Goal: Task Accomplishment & Management: Manage account settings

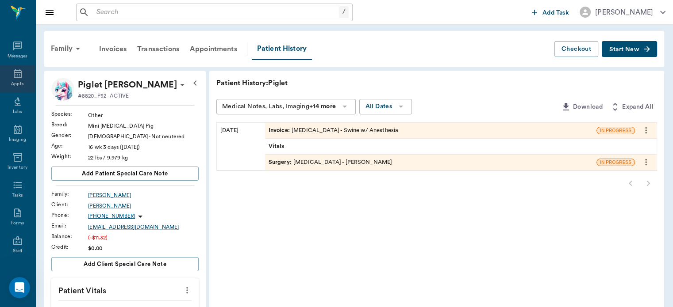
click at [14, 82] on div "Appts" at bounding box center [17, 84] width 12 height 7
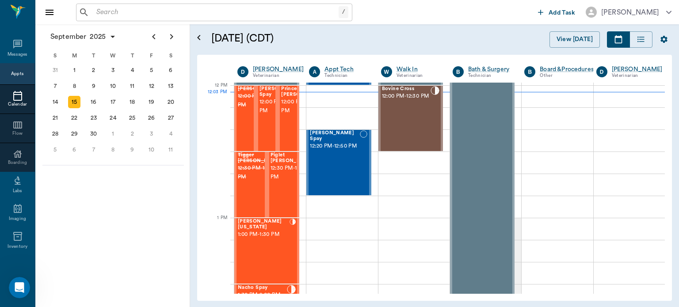
scroll to position [532, 0]
click at [289, 115] on span "12:00 PM - 12:30 PM" at bounding box center [303, 107] width 44 height 18
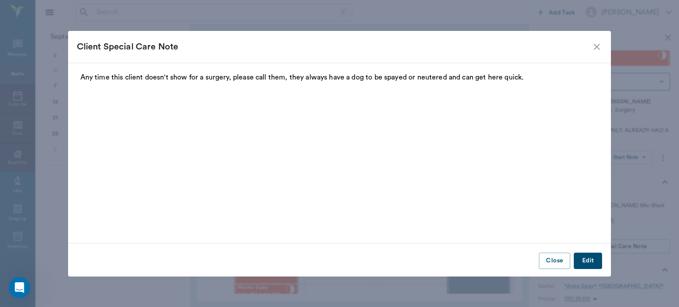
click at [598, 44] on icon "close" at bounding box center [597, 47] width 11 height 11
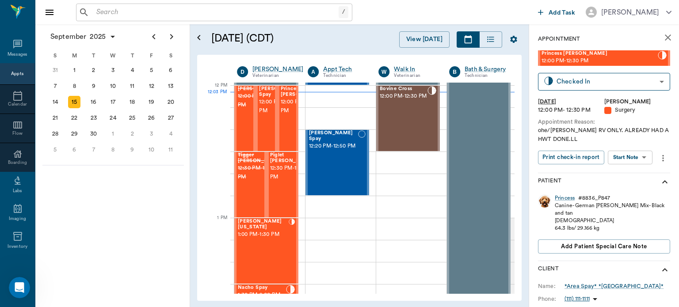
click at [632, 161] on body "/ ​ Add Task Dr. Bert Ellsworth Nectar Messages Appts Calendar Flow Boarding La…" at bounding box center [339, 153] width 679 height 307
click at [637, 191] on button "View Surgery" at bounding box center [623, 190] width 36 height 10
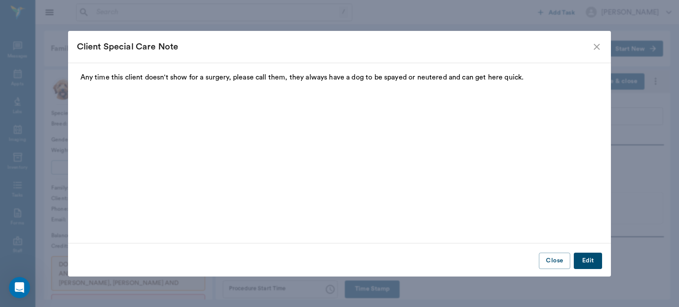
type input "63ec2f075fda476ae8351a4d"
type input "63ec2e7e52e12b0ba117b124"
type input "SPAY"
type input "1"
radio input "true"
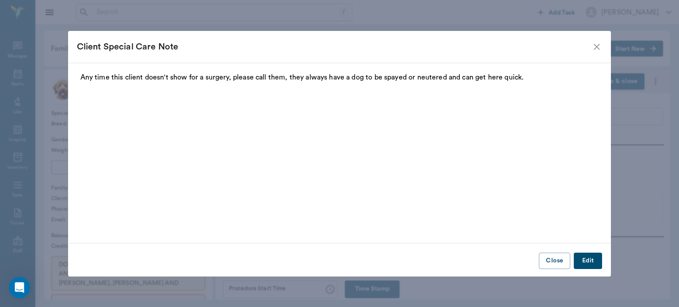
type input "[DATE]"
click at [557, 263] on button "Close" at bounding box center [554, 261] width 31 height 16
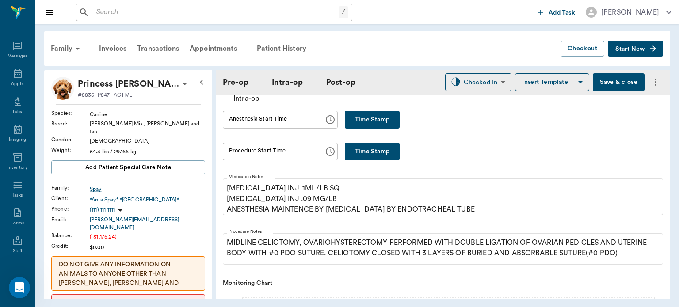
scroll to position [146, 0]
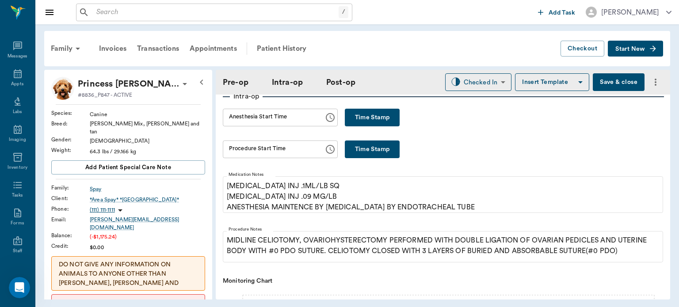
click at [375, 115] on button "Time Stamp" at bounding box center [372, 118] width 55 height 18
click at [242, 117] on input "12:13 PM" at bounding box center [270, 118] width 95 height 18
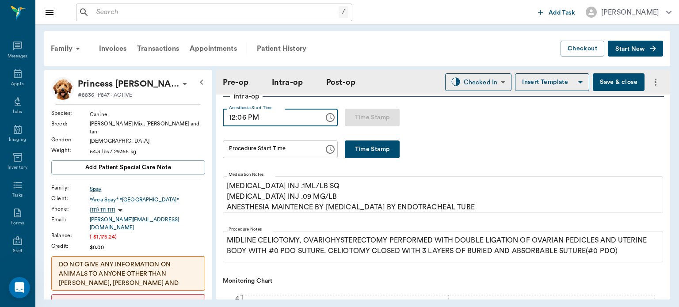
type input "12:06 PM"
click at [364, 150] on button "Time Stamp" at bounding box center [372, 150] width 55 height 18
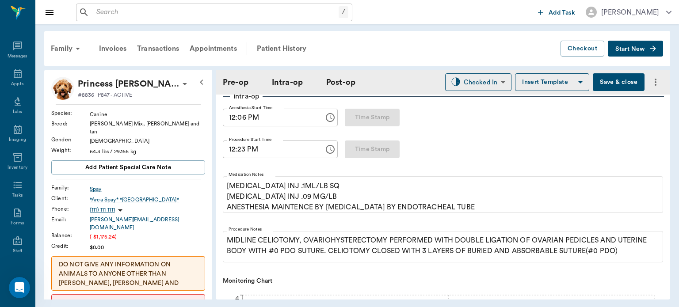
click at [241, 150] on input "12:23 PM" at bounding box center [270, 150] width 95 height 18
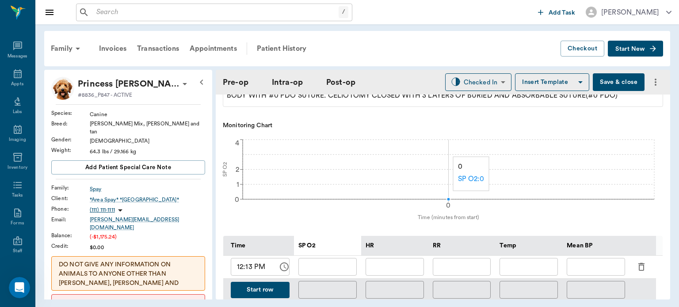
scroll to position [333, 0]
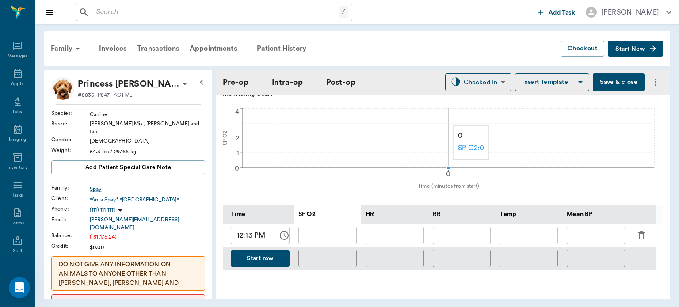
type input "12:22 PM"
click at [638, 241] on icon "button" at bounding box center [641, 235] width 11 height 11
click at [640, 241] on icon "button" at bounding box center [641, 235] width 11 height 11
click at [640, 239] on icon "button" at bounding box center [642, 236] width 6 height 8
click at [639, 239] on icon "button" at bounding box center [642, 236] width 6 height 8
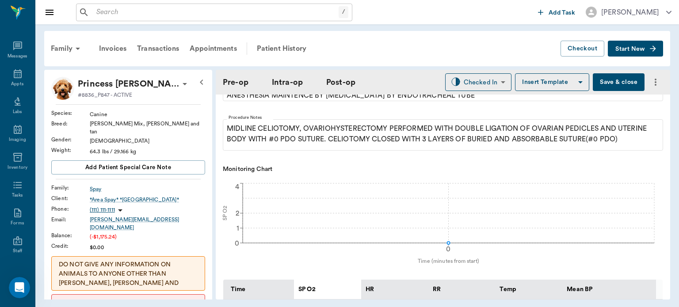
scroll to position [262, 0]
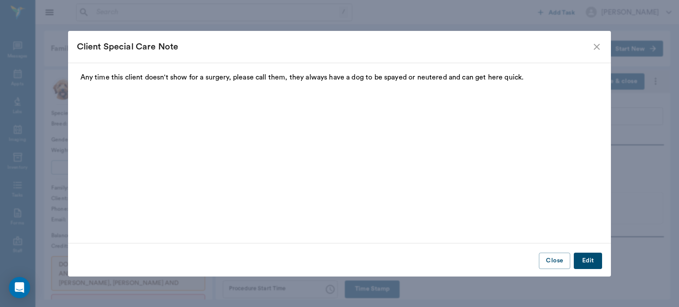
type input "63ec2f075fda476ae8351a4d"
type input "63ec2e7e52e12b0ba117b124"
type input "SPAY"
type input "1"
radio input "true"
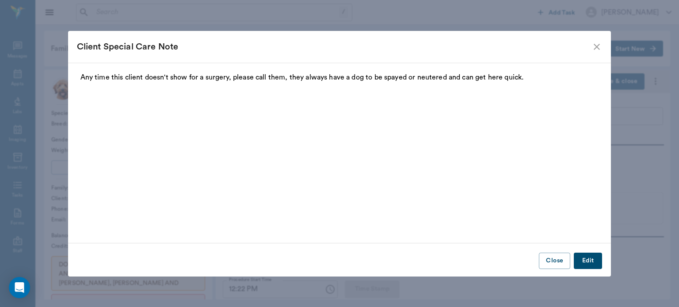
type input "[DATE]"
type input "12:06 PM"
type input "12:22 PM"
click at [594, 48] on icon "close" at bounding box center [597, 47] width 11 height 11
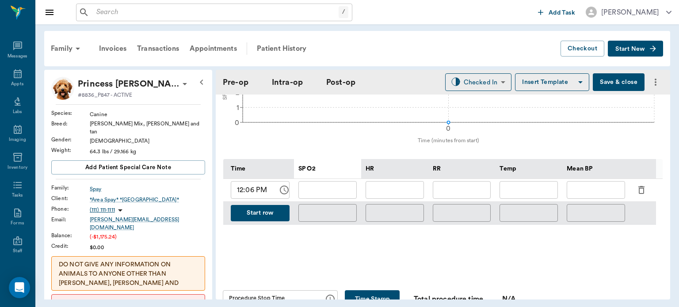
scroll to position [390, 0]
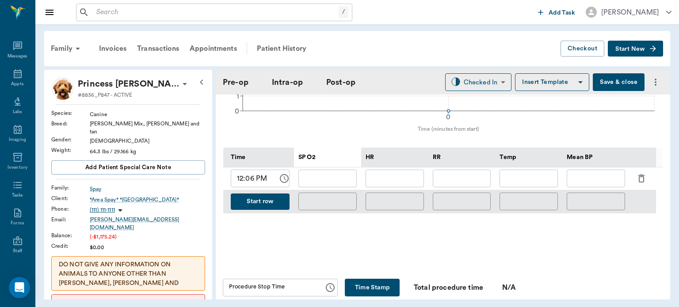
click at [642, 180] on icon "button" at bounding box center [642, 179] width 6 height 8
click at [639, 183] on icon "button" at bounding box center [642, 179] width 6 height 8
click at [258, 210] on button "Start row" at bounding box center [260, 202] width 59 height 16
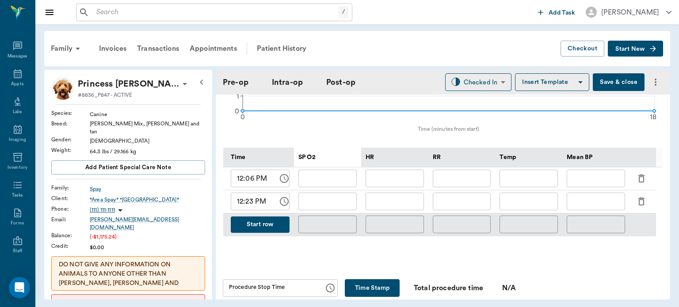
click at [392, 203] on input "text" at bounding box center [395, 202] width 58 height 18
type input "109"
click at [328, 209] on input "text" at bounding box center [327, 202] width 58 height 18
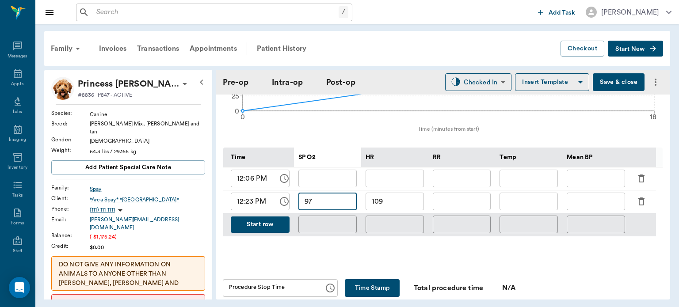
type input "97"
click at [469, 207] on input "text" at bounding box center [462, 202] width 58 height 18
click at [584, 203] on input "text" at bounding box center [596, 202] width 58 height 18
type input "94"
click at [461, 209] on input "text" at bounding box center [462, 202] width 58 height 18
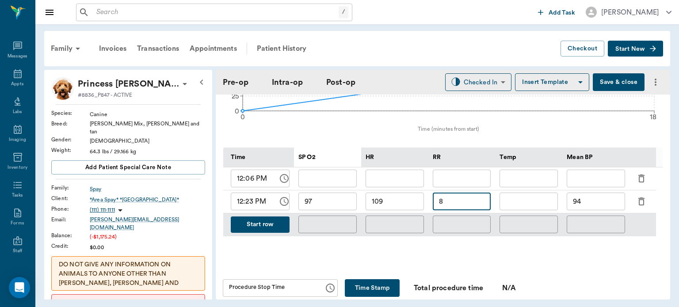
type input "8"
click at [274, 232] on button "Start row" at bounding box center [260, 225] width 59 height 16
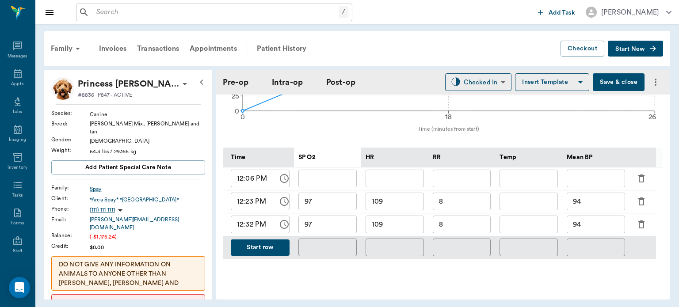
click at [401, 230] on input "109" at bounding box center [395, 225] width 58 height 18
type input "115"
click at [325, 226] on input "97" at bounding box center [327, 225] width 58 height 18
type input "98"
click at [478, 233] on input "8" at bounding box center [462, 225] width 58 height 18
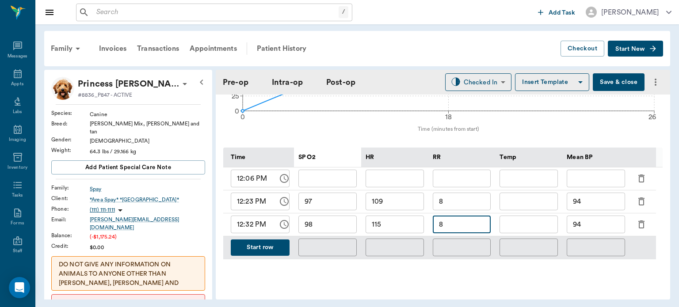
type input "8"
type input "9"
click at [597, 230] on input "94" at bounding box center [596, 225] width 58 height 18
type input "9"
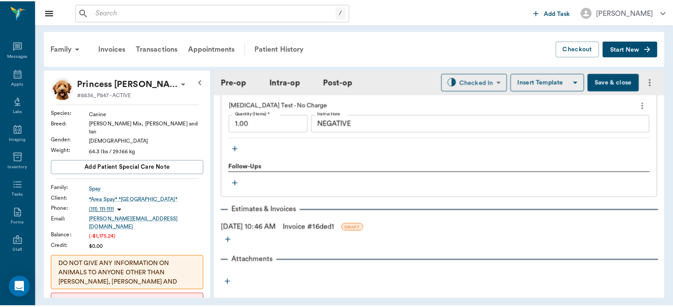
scroll to position [1046, 0]
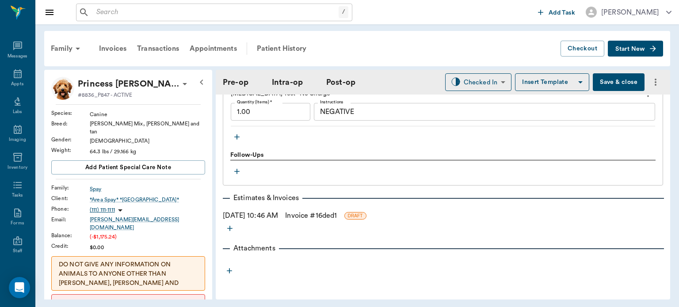
type input "100"
click at [324, 218] on link "Invoice # 16ded1" at bounding box center [311, 215] width 52 height 11
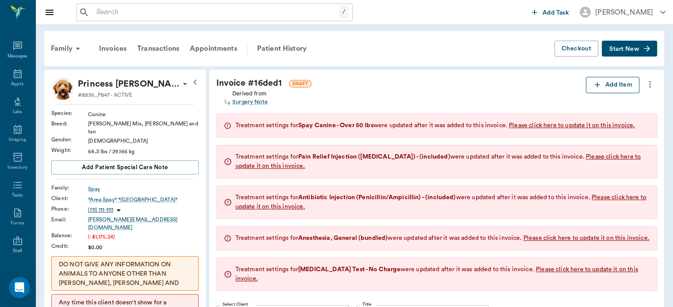
click at [617, 87] on button "Add Item" at bounding box center [612, 85] width 54 height 16
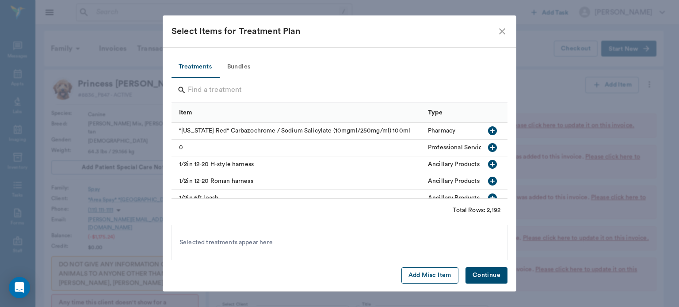
click at [429, 278] on button "Add Misc Item" at bounding box center [430, 276] width 57 height 16
click at [482, 278] on button "Continue" at bounding box center [487, 276] width 42 height 16
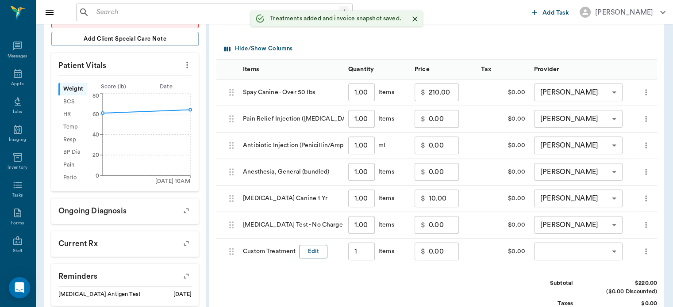
type input "1.00"
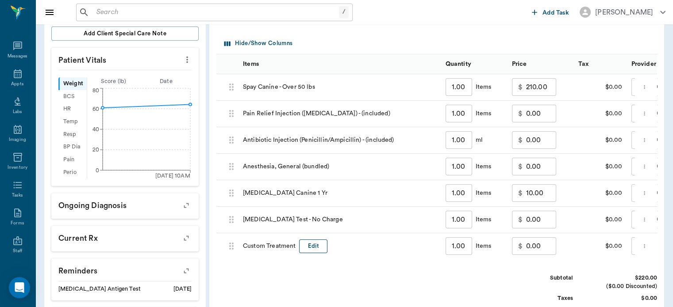
click at [307, 245] on button "Edit" at bounding box center [313, 247] width 28 height 14
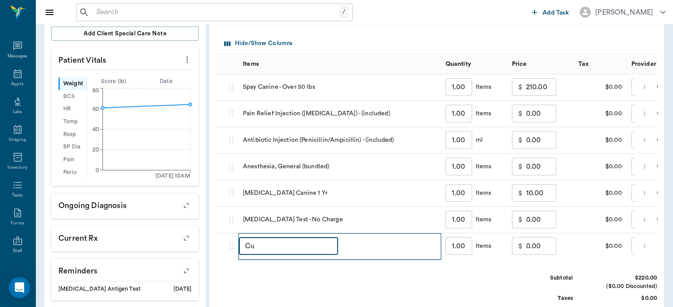
type input "C"
type input "DISCOUNT"
click at [533, 247] on input "0.00" at bounding box center [541, 246] width 30 height 18
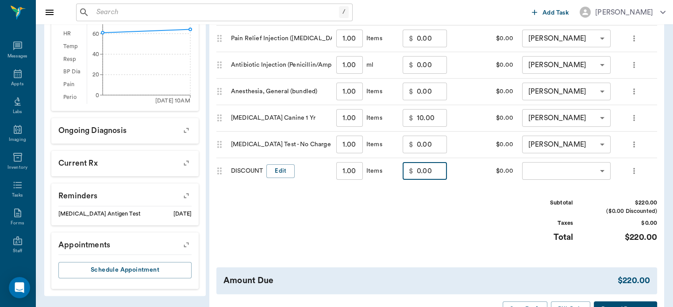
scroll to position [0, 12]
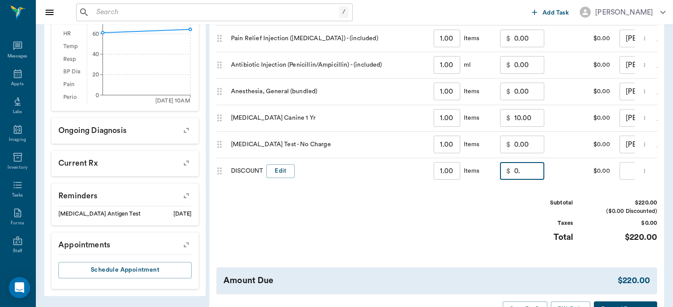
type input "0"
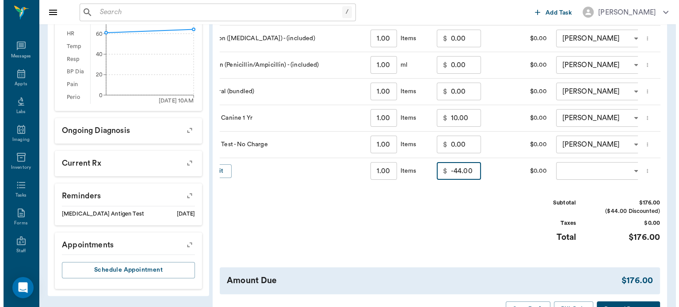
scroll to position [0, 106]
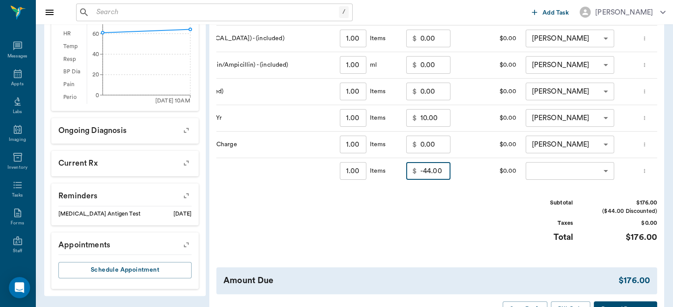
type input "-44.00"
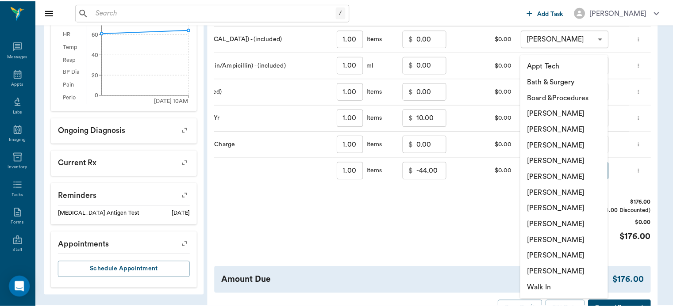
scroll to position [0, 0]
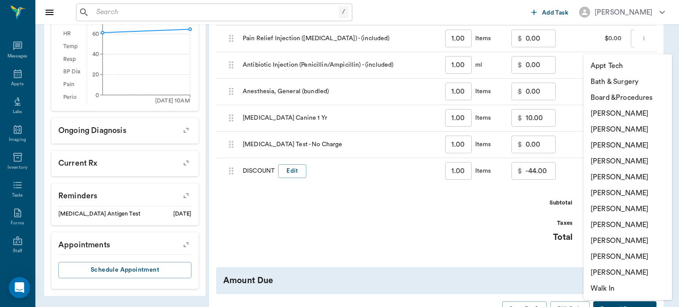
click at [633, 166] on li "[PERSON_NAME]" at bounding box center [628, 161] width 88 height 16
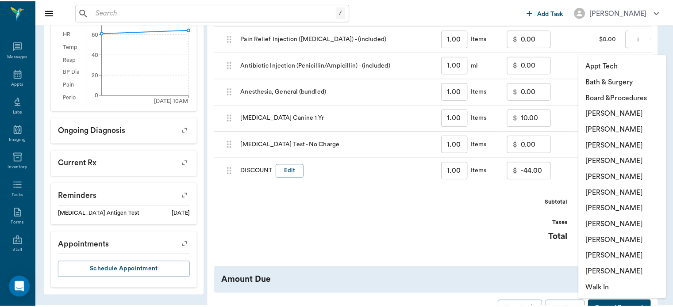
type input "none-63ec2f075fda476ae8351a4d"
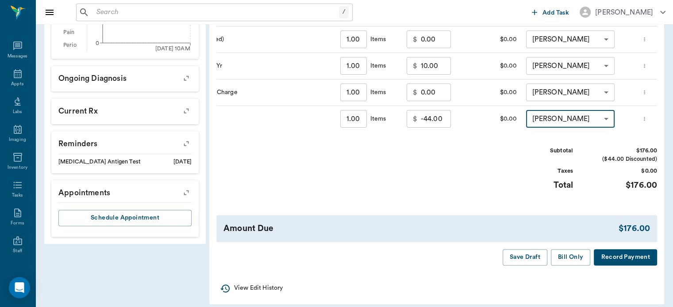
scroll to position [446, 0]
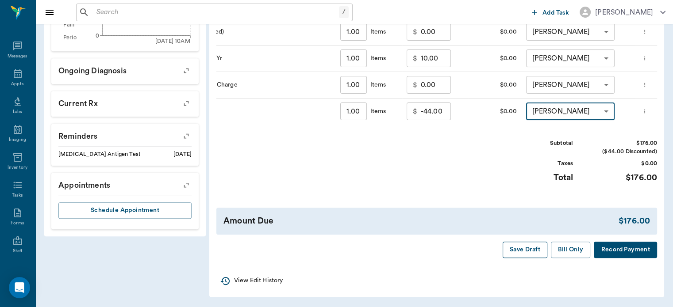
click at [525, 251] on button "Save Draft" at bounding box center [524, 250] width 45 height 16
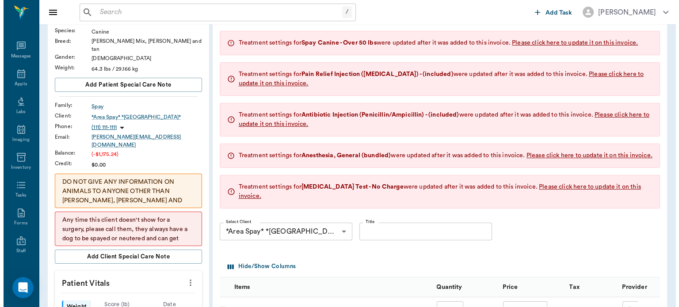
scroll to position [0, 0]
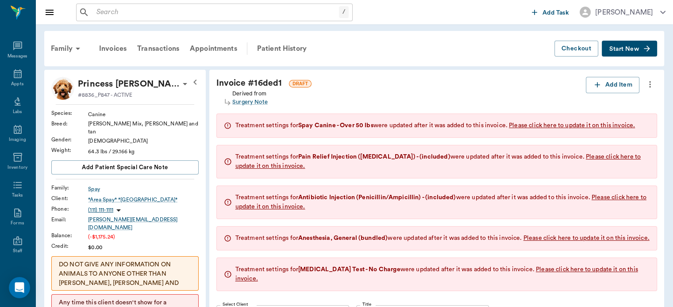
click at [290, 52] on div "Patient History" at bounding box center [282, 48] width 60 height 21
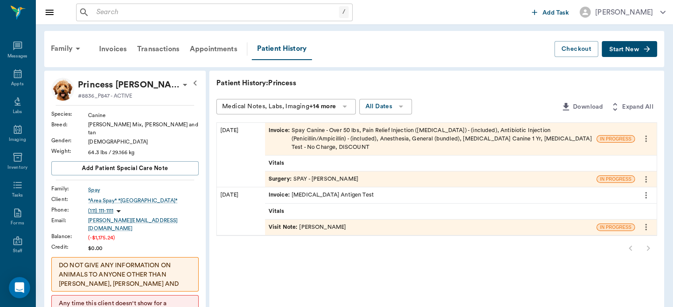
click at [281, 175] on span "Surgery :" at bounding box center [280, 179] width 25 height 8
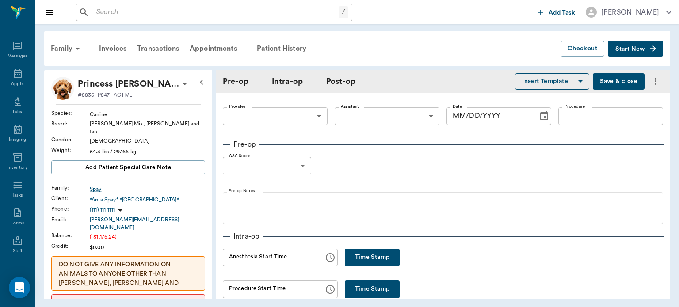
type input "63ec2f075fda476ae8351a4d"
type input "63ec2e7e52e12b0ba117b124"
type input "SPAY"
type input "1"
radio input "true"
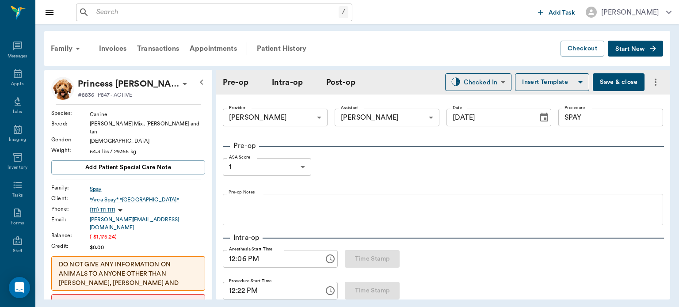
type input "[DATE]"
type input "12:06 PM"
type input "12:22 PM"
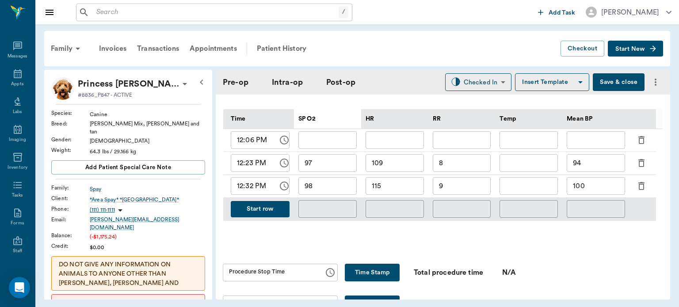
scroll to position [433, 0]
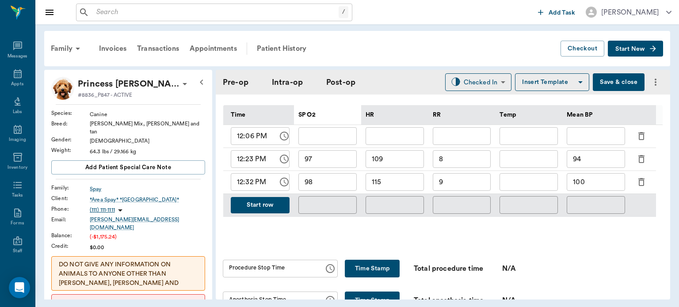
click at [265, 214] on button "Start row" at bounding box center [260, 205] width 59 height 16
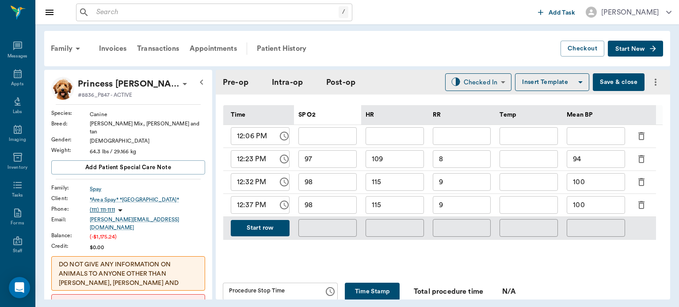
click at [406, 208] on input "115" at bounding box center [395, 205] width 58 height 18
type input "118"
click at [345, 210] on input "98" at bounding box center [327, 205] width 58 height 18
type input "95"
click at [461, 214] on input "9" at bounding box center [462, 205] width 58 height 18
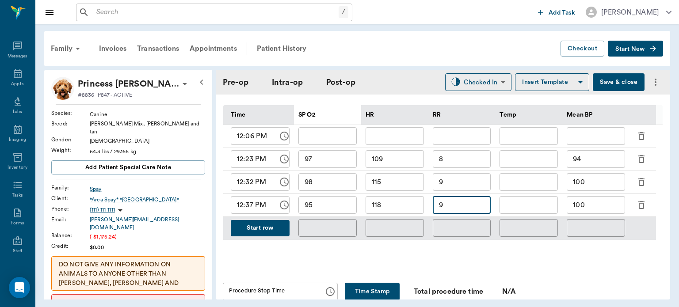
type input "9"
type input "8"
click at [598, 208] on input "100" at bounding box center [596, 205] width 58 height 18
type input "1"
type input "90"
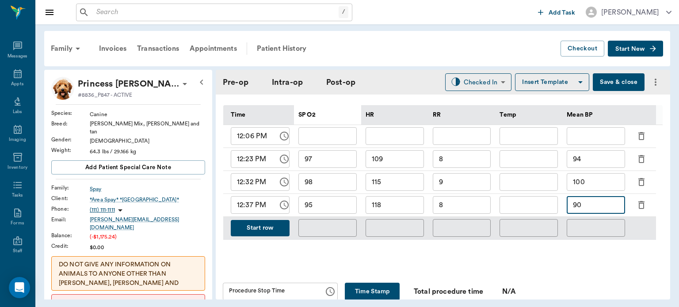
click at [605, 87] on button "Save & close" at bounding box center [619, 82] width 52 height 18
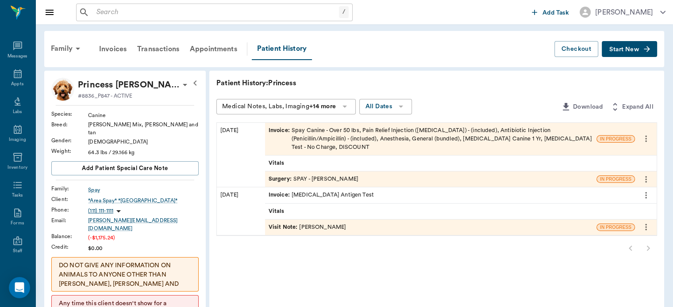
click at [14, 76] on icon at bounding box center [18, 73] width 8 height 9
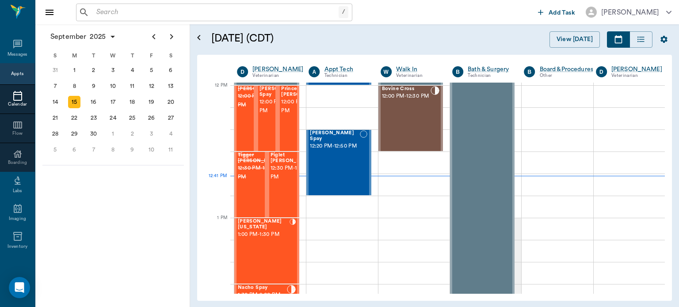
scroll to position [532, 0]
click at [260, 244] on div "Hunni [US_STATE] 1:00 PM - 1:30 PM" at bounding box center [264, 251] width 52 height 65
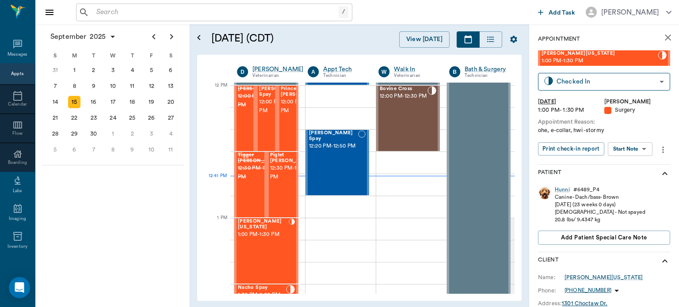
click at [638, 151] on body "/ ​ Add Task [PERSON_NAME] Nectar Messages Appts Calendar Flow Boarding Labs Im…" at bounding box center [339, 153] width 679 height 307
click at [630, 184] on button "View Surgery" at bounding box center [623, 181] width 36 height 10
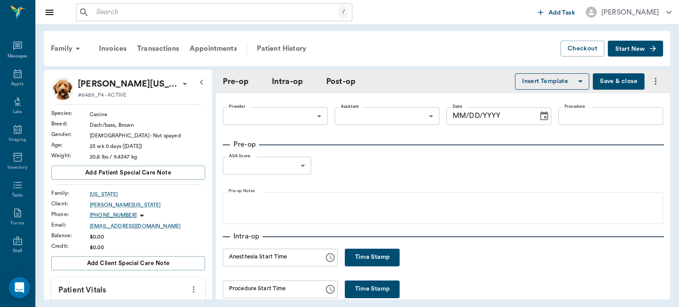
type input "63ec2f075fda476ae8351a4d"
type input "63ec2e7e52e12b0ba117b124"
type input "SPAY"
type input "1"
radio input "true"
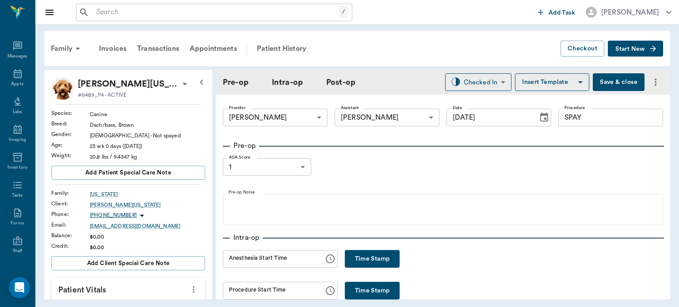
type input "[DATE]"
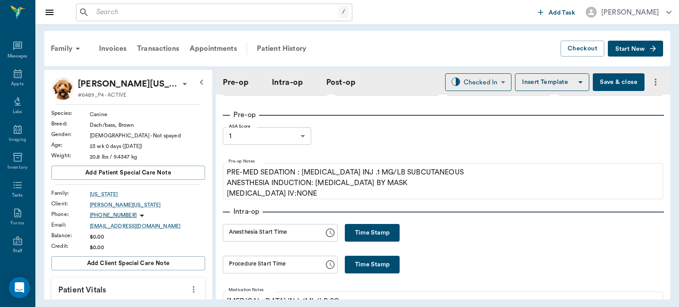
scroll to position [31, 0]
click at [375, 233] on button "Time Stamp" at bounding box center [372, 233] width 55 height 18
type input "12:41 PM"
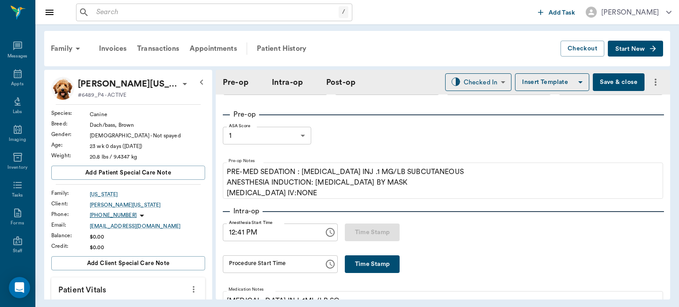
click at [608, 81] on button "Save & close" at bounding box center [619, 82] width 52 height 18
click at [14, 77] on icon at bounding box center [18, 73] width 8 height 9
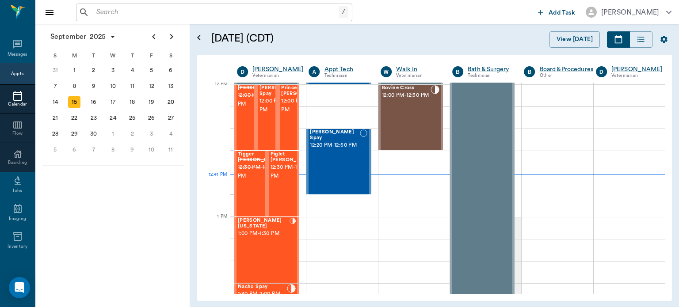
scroll to position [532, 0]
click at [290, 115] on span "12:00 PM - 12:30 PM" at bounding box center [303, 106] width 44 height 18
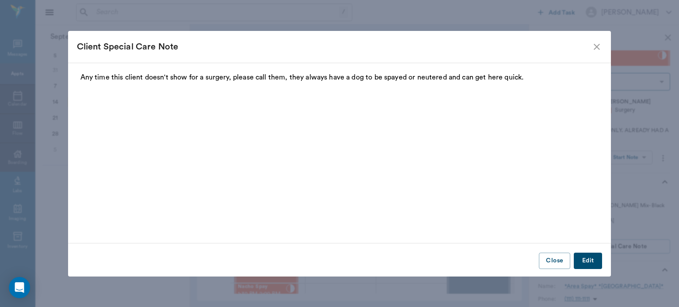
click at [599, 48] on icon "close" at bounding box center [597, 47] width 11 height 11
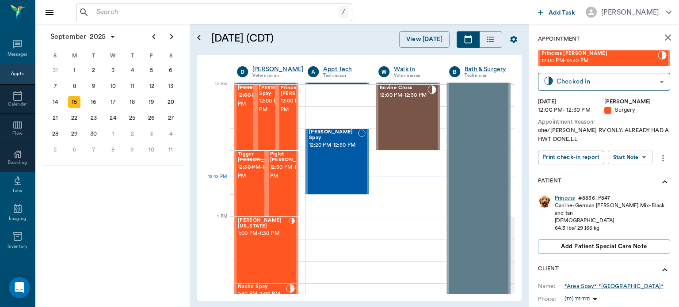
click at [629, 158] on body "/ ​ Add Task [PERSON_NAME] Nectar Messages Appts Calendar Flow Boarding Labs Im…" at bounding box center [339, 153] width 679 height 307
click at [621, 188] on button "View Surgery" at bounding box center [623, 190] width 36 height 10
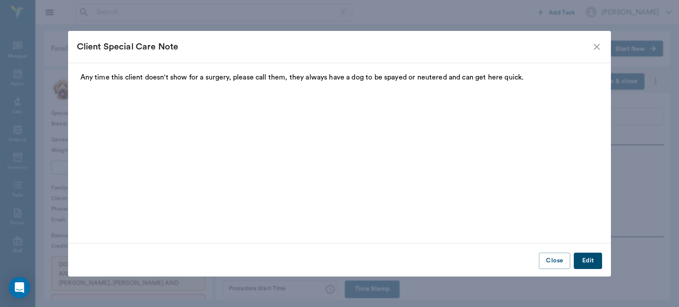
type input "63ec2f075fda476ae8351a4d"
type input "63ec2e7e52e12b0ba117b124"
type input "SPAY"
type input "1"
radio input "true"
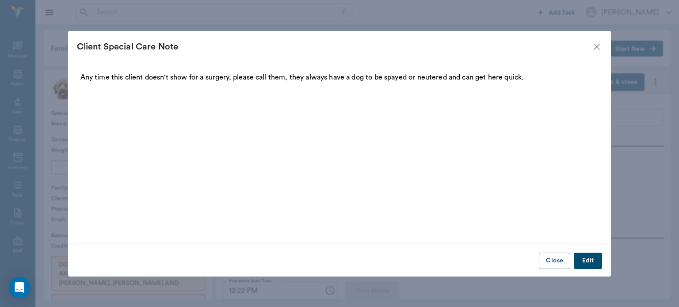
type input "[DATE]"
type input "12:06 PM"
type input "12:22 PM"
click at [595, 43] on icon "close" at bounding box center [597, 47] width 11 height 11
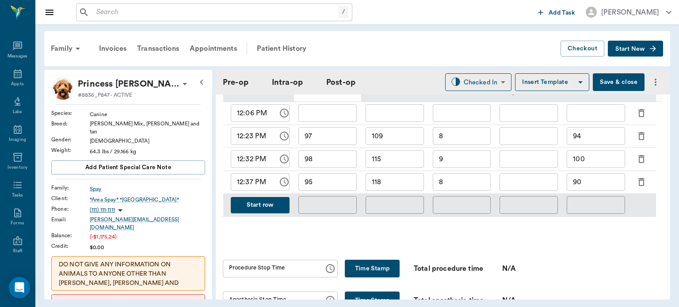
scroll to position [456, 0]
click at [269, 210] on button "Start row" at bounding box center [260, 205] width 59 height 16
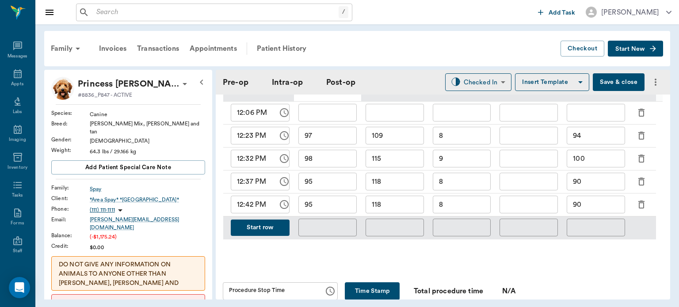
click at [391, 213] on input "118" at bounding box center [395, 205] width 58 height 18
type input "112"
click at [333, 210] on input "95" at bounding box center [327, 205] width 58 height 18
type input "98"
click at [596, 207] on input "90" at bounding box center [596, 205] width 58 height 18
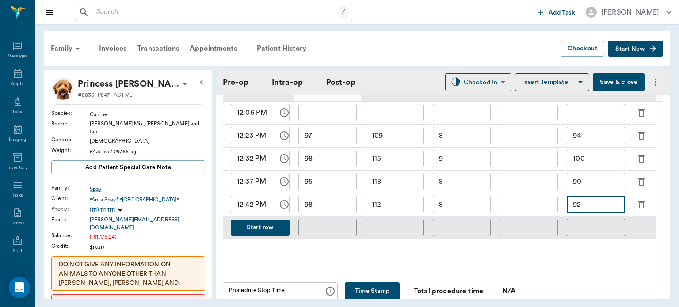
type input "92"
click at [460, 212] on input "8" at bounding box center [462, 205] width 58 height 18
type input "8"
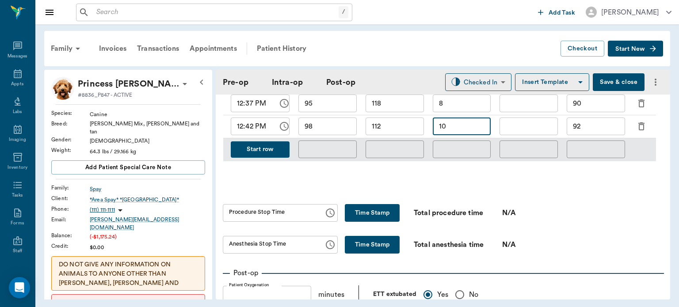
scroll to position [538, 0]
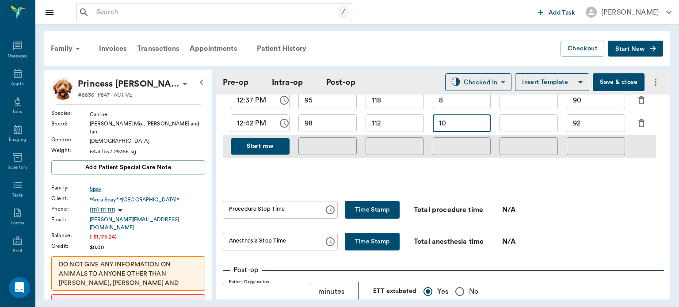
type input "10"
click at [363, 207] on button "Time Stamp" at bounding box center [372, 210] width 55 height 18
type input "12:48 PM"
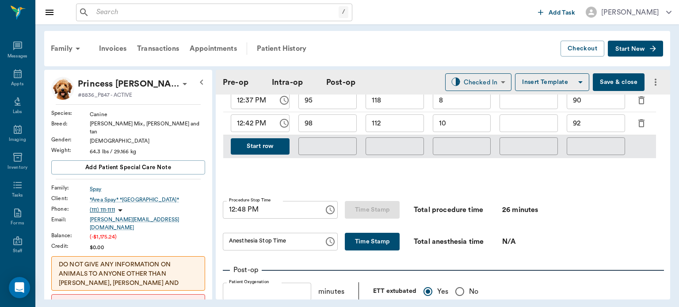
click at [359, 239] on button "Time Stamp" at bounding box center [372, 242] width 55 height 18
click at [244, 249] on input "12:48 PM" at bounding box center [270, 242] width 95 height 18
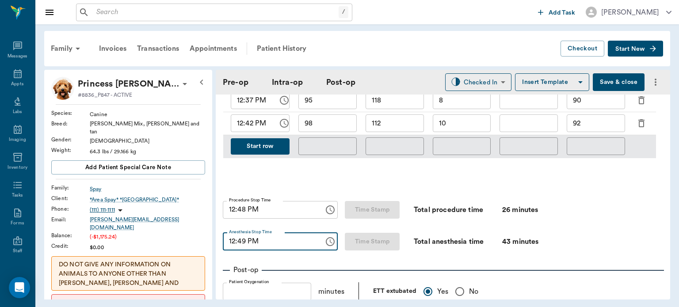
type input "12:49 PM"
click at [478, 79] on body "/ ​ Add Task [PERSON_NAME] Nectar Messages Appts Labs Imaging Inventory Tasks F…" at bounding box center [339, 153] width 679 height 307
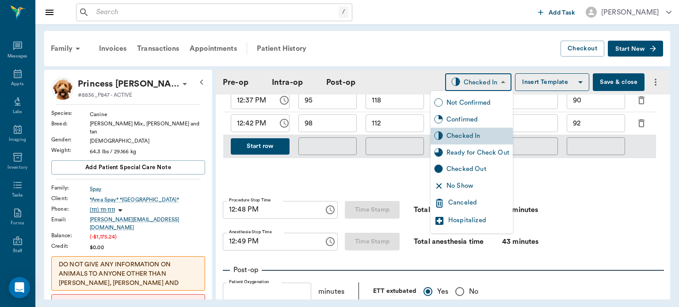
click at [484, 155] on div "Ready for Check Out" at bounding box center [478, 153] width 63 height 10
type input "READY_TO_CHECKOUT"
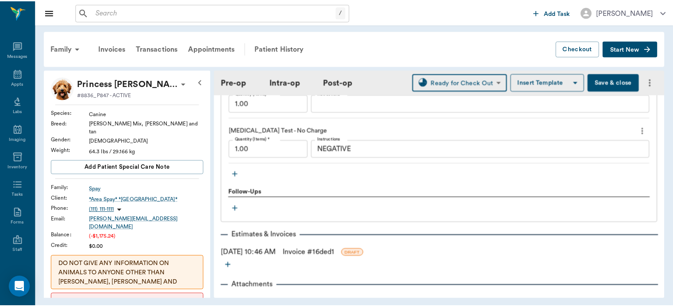
scroll to position [1092, 0]
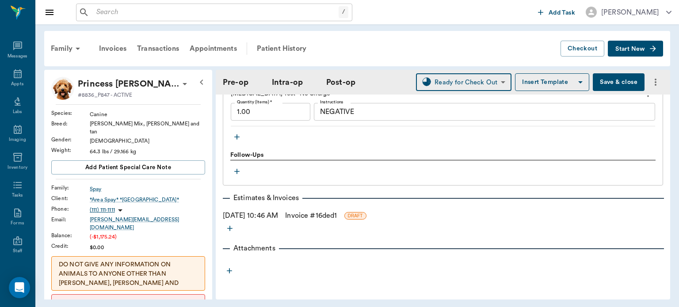
click at [330, 217] on link "Invoice # 16ded1" at bounding box center [311, 215] width 52 height 11
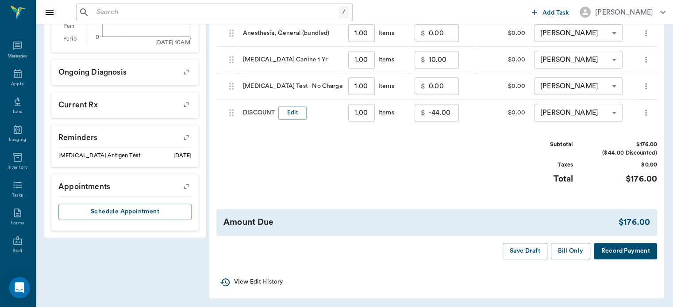
scroll to position [446, 0]
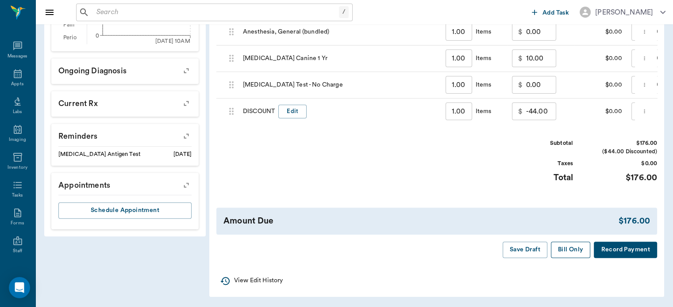
click at [570, 253] on button "Bill Only" at bounding box center [571, 250] width 40 height 16
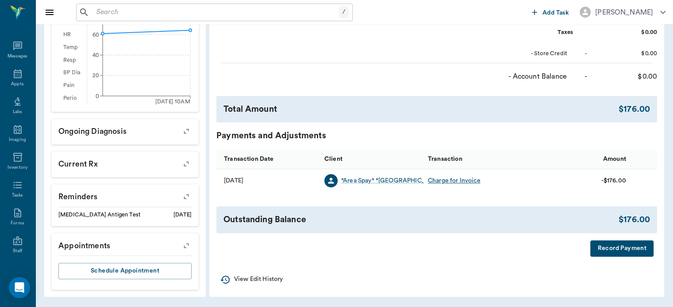
scroll to position [384, 0]
click at [15, 83] on div "Appts" at bounding box center [17, 84] width 12 height 7
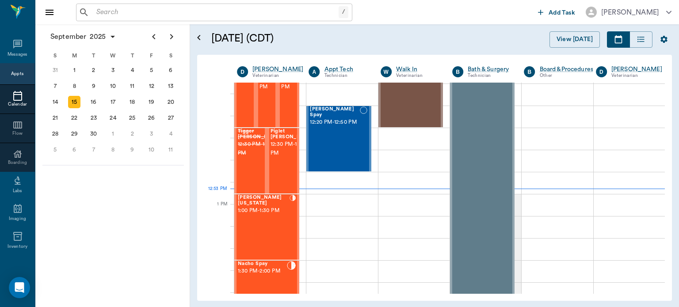
scroll to position [557, 0]
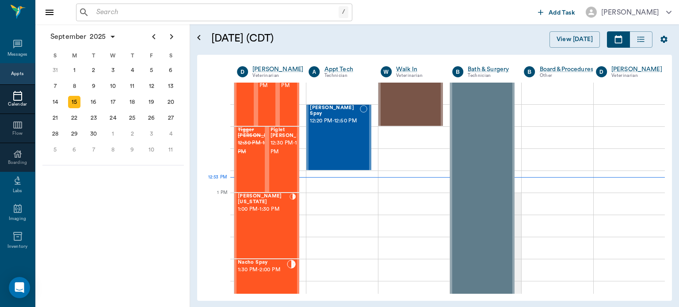
click at [262, 221] on div "Hunni [US_STATE] 1:00 PM - 1:30 PM" at bounding box center [264, 226] width 52 height 65
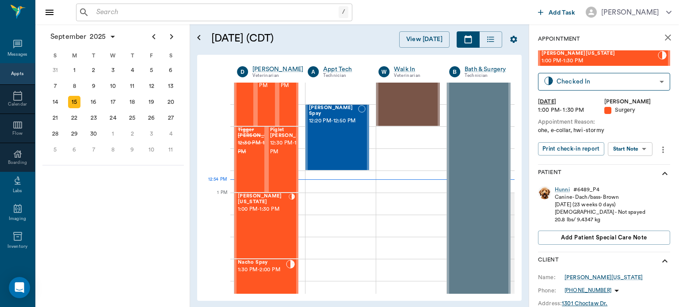
click at [635, 147] on body "/ ​ Add Task [PERSON_NAME] Nectar Messages Appts Calendar Flow Boarding Labs Im…" at bounding box center [339, 153] width 679 height 307
click at [631, 184] on button "View Surgery" at bounding box center [623, 181] width 36 height 10
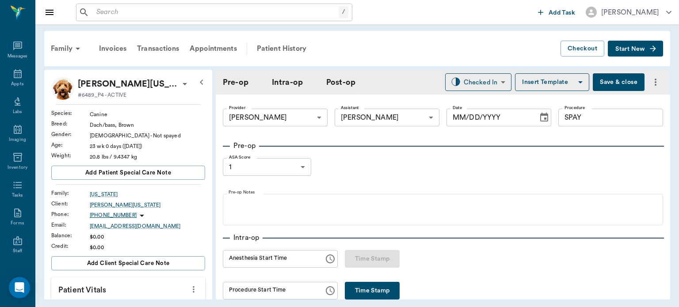
type input "63ec2f075fda476ae8351a4d"
type input "63ec2e7e52e12b0ba117b124"
type input "SPAY"
type input "1"
radio input "true"
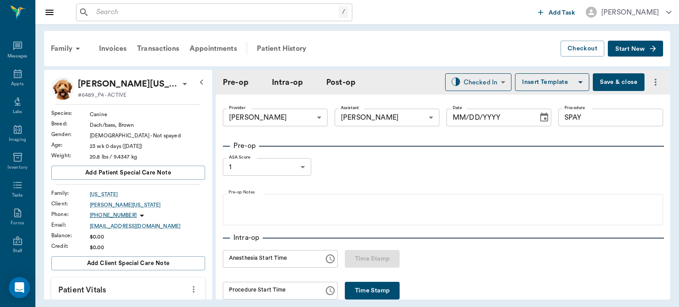
type input "[DATE]"
type input "12:41 PM"
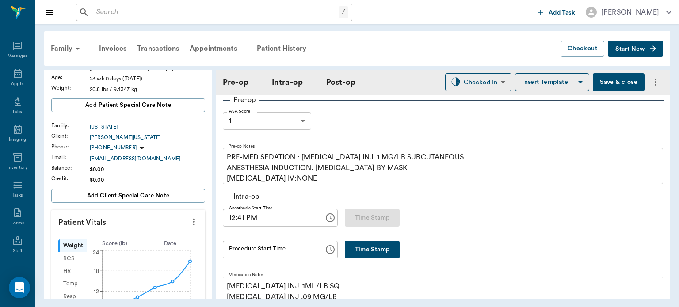
scroll to position [91, 0]
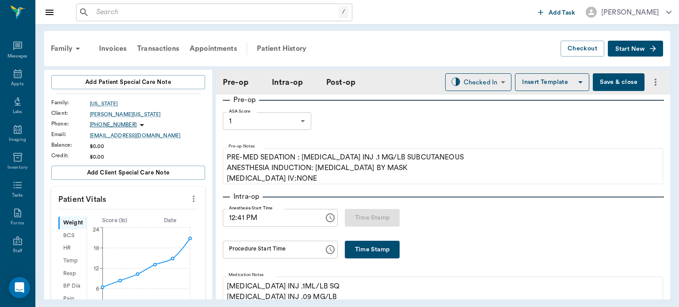
click at [366, 242] on button "Time Stamp" at bounding box center [372, 250] width 55 height 18
type input "12:54 PM"
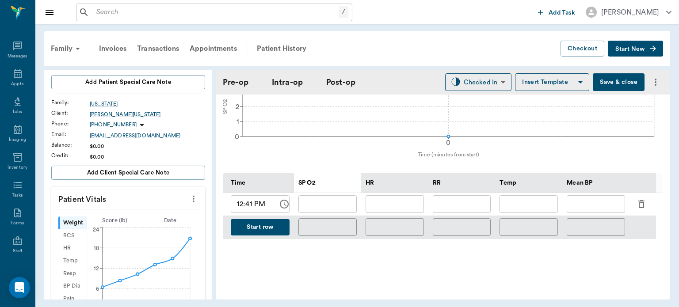
scroll to position [365, 0]
click at [642, 209] on icon "button" at bounding box center [641, 204] width 11 height 11
click at [642, 207] on icon "button" at bounding box center [642, 204] width 6 height 8
click at [263, 232] on button "Start row" at bounding box center [260, 227] width 59 height 16
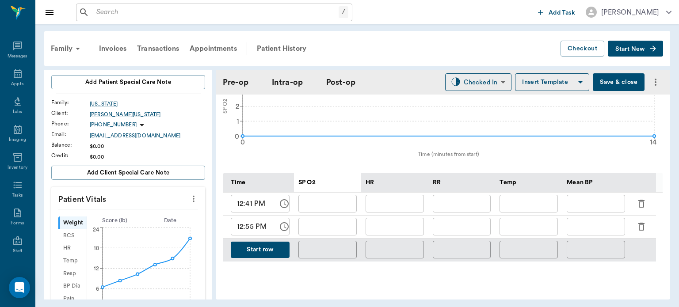
click at [399, 233] on input "text" at bounding box center [395, 227] width 58 height 18
type input "116"
click at [344, 228] on input "text" at bounding box center [327, 227] width 58 height 18
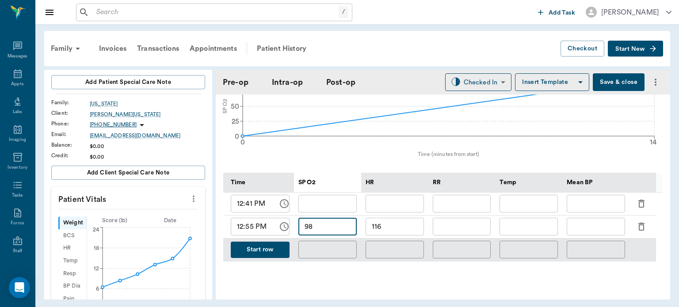
type input "98"
click at [475, 228] on input "text" at bounding box center [462, 227] width 58 height 18
type input "30"
click at [253, 258] on button "Start row" at bounding box center [260, 250] width 59 height 16
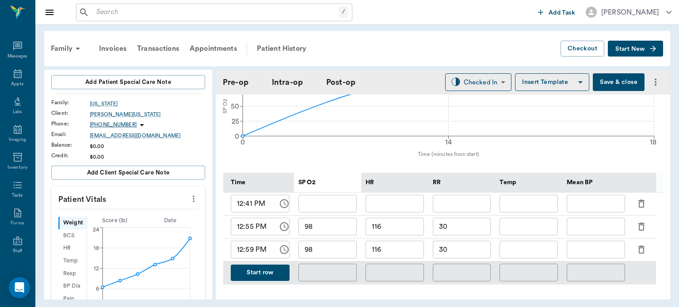
click at [398, 254] on input "116" at bounding box center [395, 250] width 58 height 18
type input "122"
click at [588, 256] on input "text" at bounding box center [596, 250] width 58 height 18
type input "88"
click at [482, 256] on input "30" at bounding box center [462, 250] width 58 height 18
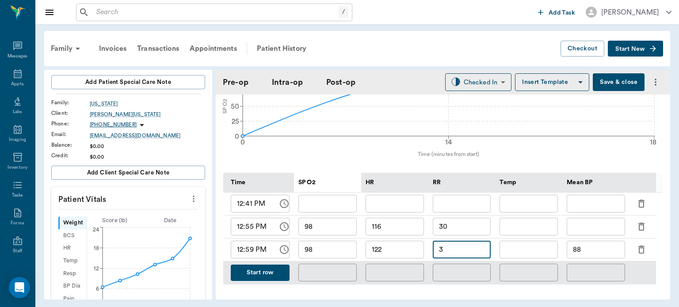
type input "3"
type input "12"
click at [256, 278] on button "Start row" at bounding box center [260, 273] width 59 height 16
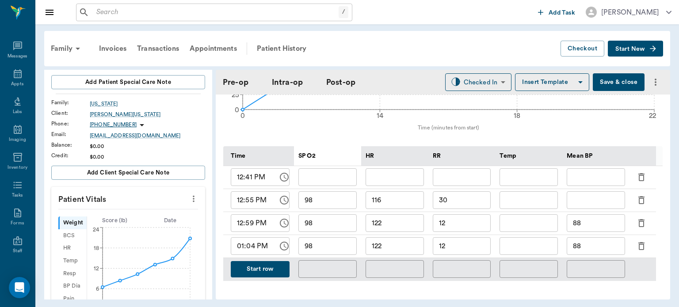
scroll to position [398, 0]
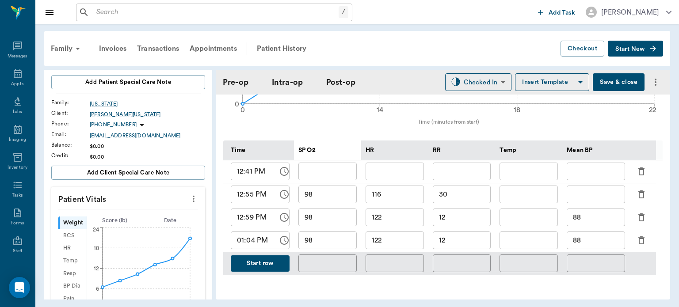
click at [403, 249] on input "122" at bounding box center [395, 241] width 58 height 18
click at [337, 257] on div "​" at bounding box center [327, 264] width 67 height 23
click at [392, 247] on input "112" at bounding box center [395, 241] width 58 height 18
type input "110"
click at [336, 246] on input "98" at bounding box center [327, 241] width 58 height 18
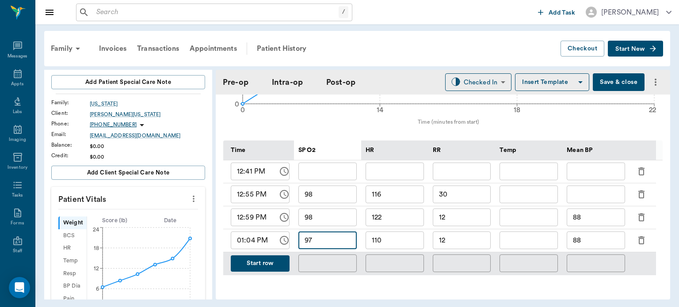
type input "97"
click at [599, 248] on input "88" at bounding box center [596, 241] width 58 height 18
type input "8"
type input "75"
click at [264, 265] on button "Start row" at bounding box center [260, 264] width 59 height 16
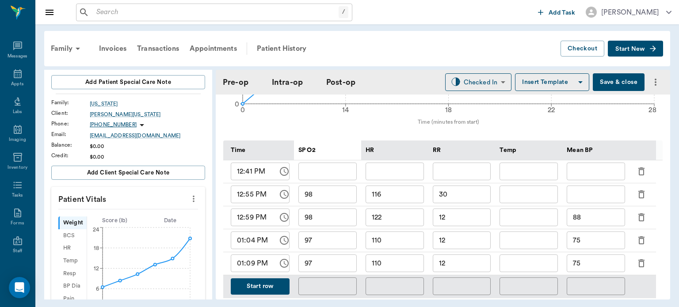
click at [402, 267] on input "110" at bounding box center [395, 264] width 58 height 18
type input "1"
type input "98"
click at [340, 268] on input "97" at bounding box center [327, 264] width 58 height 18
type input "99"
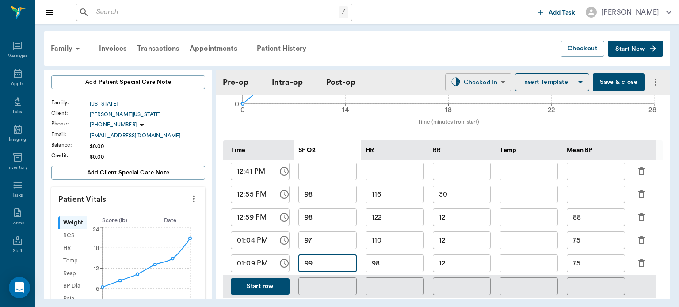
click at [476, 84] on body "/ ​ Add Task [PERSON_NAME] Nectar Messages Appts Labs Imaging Inventory Tasks F…" at bounding box center [339, 153] width 679 height 307
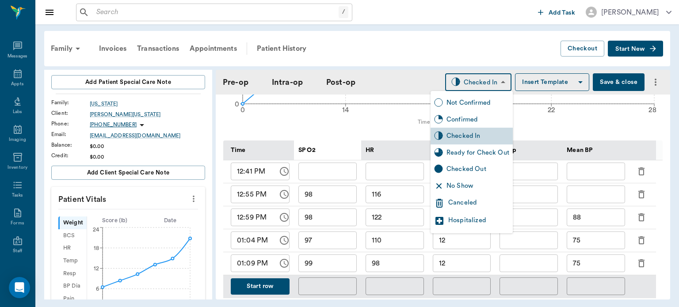
click at [475, 154] on div "Ready for Check Out" at bounding box center [478, 153] width 63 height 10
type input "READY_TO_CHECKOUT"
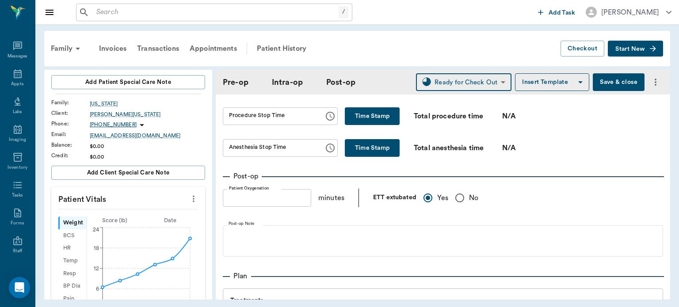
scroll to position [628, 0]
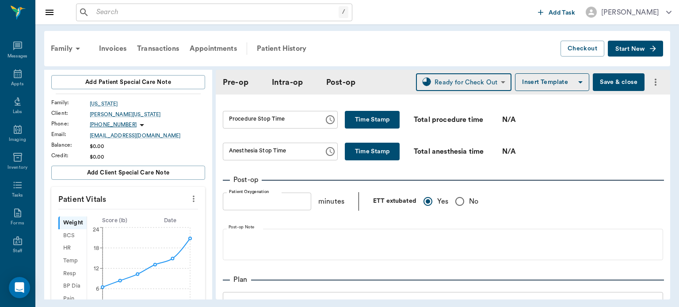
click at [370, 121] on button "Time Stamp" at bounding box center [372, 120] width 55 height 18
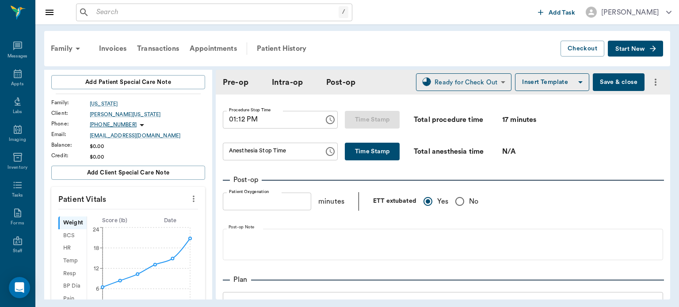
type input "01:12 PM"
click at [359, 155] on button "Time Stamp" at bounding box center [372, 152] width 55 height 18
type input "01:12 PM"
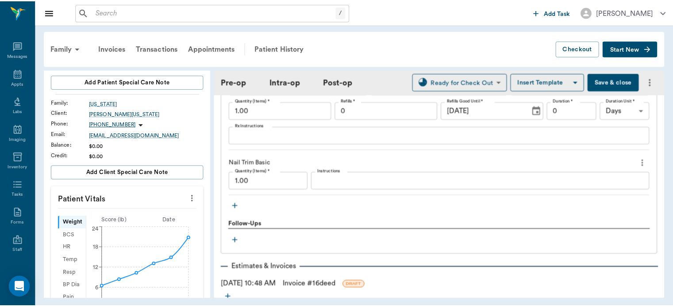
scroll to position [1192, 0]
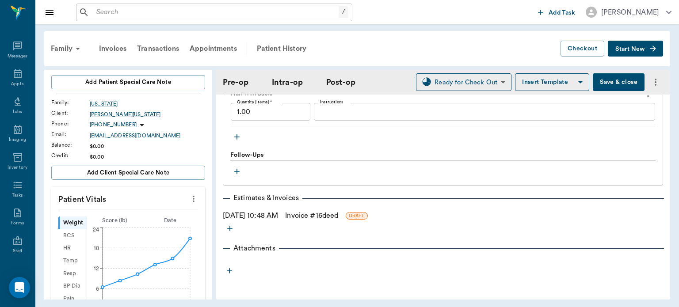
click at [335, 218] on link "Invoice # 16deed" at bounding box center [311, 215] width 53 height 11
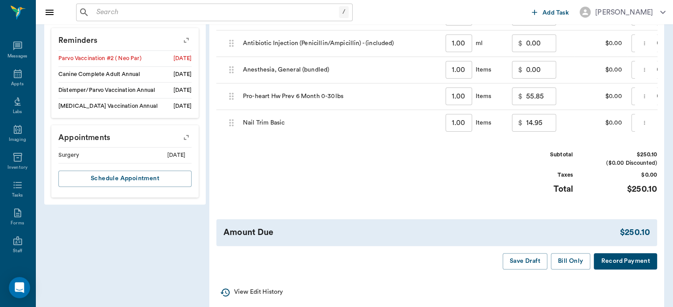
scroll to position [472, 0]
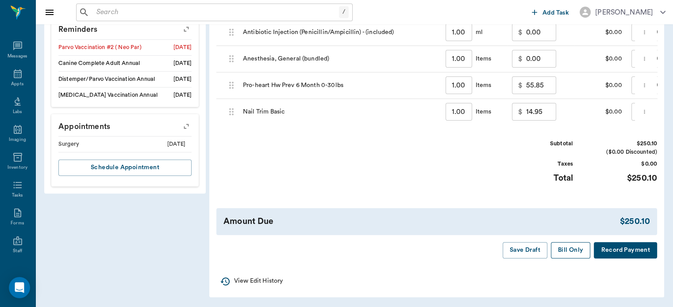
click at [573, 259] on button "Bill Only" at bounding box center [571, 250] width 40 height 16
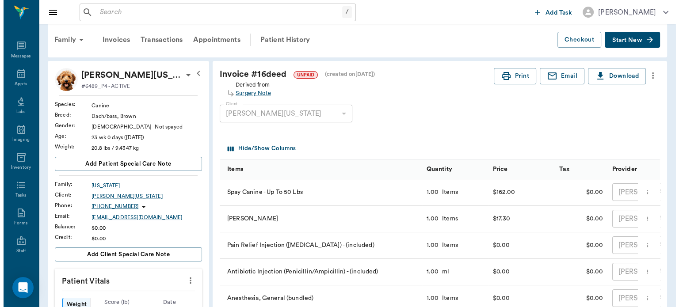
scroll to position [0, 0]
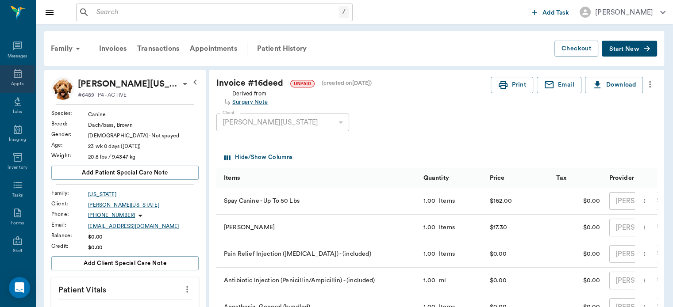
click at [12, 75] on icon at bounding box center [17, 74] width 11 height 11
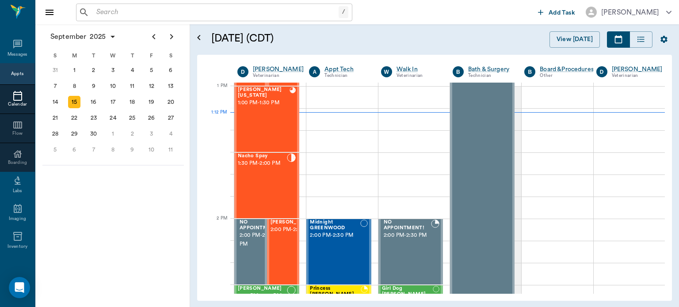
scroll to position [663, 0]
click at [262, 183] on div "Nacho Spay 1:30 PM - 2:00 PM" at bounding box center [262, 185] width 49 height 65
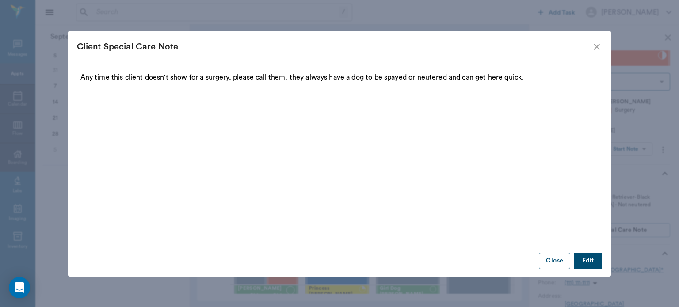
click at [637, 148] on div "Client Special Care Note Any time this client doesn't show for a surgery, pleas…" at bounding box center [339, 153] width 679 height 307
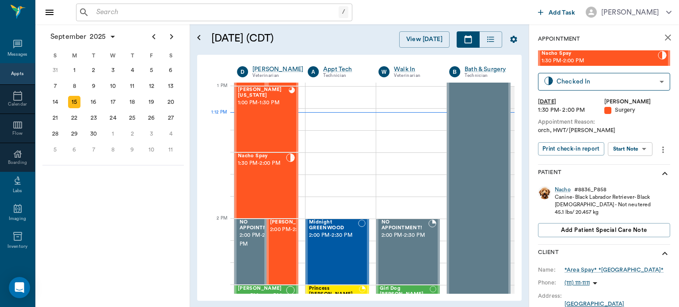
click at [637, 154] on body "/ ​ Add Task [PERSON_NAME] Nectar Messages Appts Calendar Flow Boarding Labs Im…" at bounding box center [339, 153] width 679 height 307
click at [631, 182] on button "View Surgery" at bounding box center [623, 181] width 36 height 10
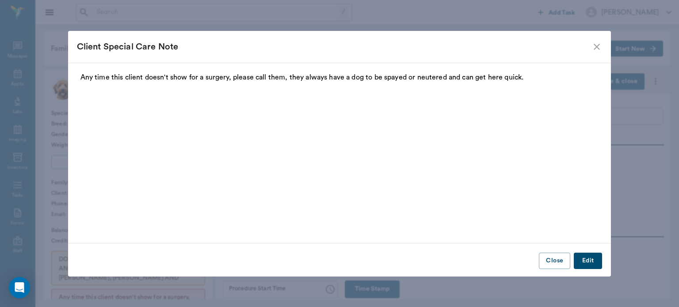
type input "63ec2f075fda476ae8351a4d"
type input "63ec2e7e52e12b0ba117b124"
type input "NEUTER"
type input "1"
radio input "true"
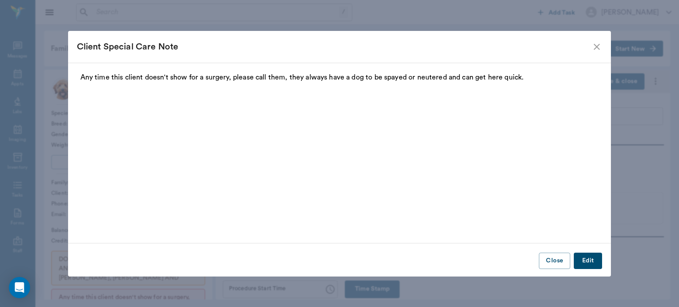
click at [597, 45] on icon "close" at bounding box center [597, 47] width 11 height 11
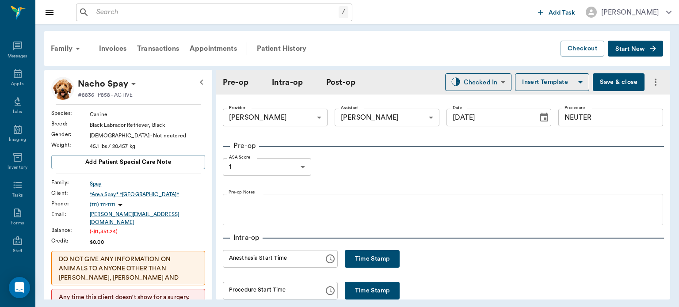
type input "[DATE]"
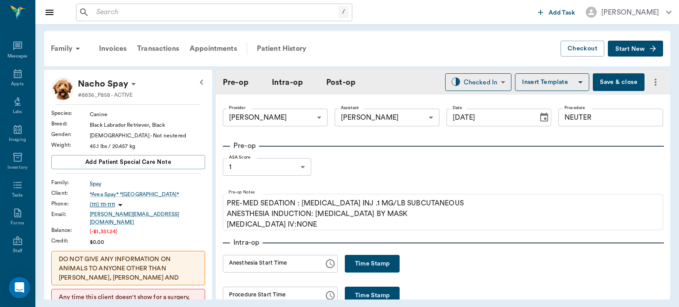
click at [373, 268] on button "Time Stamp" at bounding box center [372, 264] width 55 height 18
click at [244, 268] on input "01:12 PM" at bounding box center [270, 264] width 95 height 18
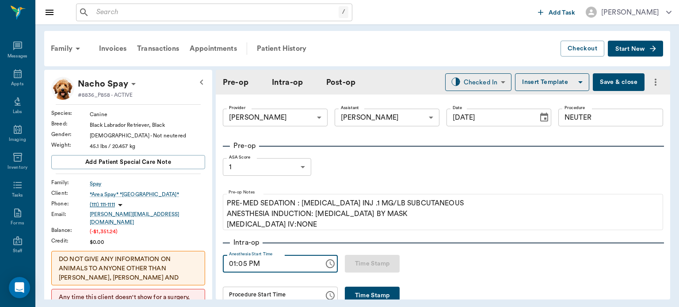
type input "01:05 PM"
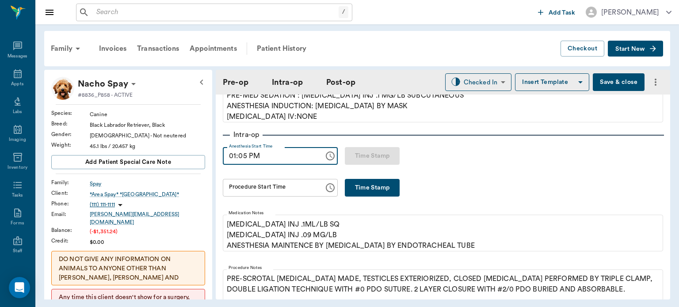
scroll to position [110, 0]
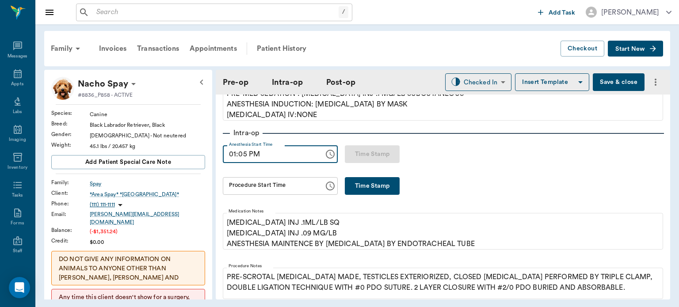
click at [389, 189] on button "Time Stamp" at bounding box center [372, 186] width 55 height 18
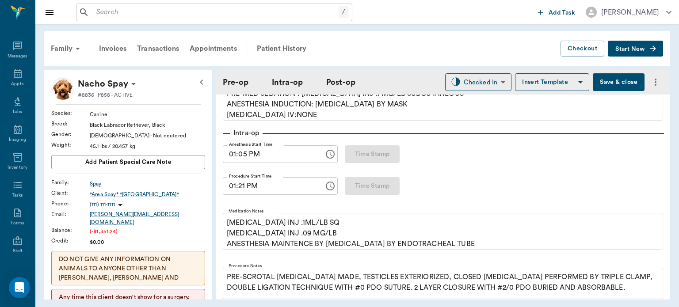
click at [242, 188] on input "01:21 PM" at bounding box center [270, 186] width 95 height 18
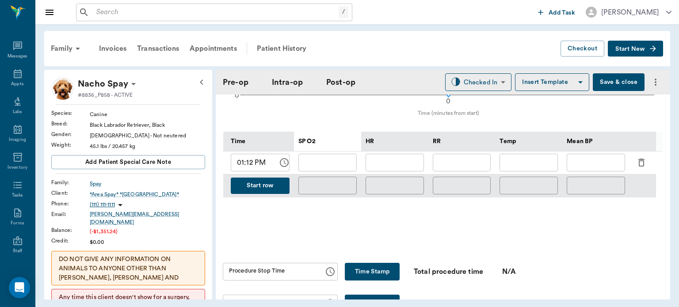
scroll to position [427, 0]
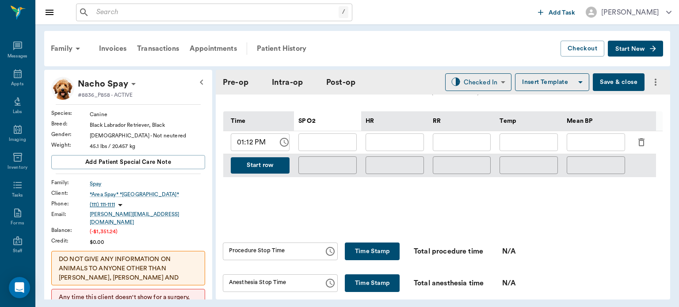
type input "01:20 PM"
click at [325, 140] on input "text" at bounding box center [327, 143] width 58 height 18
type input "1"
type input "97"
click at [407, 144] on input "text" at bounding box center [395, 143] width 58 height 18
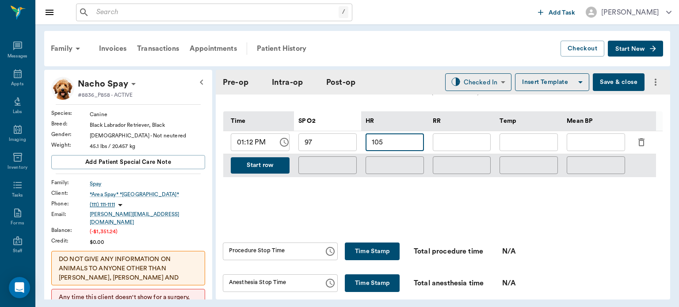
type input "105"
click at [473, 145] on input "text" at bounding box center [462, 143] width 58 height 18
type input "10"
click at [600, 145] on input "text" at bounding box center [596, 143] width 58 height 18
type input "65"
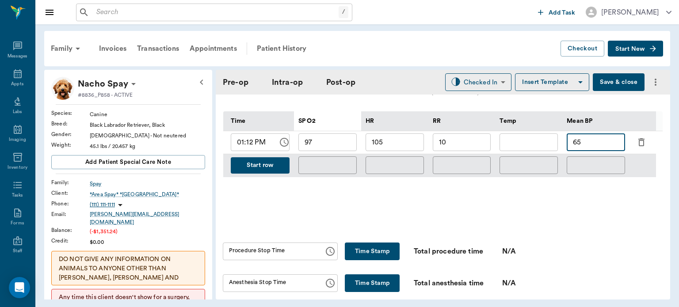
click at [273, 165] on button "Start row" at bounding box center [260, 165] width 59 height 16
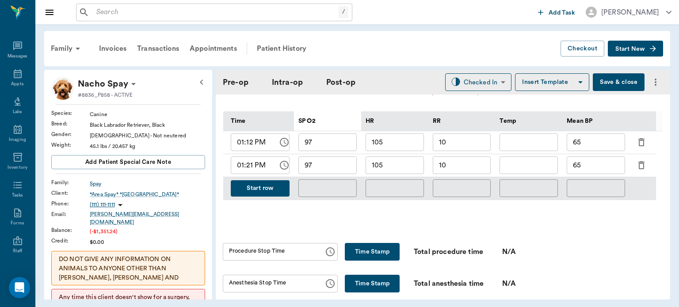
click at [343, 165] on input "97" at bounding box center [327, 166] width 58 height 18
click at [407, 166] on input "105" at bounding box center [395, 166] width 58 height 18
type input "106"
click at [476, 165] on input "10" at bounding box center [462, 166] width 58 height 18
click at [602, 165] on input "65" at bounding box center [596, 166] width 58 height 18
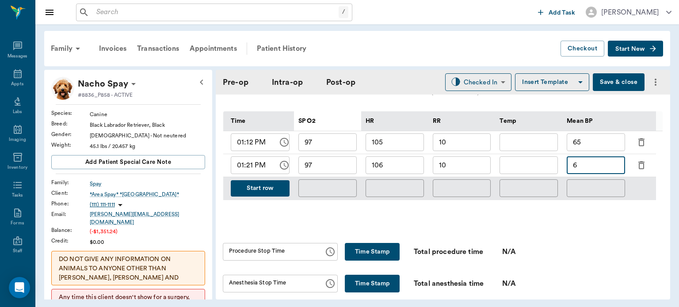
type input "6"
type input "72"
click at [276, 191] on button "Start row" at bounding box center [260, 188] width 59 height 16
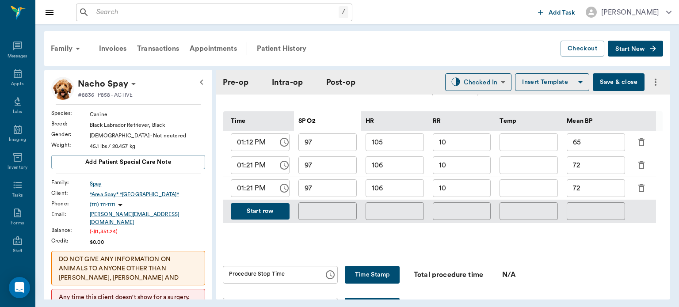
click at [253, 191] on input "01:21 PM" at bounding box center [251, 189] width 41 height 18
type input "01:25 PM"
click at [323, 187] on input "97" at bounding box center [327, 189] width 58 height 18
click at [262, 214] on button "Start row" at bounding box center [260, 211] width 59 height 16
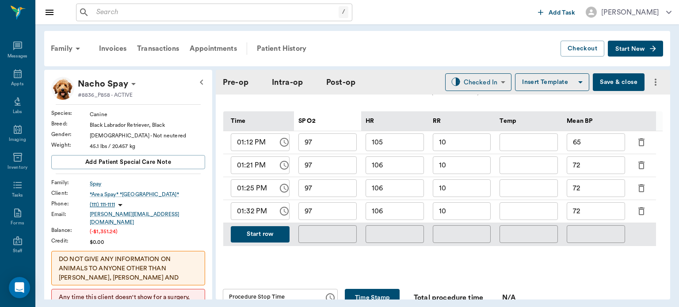
click at [359, 219] on div "97 ​" at bounding box center [327, 211] width 67 height 23
click at [393, 210] on input "106" at bounding box center [395, 212] width 58 height 18
type input "1"
type input "104"
click at [481, 212] on input "10" at bounding box center [462, 212] width 58 height 18
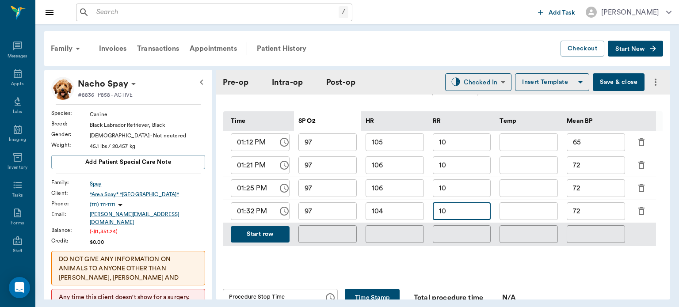
click at [338, 214] on input "97" at bounding box center [327, 212] width 58 height 18
type input "98"
click at [598, 214] on input "72" at bounding box center [596, 212] width 58 height 18
type input "7"
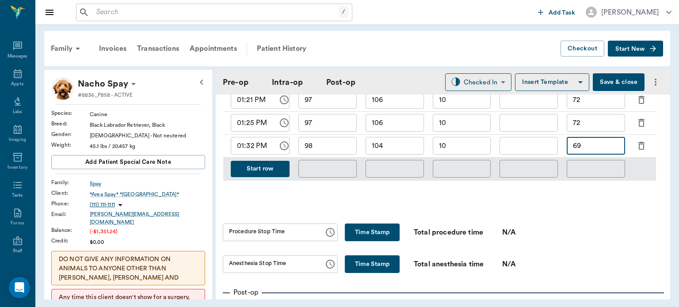
scroll to position [522, 0]
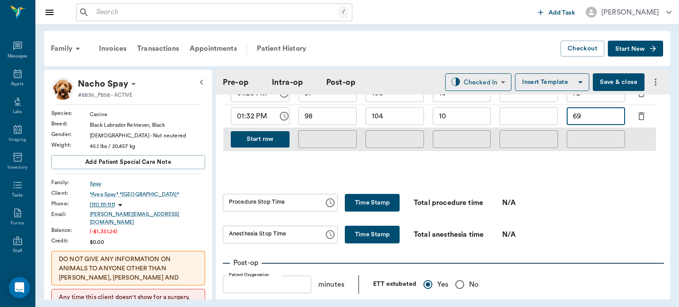
type input "69"
click at [364, 199] on button "Time Stamp" at bounding box center [372, 203] width 55 height 18
type input "01:33 PM"
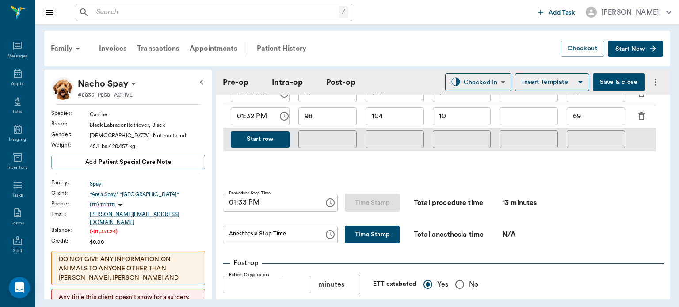
click at [371, 258] on div "Post-op" at bounding box center [443, 263] width 440 height 11
click at [355, 232] on button "Time Stamp" at bounding box center [372, 235] width 55 height 18
type input "01:33 PM"
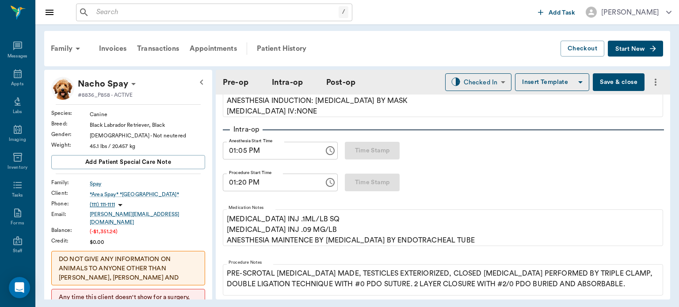
scroll to position [0, 0]
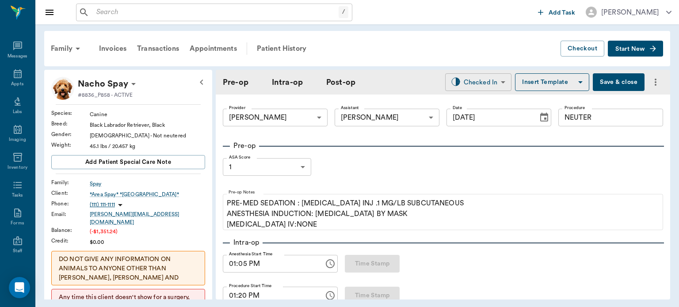
click at [478, 79] on body "/ ​ Add Task [PERSON_NAME] Nectar Messages Appts Labs Imaging Inventory Tasks F…" at bounding box center [339, 153] width 679 height 307
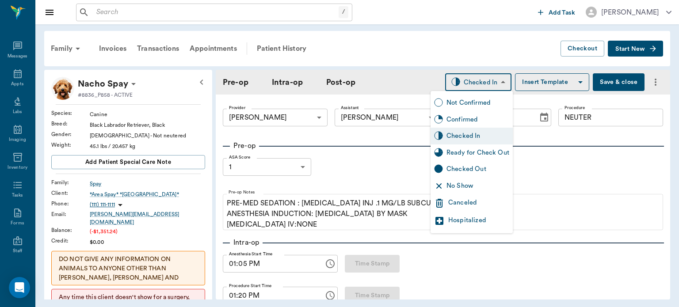
click at [491, 154] on div "Ready for Check Out" at bounding box center [478, 153] width 63 height 10
type input "READY_TO_CHECKOUT"
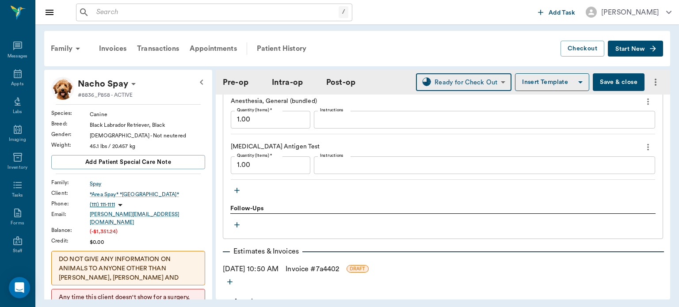
scroll to position [953, 0]
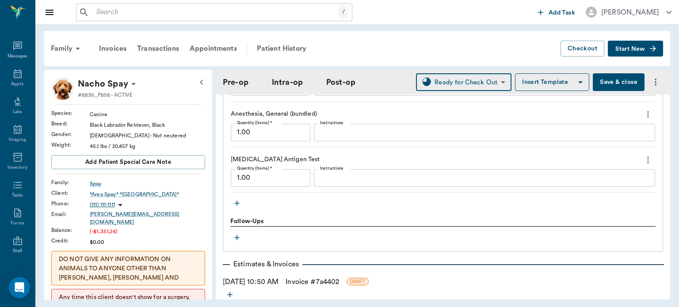
click at [337, 173] on textarea "Instructions" at bounding box center [484, 178] width 329 height 10
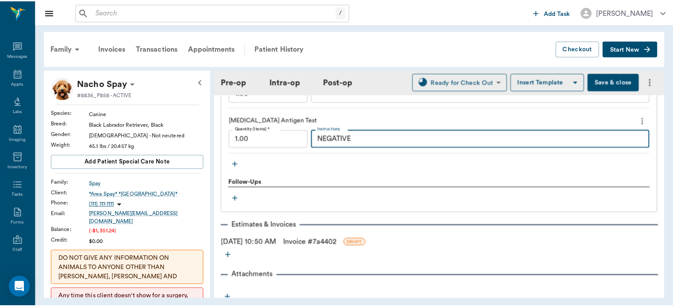
scroll to position [1018, 0]
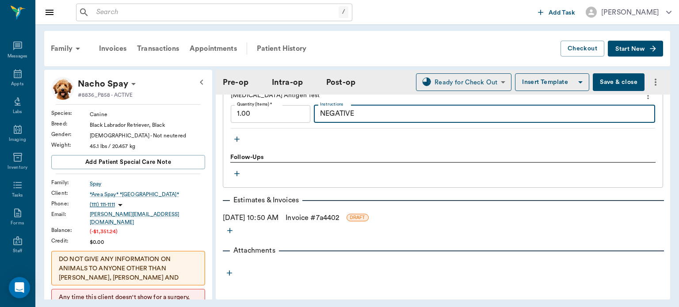
type textarea "NEGATIVE"
click at [332, 214] on link "Invoice # 7a4402" at bounding box center [313, 218] width 54 height 11
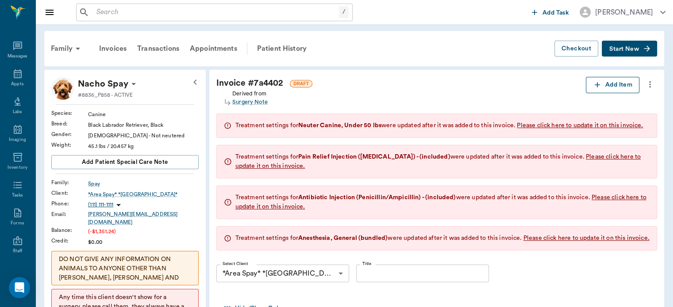
click at [618, 85] on button "Add Item" at bounding box center [612, 85] width 54 height 16
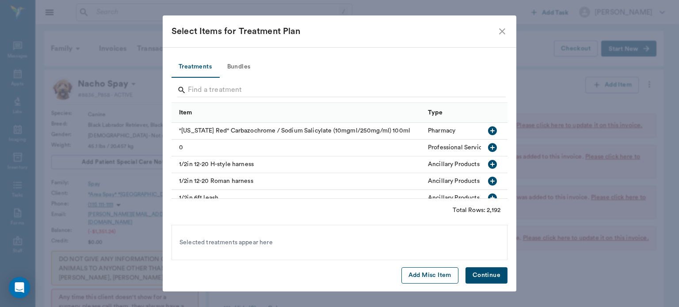
click at [425, 272] on button "Add Misc Item" at bounding box center [430, 276] width 57 height 16
click at [494, 276] on button "Continue" at bounding box center [487, 276] width 42 height 16
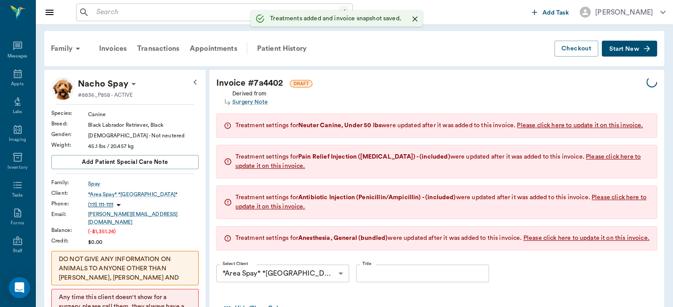
type input "1.00"
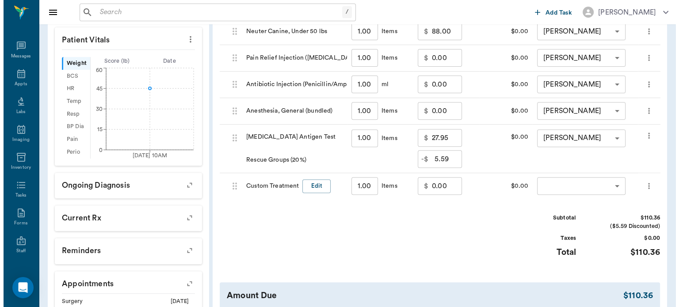
scroll to position [404, 0]
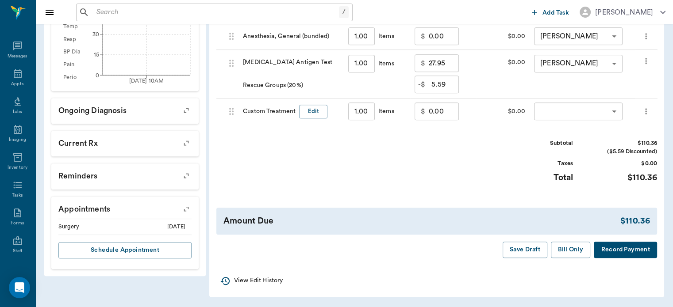
click at [431, 113] on input "0.00" at bounding box center [444, 112] width 30 height 18
type input "0.00"
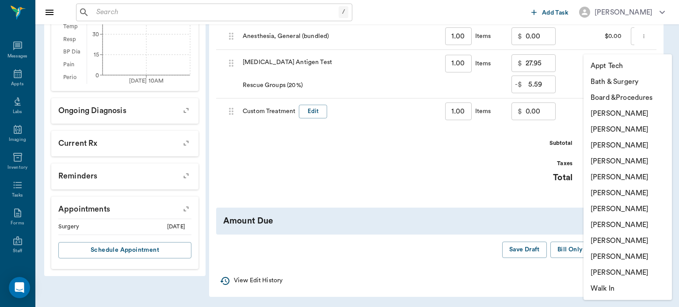
click at [638, 161] on li "[PERSON_NAME]" at bounding box center [628, 161] width 88 height 16
type input "none-63ec2f075fda476ae8351a4d"
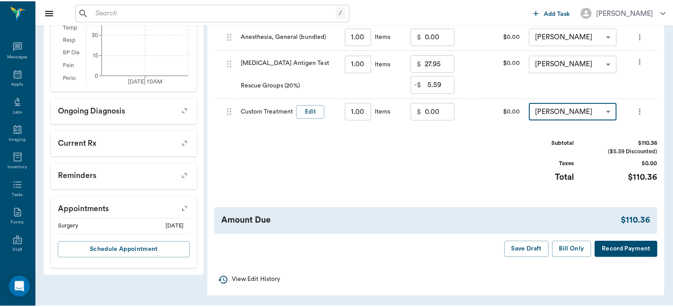
scroll to position [402, 0]
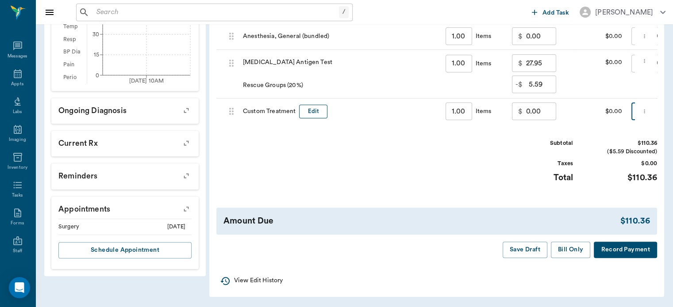
click at [316, 109] on button "Edit" at bounding box center [313, 112] width 28 height 14
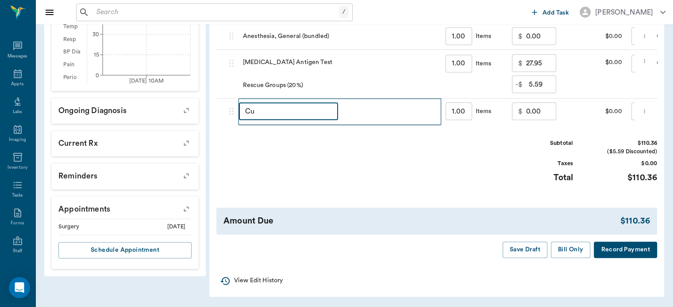
type input "C"
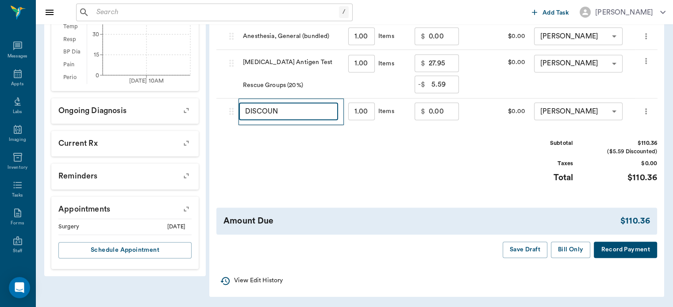
type input "DISCOUNT"
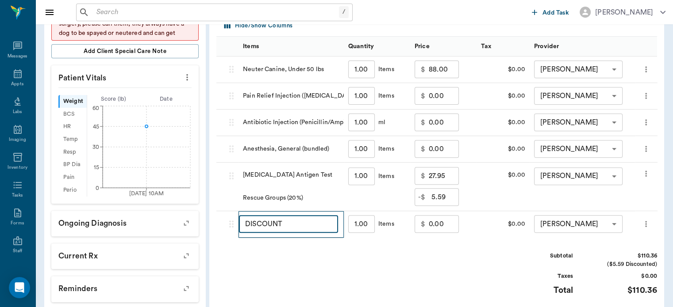
scroll to position [283, 0]
click at [438, 233] on input "0.00" at bounding box center [444, 224] width 30 height 18
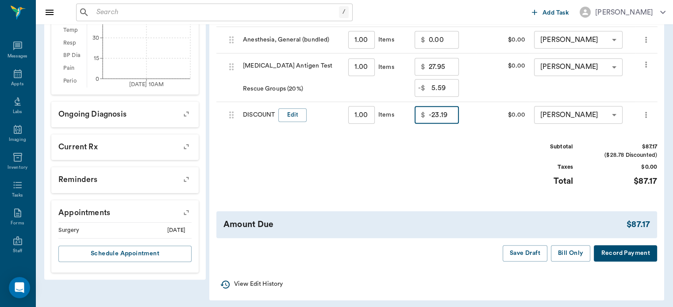
scroll to position [393, 0]
type input "-23.19"
click at [571, 261] on button "Bill Only" at bounding box center [571, 253] width 40 height 16
click at [14, 72] on icon at bounding box center [18, 73] width 8 height 9
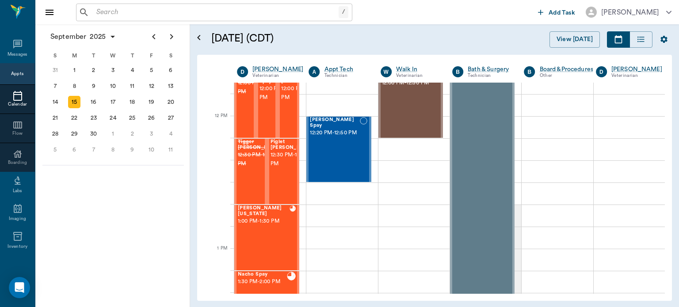
scroll to position [485, 0]
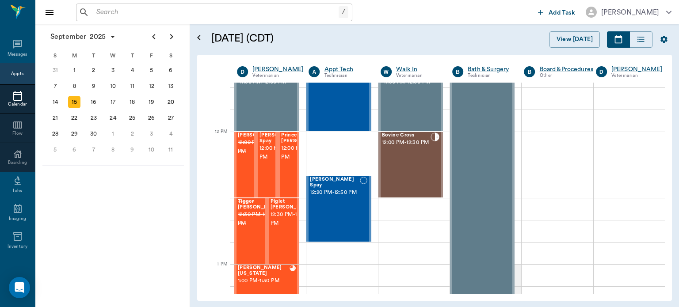
click at [264, 162] on span "12:00 PM - 12:30 PM" at bounding box center [282, 153] width 44 height 18
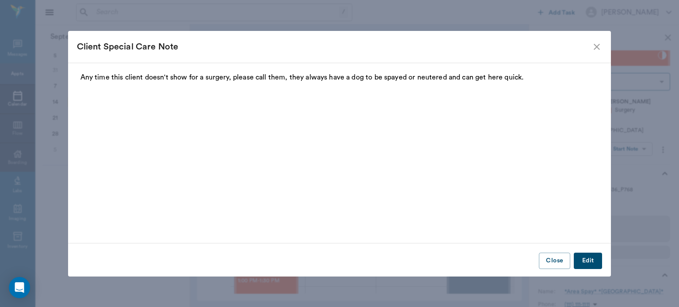
click at [637, 156] on div "Client Special Care Note Any time this client doesn't show for a surgery, pleas…" at bounding box center [339, 153] width 679 height 307
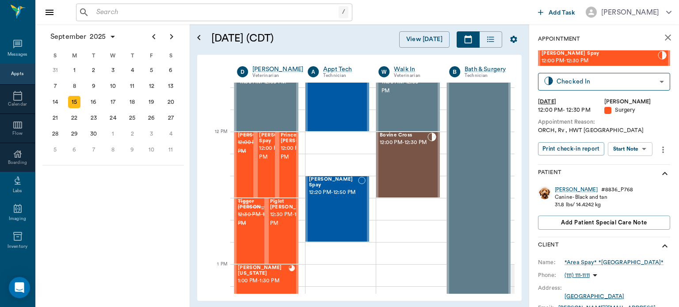
click at [637, 148] on body "/ ​ Add Task [PERSON_NAME] Nectar Messages Appts Calendar Flow Boarding Labs Im…" at bounding box center [339, 153] width 679 height 307
click at [633, 182] on button "View Surgery" at bounding box center [623, 181] width 36 height 10
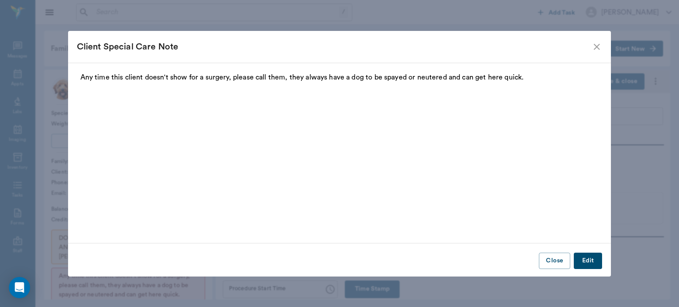
click at [597, 45] on icon "close" at bounding box center [597, 47] width 11 height 11
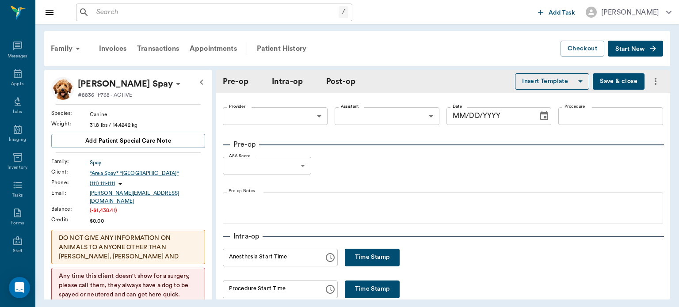
click at [375, 290] on button "Time Stamp" at bounding box center [372, 290] width 55 height 18
type input "01:37 PM"
click at [245, 289] on input "01:37 PM" at bounding box center [270, 290] width 95 height 18
type input "63ec2f075fda476ae8351a4d"
type input "63ec2e7e52e12b0ba117b124"
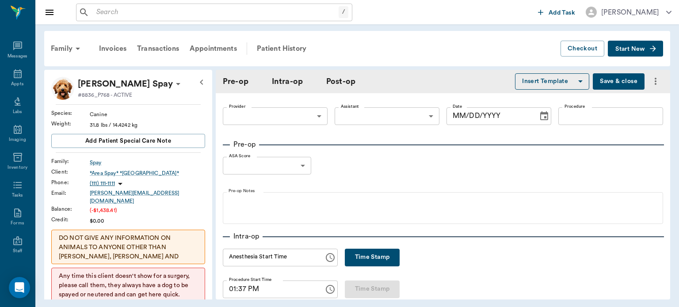
type input "NEUTER"
type input "1"
radio input "true"
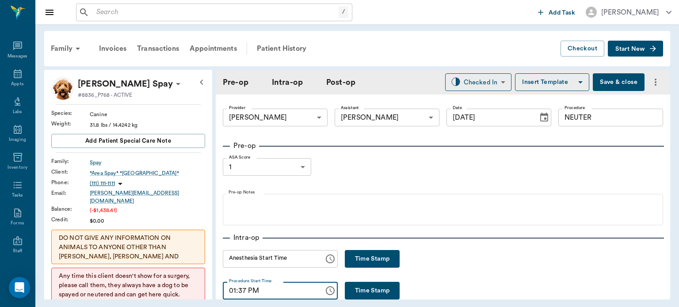
type input "[DATE]"
type input "hh:mm aa"
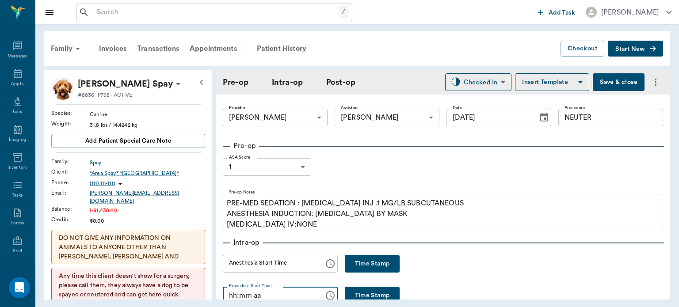
click at [237, 300] on div "Family Invoices Transactions Appointments Patient History Checkout Start New [P…" at bounding box center [357, 165] width 644 height 282
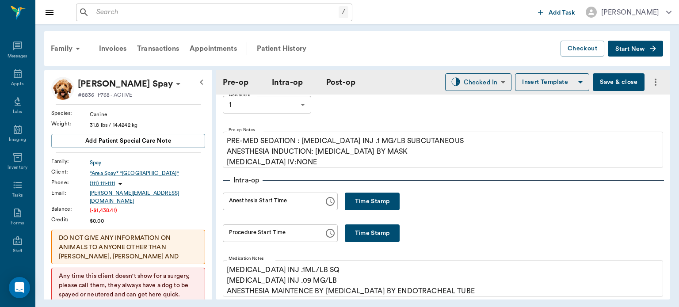
scroll to position [68, 0]
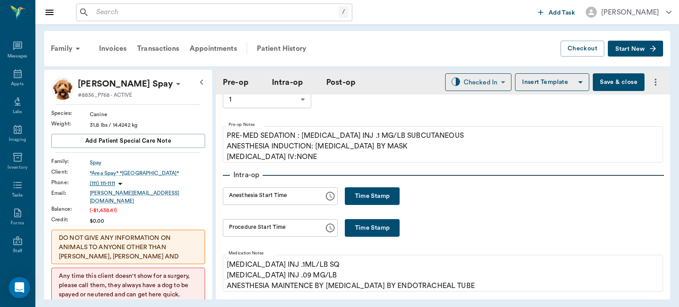
click at [368, 229] on button "Time Stamp" at bounding box center [372, 228] width 55 height 18
click at [247, 230] on input "01:37 PM" at bounding box center [270, 228] width 95 height 18
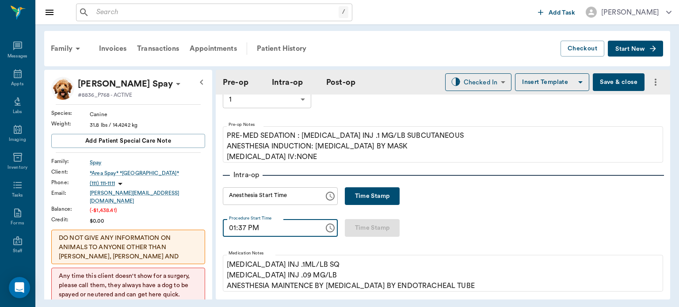
click at [240, 231] on input "01:37 PM" at bounding box center [270, 228] width 95 height 18
type input "01:35 PM"
click at [384, 197] on button "Time Stamp" at bounding box center [372, 197] width 55 height 18
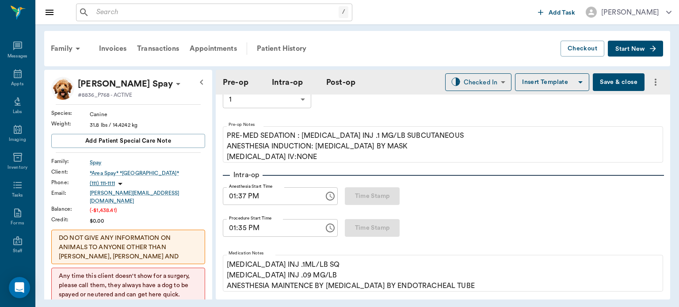
click at [241, 198] on input "01:37 PM" at bounding box center [270, 197] width 95 height 18
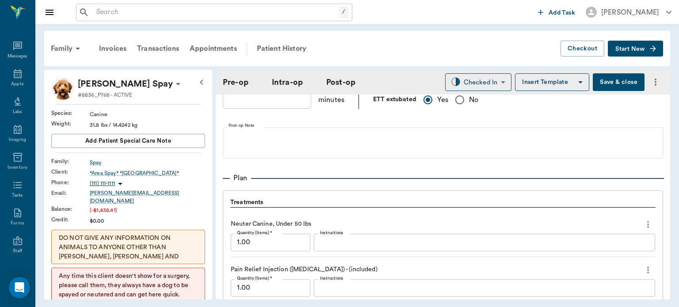
scroll to position [669, 0]
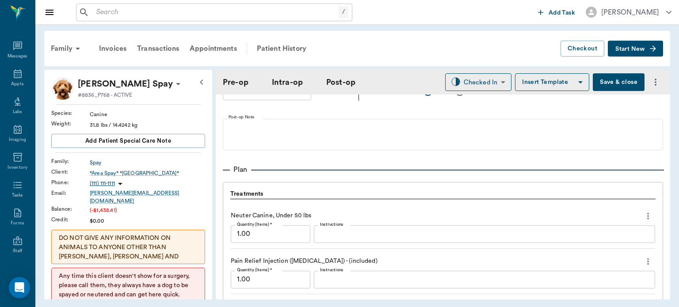
type input "01:25 PM"
click at [605, 76] on button "Save & close" at bounding box center [619, 82] width 52 height 18
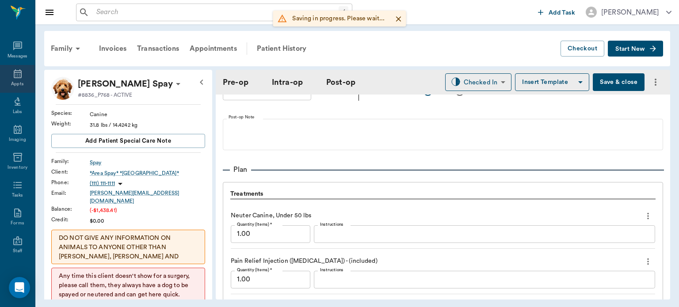
click at [11, 81] on div "Appts" at bounding box center [17, 84] width 12 height 7
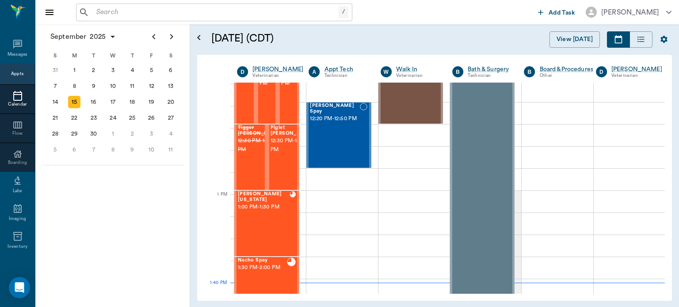
scroll to position [555, 0]
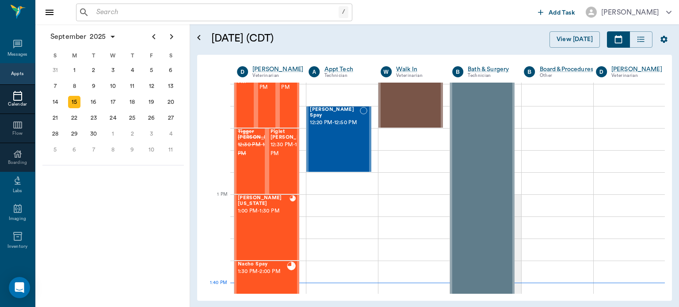
click at [284, 158] on span "12:30 PM - 1:00 PM" at bounding box center [293, 150] width 44 height 18
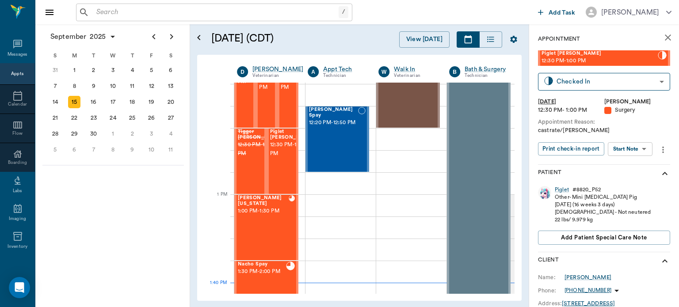
click at [638, 149] on body "/ ​ Add Task [PERSON_NAME] Nectar Messages Appts Calendar Flow Boarding Labs Im…" at bounding box center [339, 153] width 679 height 307
click at [631, 181] on button "View Surgery" at bounding box center [623, 181] width 36 height 10
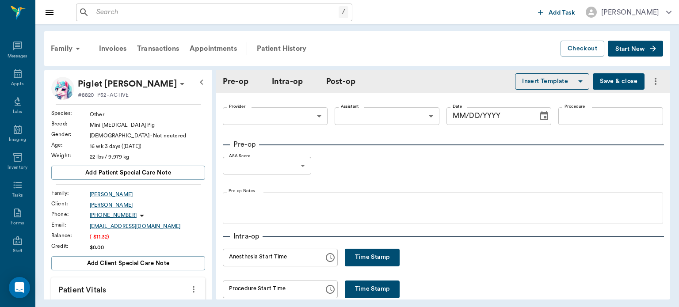
type input "63ec2f075fda476ae8351a4d"
type input "[MEDICAL_DATA]"
type input "1"
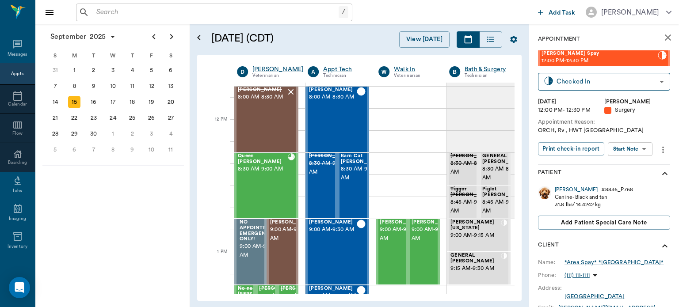
click at [630, 148] on body "/ ​ Add Task [PERSON_NAME] Nectar Messages Appts Calendar Flow Boarding Labs Im…" at bounding box center [339, 153] width 679 height 307
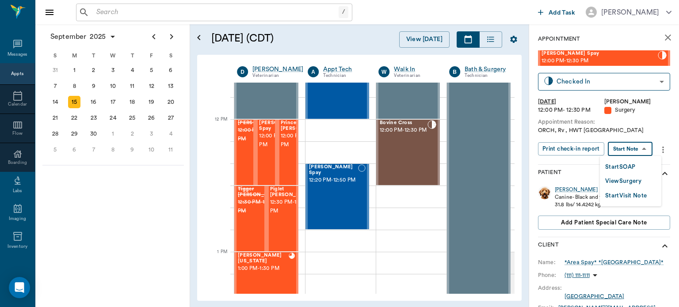
click at [631, 180] on button "View Surgery" at bounding box center [623, 181] width 36 height 10
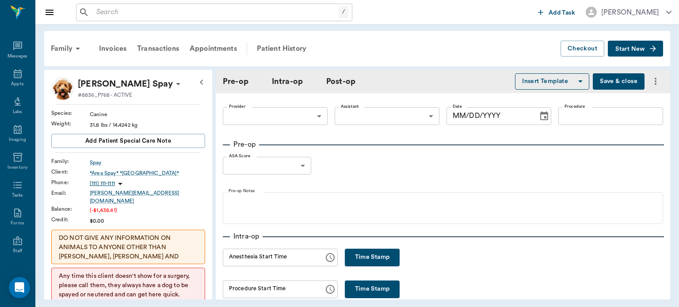
type input "63ec2f075fda476ae8351a4d"
type input "63ec2e7e52e12b0ba117b124"
type input "NEUTER"
type input "1"
radio input "true"
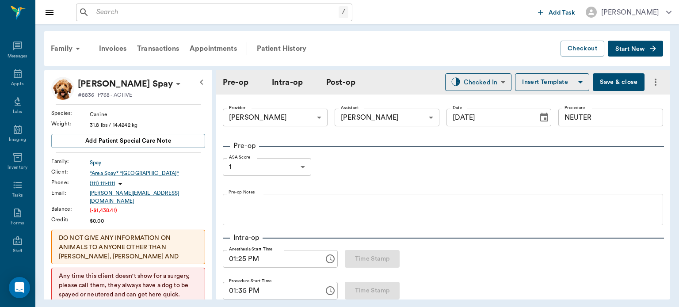
type input "[DATE]"
type input "01:25 PM"
type input "01:35 PM"
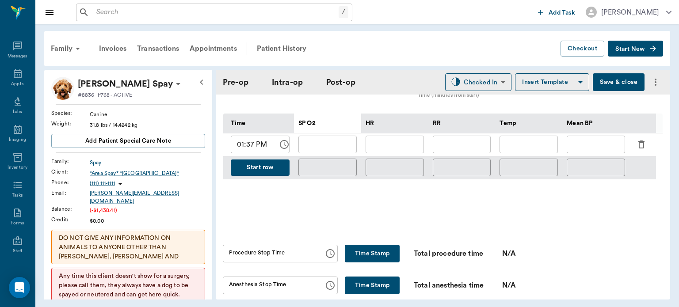
scroll to position [422, 0]
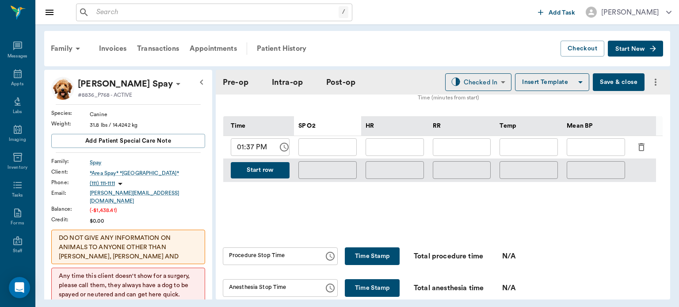
click at [641, 144] on icon "button" at bounding box center [642, 147] width 6 height 8
click at [642, 143] on icon "button" at bounding box center [641, 147] width 11 height 11
click at [272, 169] on button "Start row" at bounding box center [260, 170] width 59 height 16
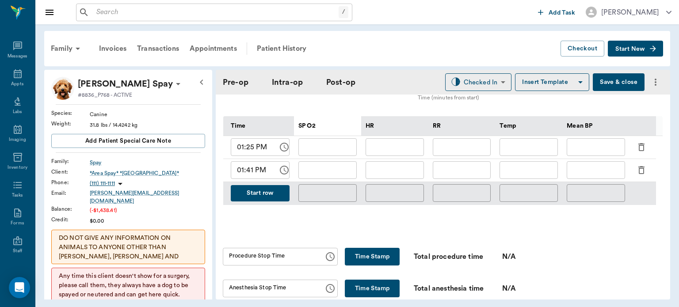
click at [395, 171] on input "text" at bounding box center [395, 170] width 58 height 18
type input "136"
click at [332, 172] on input "text" at bounding box center [327, 170] width 58 height 18
type input "98"
click at [591, 170] on input "text" at bounding box center [596, 170] width 58 height 18
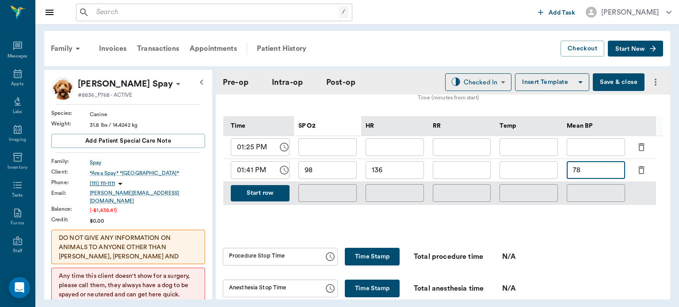
type input "78"
click at [462, 168] on input "text" at bounding box center [462, 170] width 58 height 18
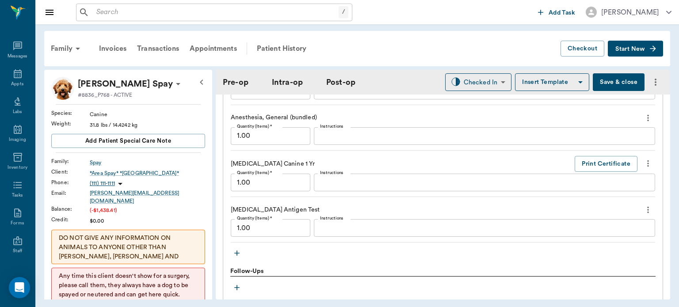
scroll to position [906, 0]
type input "10"
click at [351, 227] on textarea "Instructions" at bounding box center [484, 227] width 329 height 10
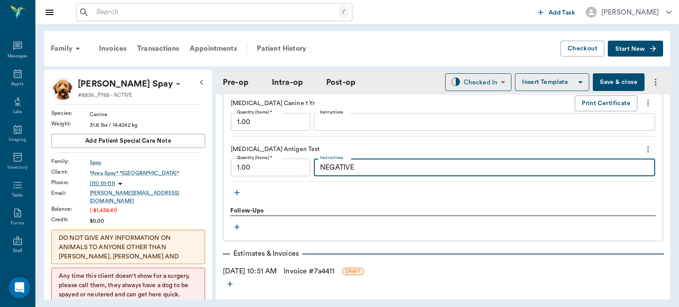
scroll to position [969, 0]
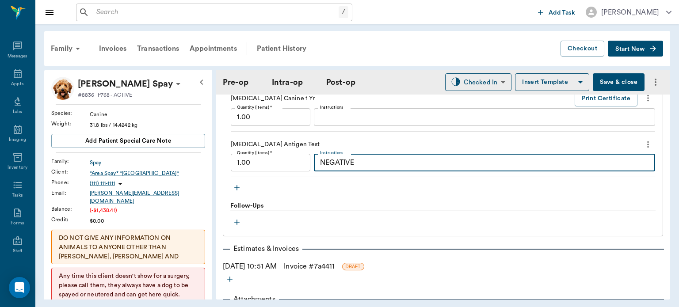
type textarea "NEGATIVE"
click at [482, 78] on body "/ ​ Add Task Dr. Bert Ellsworth Nectar Messages Appts Labs Imaging Inventory Ta…" at bounding box center [339, 153] width 679 height 307
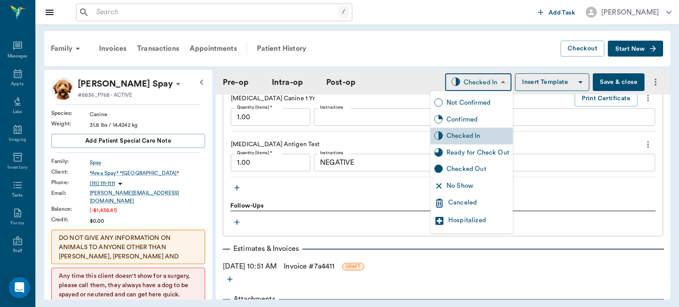
click at [472, 152] on div "Ready for Check Out" at bounding box center [478, 153] width 63 height 10
type input "READY_TO_CHECKOUT"
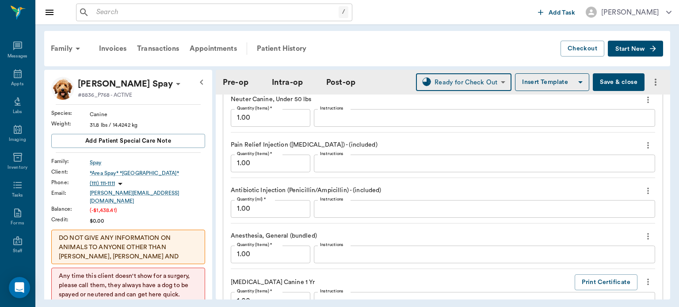
scroll to position [785, 0]
click at [617, 84] on button "Save & close" at bounding box center [619, 82] width 52 height 18
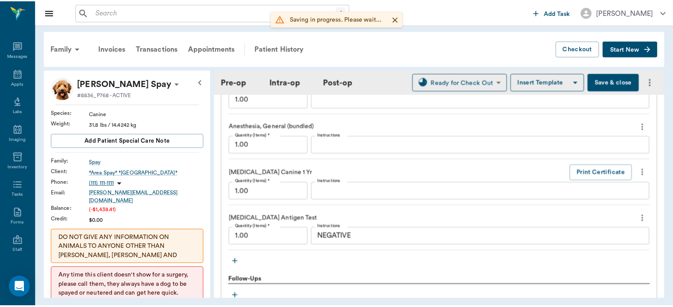
scroll to position [1018, 0]
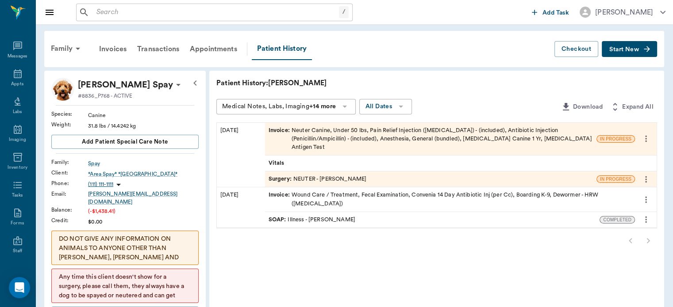
click at [278, 133] on span "Invoice :" at bounding box center [279, 139] width 23 height 26
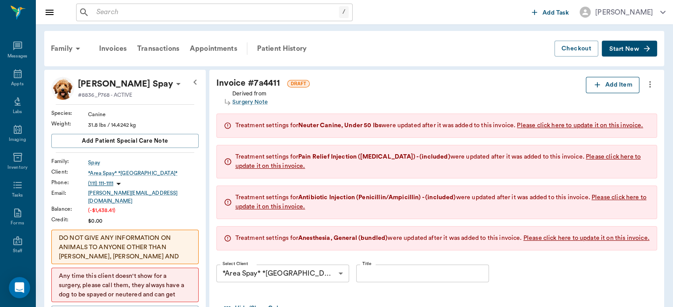
click at [607, 81] on button "Add Item" at bounding box center [612, 85] width 54 height 16
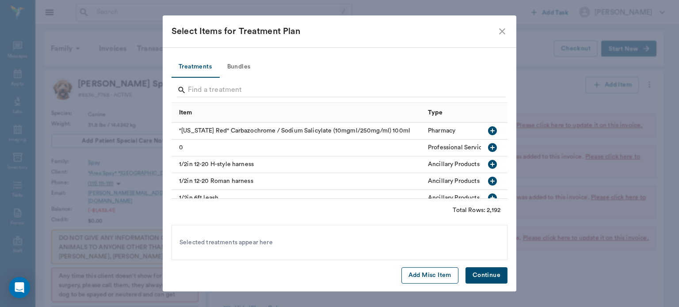
click at [432, 279] on button "Add Misc Item" at bounding box center [430, 276] width 57 height 16
click at [480, 275] on button "Continue" at bounding box center [487, 276] width 42 height 16
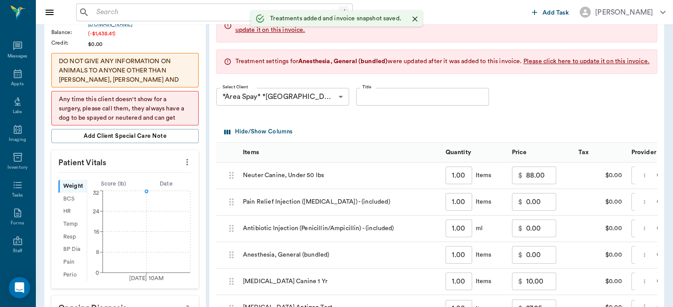
type input "1.00"
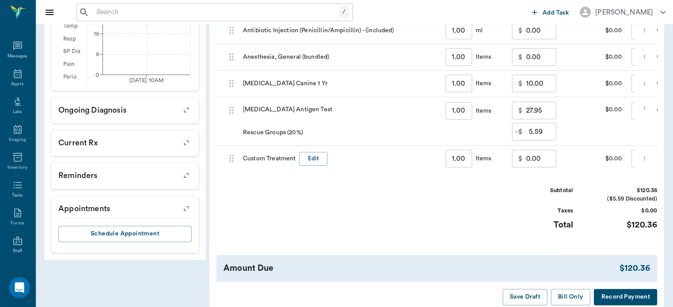
scroll to position [391, 0]
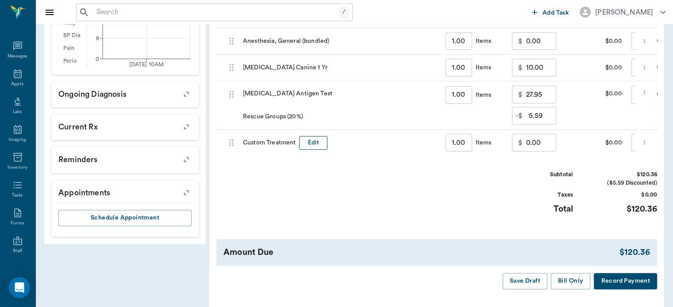
click at [316, 149] on button "Edit" at bounding box center [313, 143] width 28 height 14
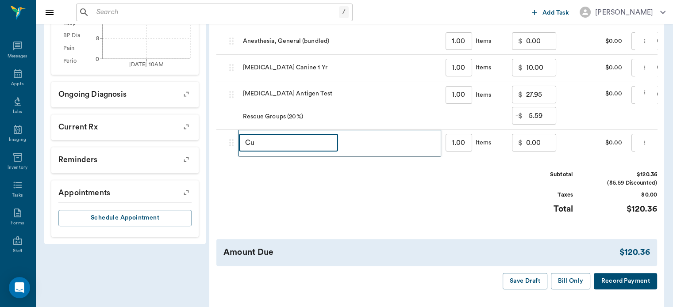
type input "C"
type input "DISCOUNT"
click at [529, 148] on input "0.00" at bounding box center [541, 143] width 30 height 18
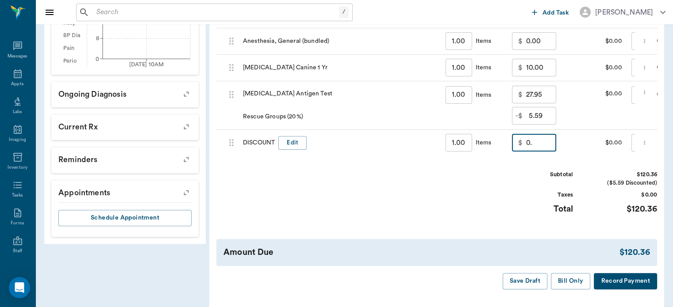
type input "0"
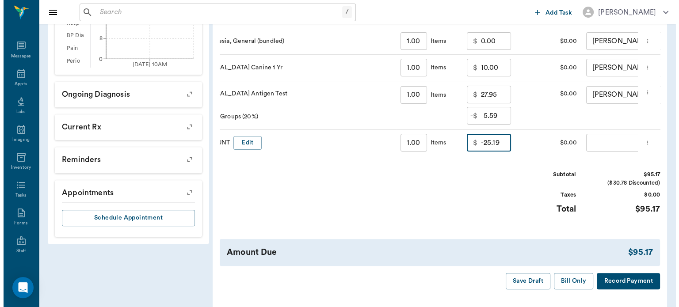
scroll to position [0, 106]
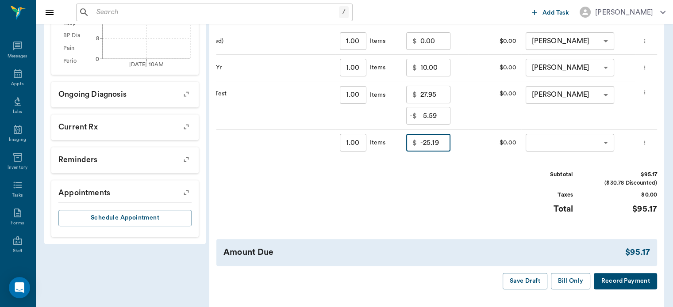
type input "-25.19"
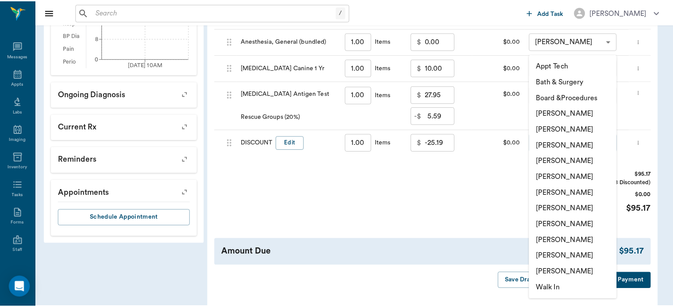
scroll to position [0, 0]
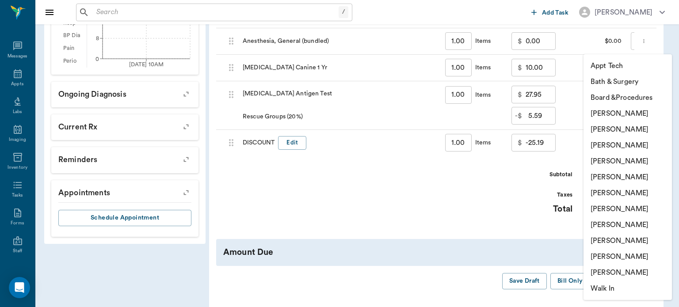
click at [633, 159] on li "[PERSON_NAME]" at bounding box center [628, 161] width 88 height 16
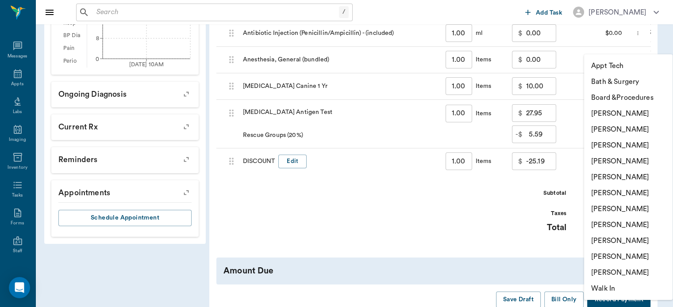
type input "none-63ec2f075fda476ae8351a4d"
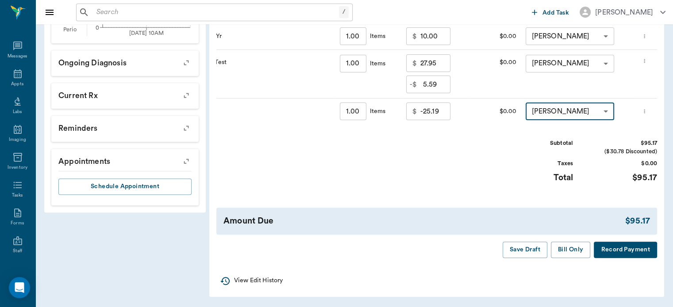
scroll to position [437, 0]
click at [574, 256] on button "Bill Only" at bounding box center [571, 250] width 40 height 16
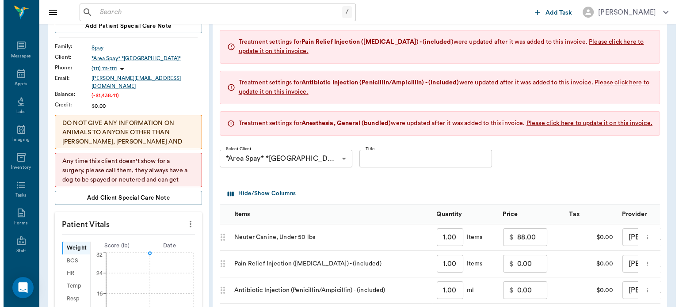
scroll to position [0, 0]
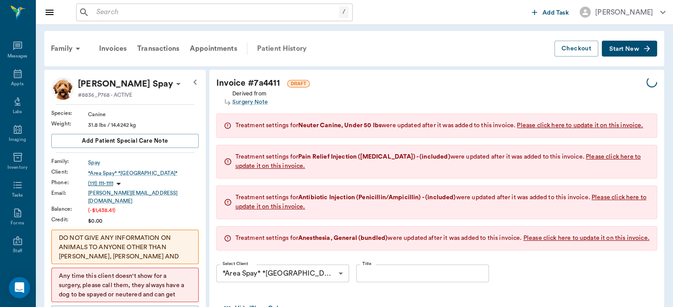
click at [282, 51] on div "Patient History" at bounding box center [282, 48] width 60 height 21
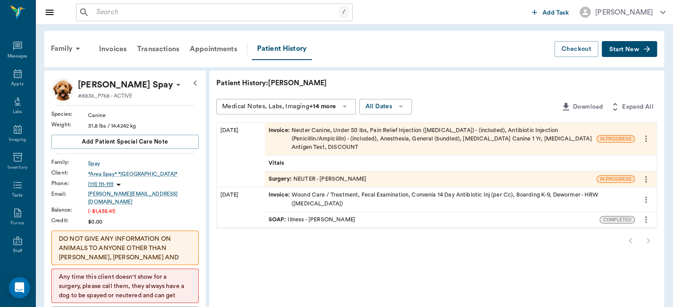
click at [280, 175] on span "Surgery :" at bounding box center [280, 179] width 25 height 8
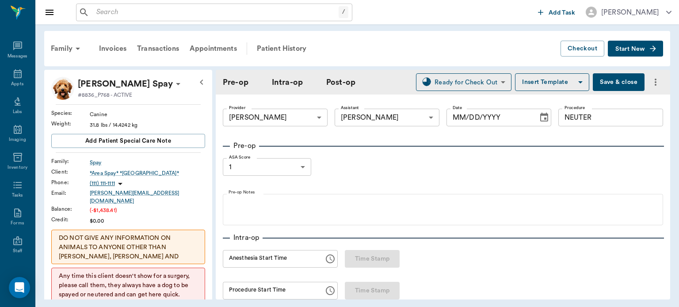
type input "63ec2f075fda476ae8351a4d"
type input "63ec2e7e52e12b0ba117b124"
type input "NEUTER"
type input "1"
radio input "true"
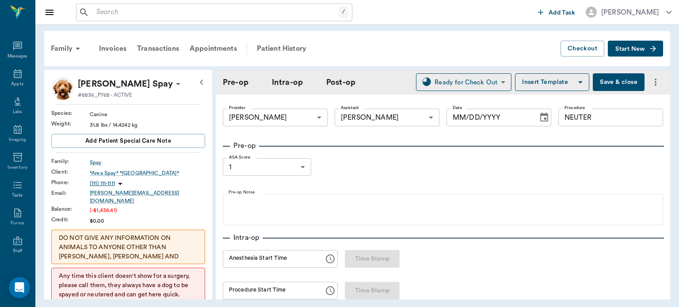
type input "[DATE]"
type input "01:25 PM"
type input "01:35 PM"
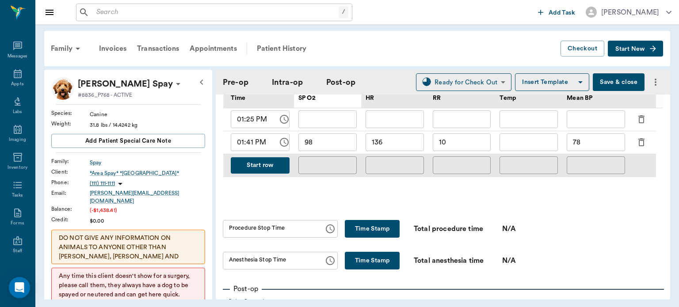
scroll to position [448, 0]
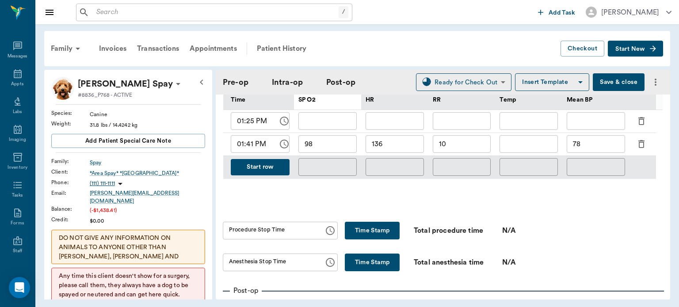
click at [260, 171] on button "Start row" at bounding box center [260, 167] width 59 height 16
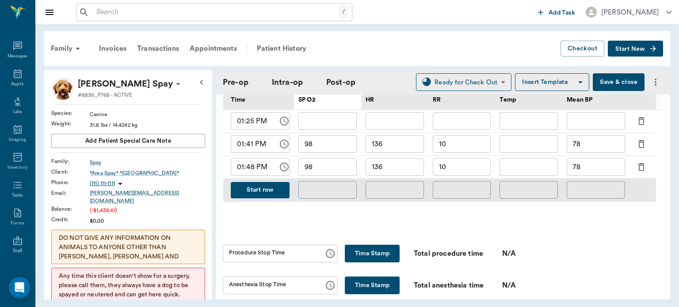
click at [394, 171] on input "136" at bounding box center [395, 167] width 58 height 18
type input "130"
click at [329, 170] on input "98" at bounding box center [327, 167] width 58 height 18
type input "94"
click at [585, 168] on input "78" at bounding box center [596, 167] width 58 height 18
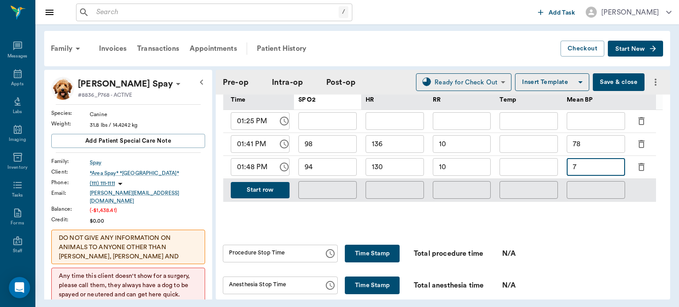
type input "7"
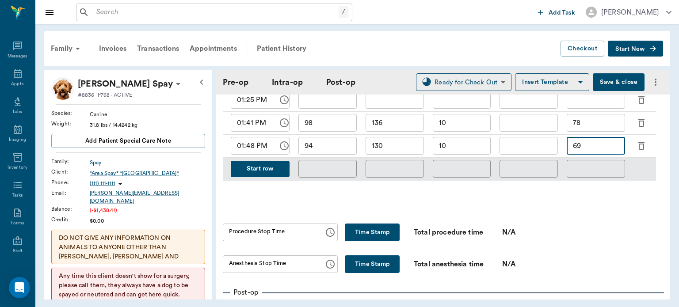
scroll to position [469, 0]
type input "69"
click at [387, 230] on button "Time Stamp" at bounding box center [372, 233] width 55 height 18
type input "01:49 PM"
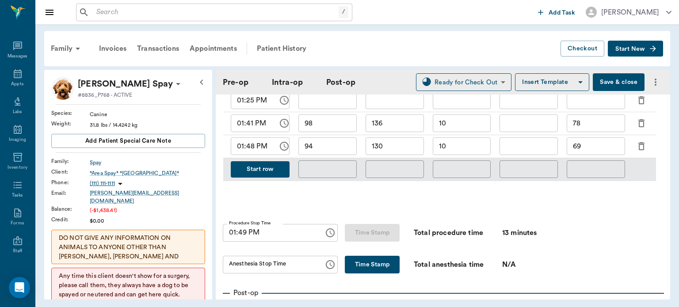
click at [366, 265] on button "Time Stamp" at bounding box center [372, 265] width 55 height 18
type input "01:49 PM"
click at [608, 82] on button "Save & close" at bounding box center [619, 82] width 52 height 18
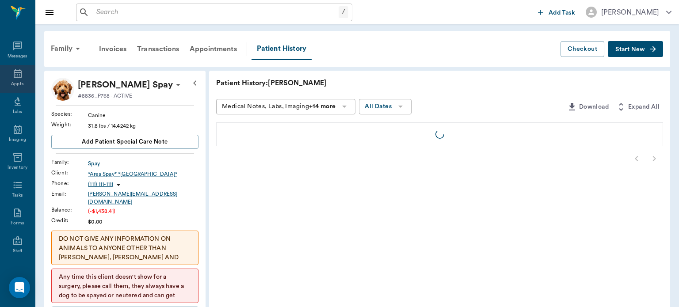
click at [17, 86] on div "Appts" at bounding box center [17, 84] width 12 height 7
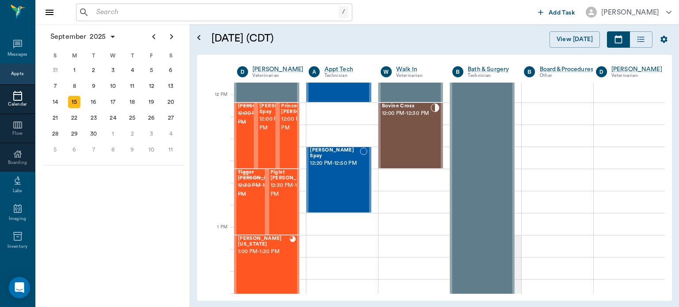
scroll to position [514, 0]
click at [278, 193] on span "12:30 PM - 1:00 PM" at bounding box center [293, 191] width 44 height 18
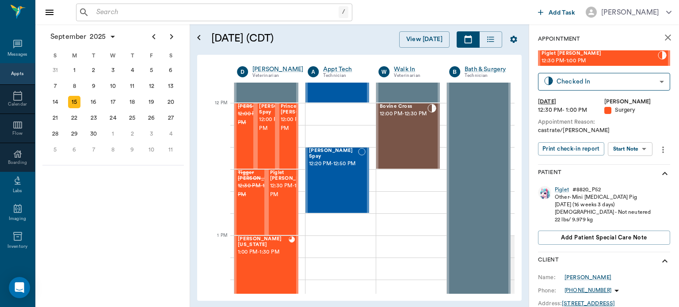
click at [638, 147] on body "/ ​ Add Task Dr. Bert Ellsworth Nectar Messages Appts Calendar Flow Boarding La…" at bounding box center [339, 153] width 679 height 307
click at [633, 184] on button "View Surgery" at bounding box center [623, 181] width 36 height 10
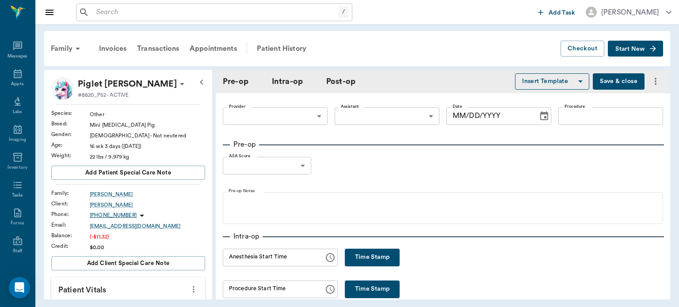
type input "63ec2f075fda476ae8351a4d"
type input "[MEDICAL_DATA]"
type input "1"
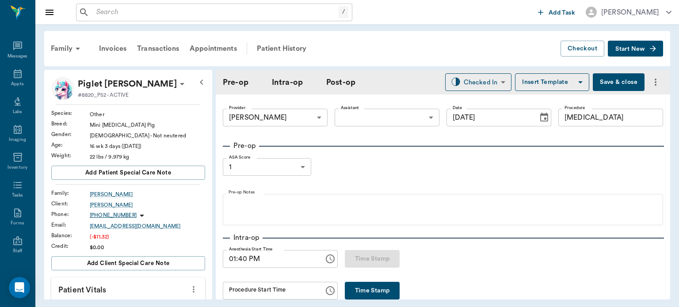
type input "[DATE]"
type input "01:40 PM"
click at [388, 117] on body "/ ​ Add Task Dr. Bert Ellsworth Nectar Messages Appts Labs Imaging Inventory Ta…" at bounding box center [339, 153] width 679 height 307
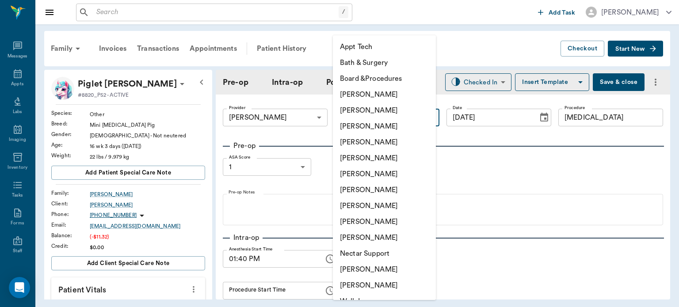
click at [381, 189] on li "[PERSON_NAME]" at bounding box center [384, 190] width 103 height 16
type input "682b670d8bdc6f7f8feef3db"
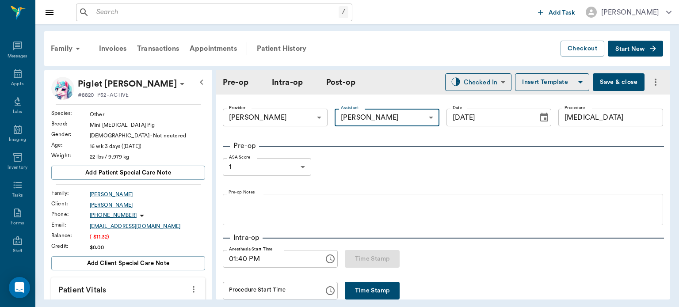
click at [259, 290] on div "Procedure Start Time Procedure Start Time" at bounding box center [280, 291] width 115 height 18
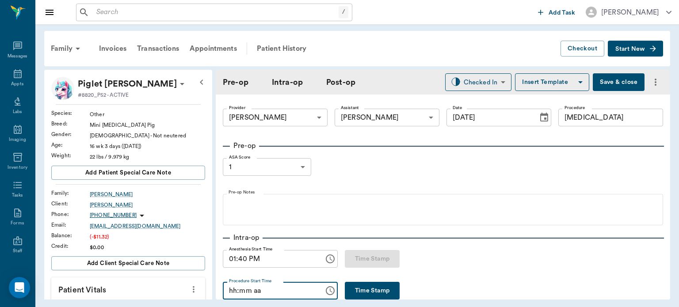
click at [359, 299] on button "Time Stamp" at bounding box center [372, 291] width 55 height 18
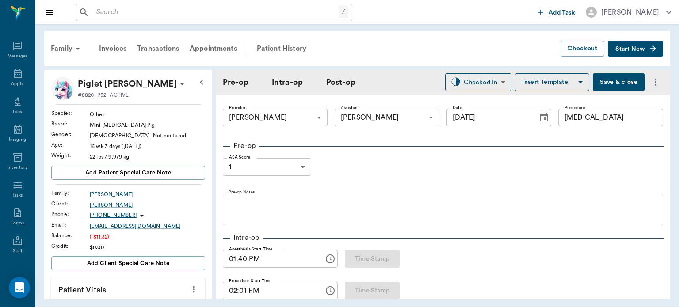
click at [232, 289] on input "02:01 PM" at bounding box center [270, 291] width 95 height 18
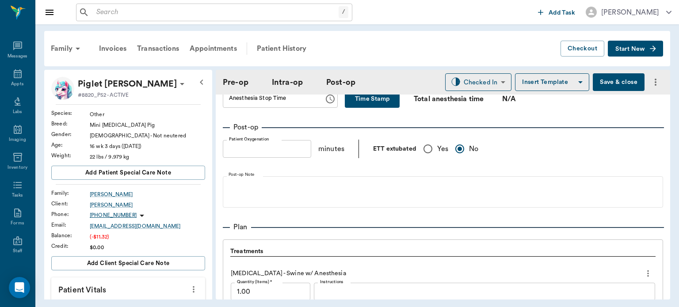
scroll to position [600, 0]
type input "01:30 PM"
click at [544, 86] on button "Insert Template" at bounding box center [552, 82] width 74 height 18
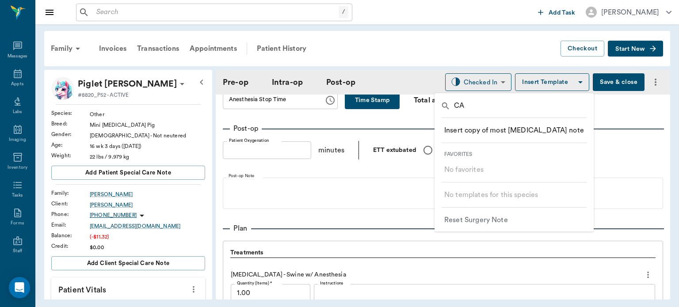
type input "C"
click at [458, 33] on div at bounding box center [339, 153] width 679 height 307
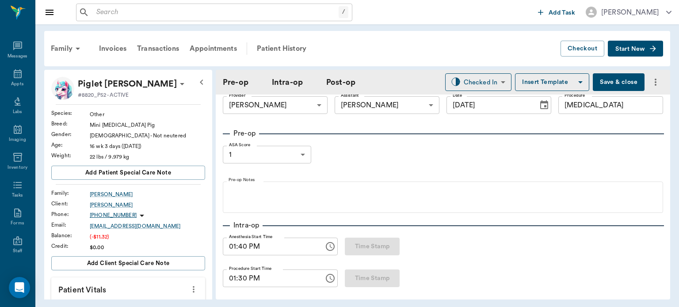
scroll to position [0, 0]
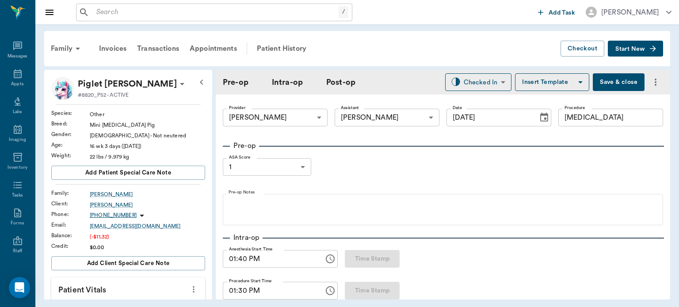
click at [612, 119] on input "[MEDICAL_DATA]" at bounding box center [611, 118] width 105 height 18
type input "C"
click at [536, 83] on button "Insert Template" at bounding box center [552, 82] width 74 height 18
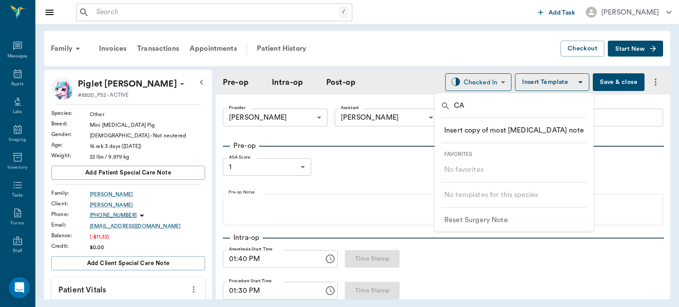
type input "C"
click at [617, 246] on div at bounding box center [339, 153] width 679 height 307
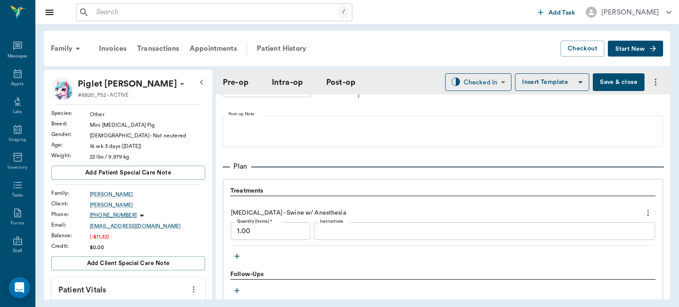
scroll to position [674, 0]
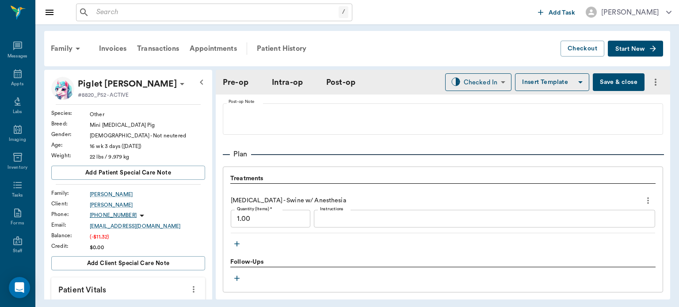
click at [233, 246] on icon "button" at bounding box center [237, 244] width 9 height 9
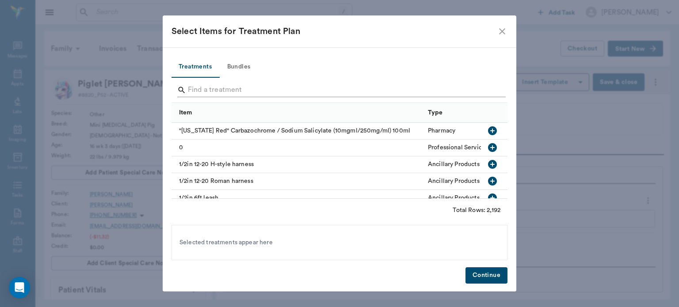
click at [230, 87] on input "Search" at bounding box center [340, 90] width 305 height 14
click at [206, 86] on input "Search" at bounding box center [340, 90] width 305 height 14
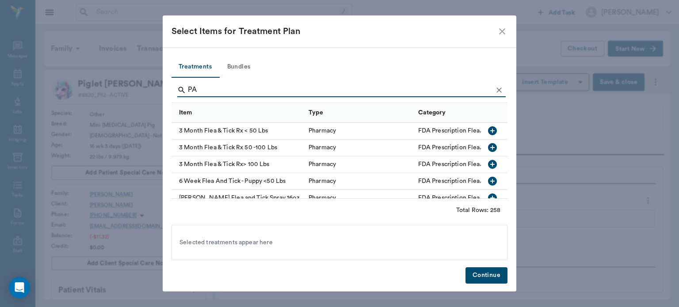
type input "P"
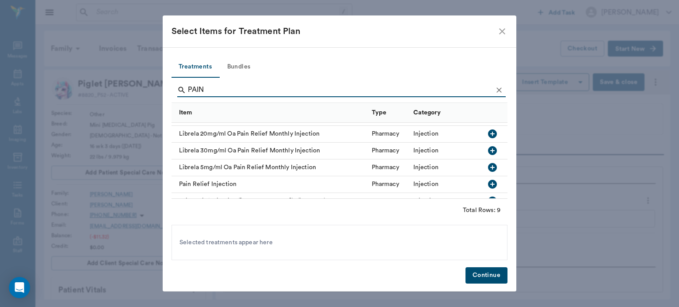
scroll to position [81, 0]
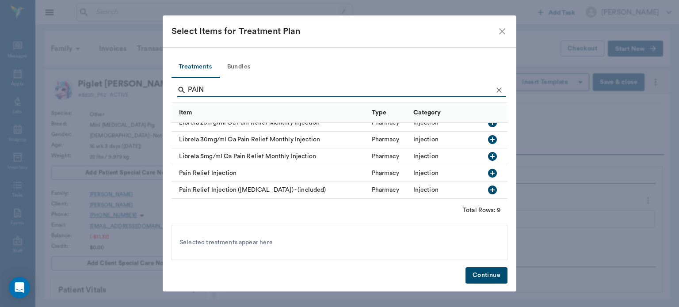
type input "PAIN"
click at [488, 186] on icon "button" at bounding box center [492, 190] width 9 height 9
click at [488, 275] on button "Continue" at bounding box center [487, 276] width 42 height 16
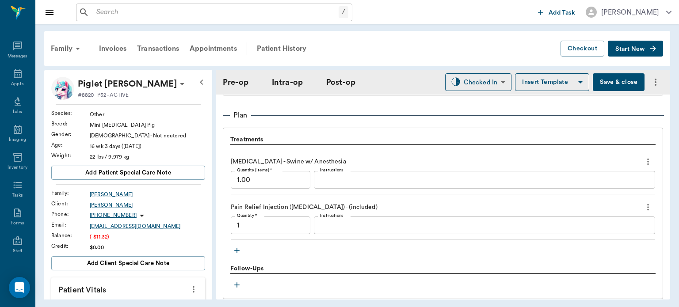
scroll to position [713, 0]
click at [235, 251] on icon "button" at bounding box center [237, 250] width 9 height 9
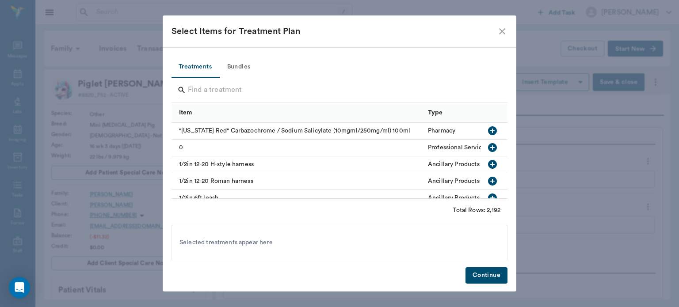
click at [194, 93] on input "Search" at bounding box center [340, 90] width 305 height 14
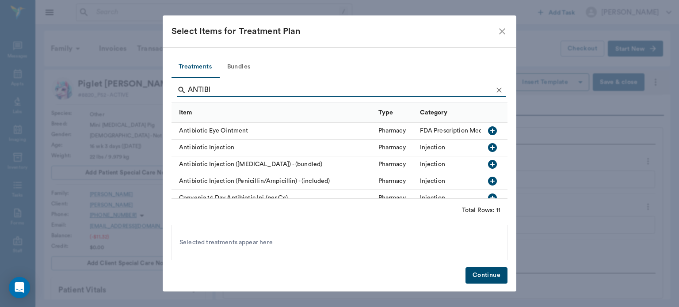
scroll to position [0, 18]
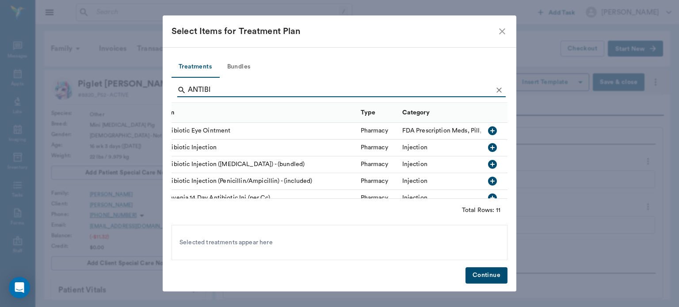
type input "ANTIBI"
click at [568, 233] on div "Select Items for Treatment Plan Treatments Bundles ANTIBI Item Type Category An…" at bounding box center [339, 153] width 679 height 307
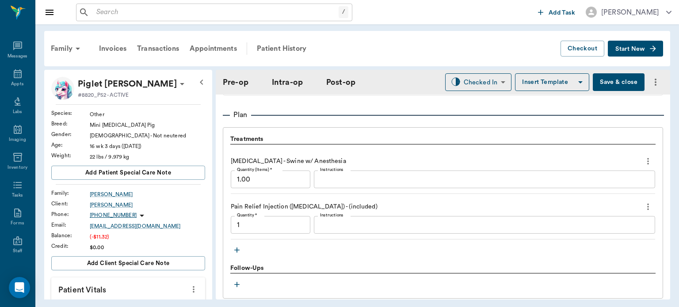
click at [237, 248] on icon "button" at bounding box center [237, 250] width 9 height 9
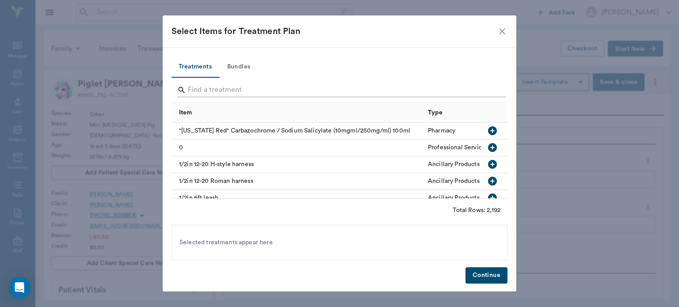
click at [216, 92] on input "Search" at bounding box center [340, 90] width 305 height 14
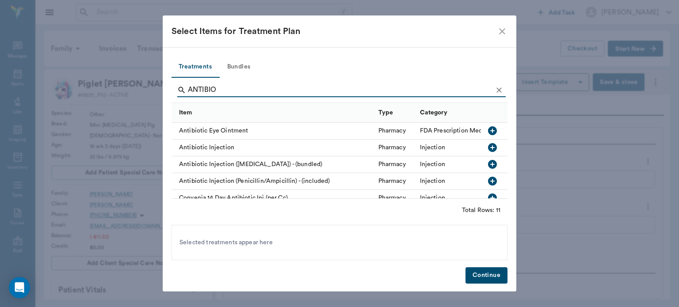
type input "ANTIBIO"
click at [488, 182] on icon "button" at bounding box center [492, 181] width 9 height 9
click at [488, 276] on button "Continue" at bounding box center [487, 276] width 42 height 16
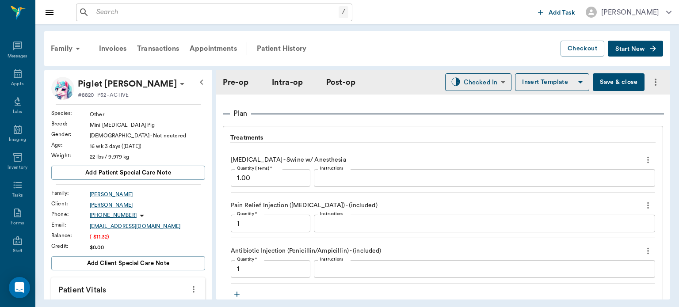
scroll to position [744, 0]
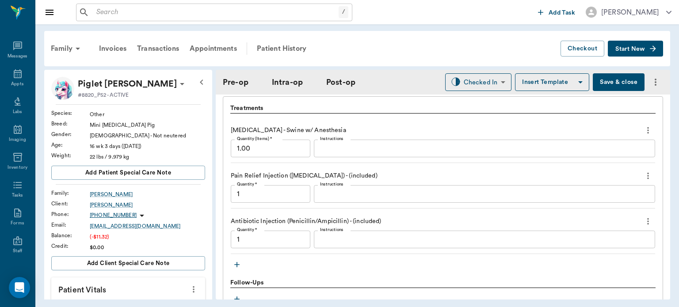
click at [238, 266] on icon "button" at bounding box center [237, 264] width 9 height 9
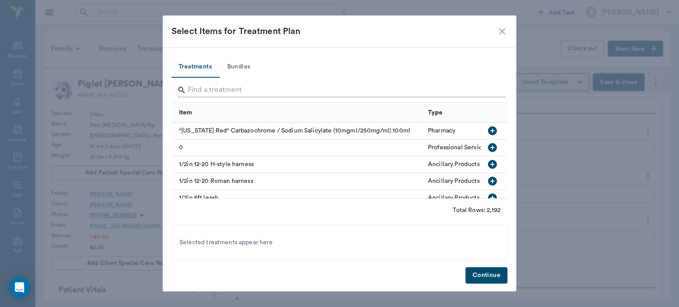
click at [233, 92] on input "Search" at bounding box center [340, 90] width 305 height 14
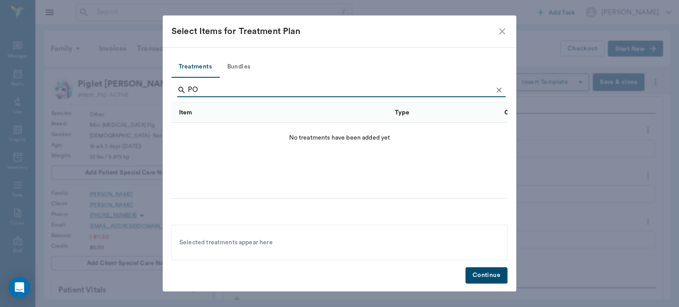
type input "P"
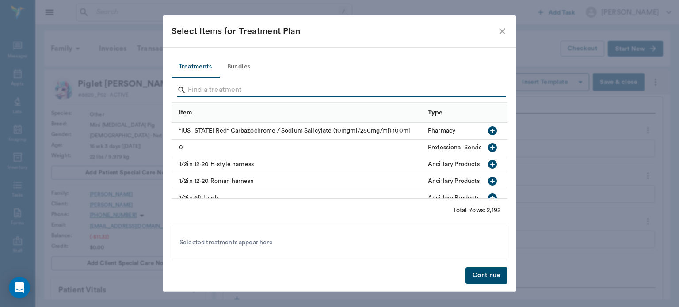
click at [502, 29] on icon "close" at bounding box center [502, 31] width 11 height 11
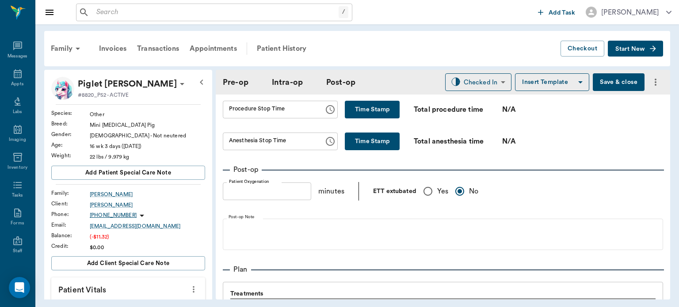
scroll to position [558, 0]
click at [379, 109] on button "Time Stamp" at bounding box center [372, 110] width 55 height 18
type input "02:08 PM"
click at [361, 138] on button "Time Stamp" at bounding box center [372, 142] width 55 height 18
type input "02:08 PM"
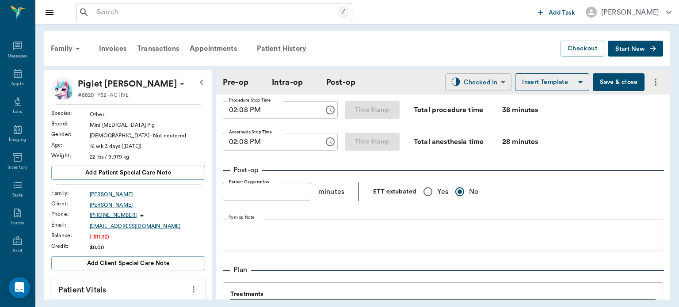
click at [485, 80] on body "/ ​ Add Task Dr. Bert Ellsworth Nectar Messages Appts Labs Imaging Inventory Ta…" at bounding box center [339, 153] width 679 height 307
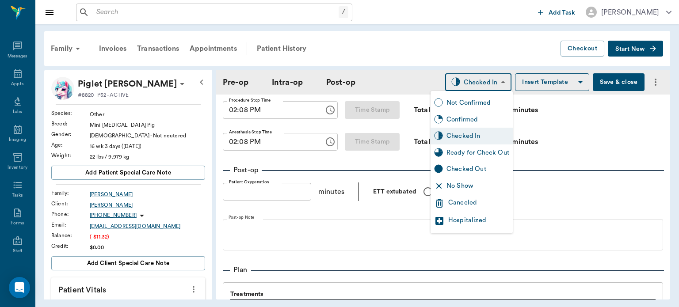
click at [478, 151] on div "Ready for Check Out" at bounding box center [478, 153] width 63 height 10
type input "READY_TO_CHECKOUT"
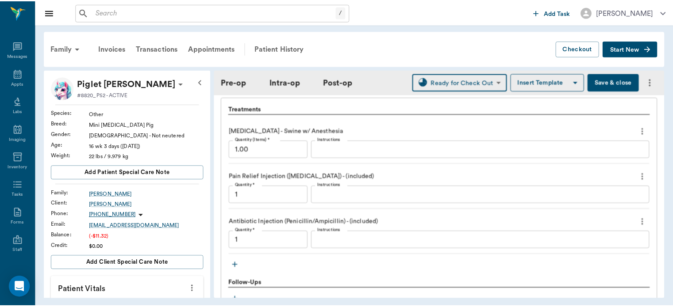
scroll to position [870, 0]
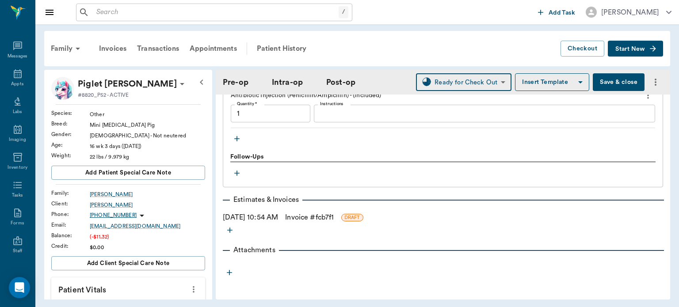
click at [324, 214] on link "Invoice # fcb7f1" at bounding box center [309, 217] width 49 height 11
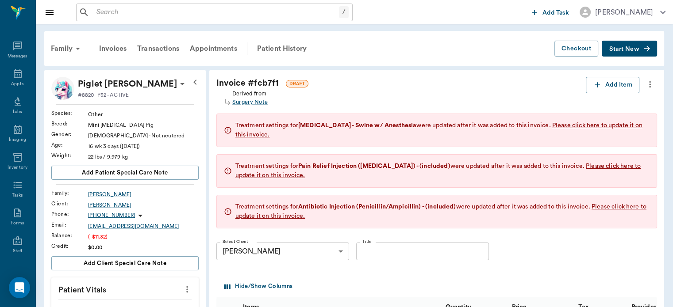
click at [366, 276] on div "Hide/Show Columns" at bounding box center [438, 286] width 433 height 21
click at [619, 81] on button "Add Item" at bounding box center [612, 85] width 54 height 16
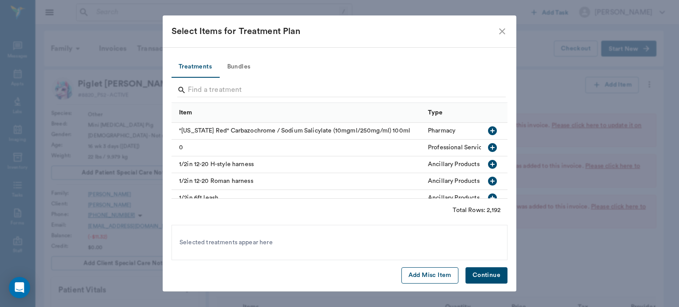
click at [425, 277] on button "Add Misc Item" at bounding box center [430, 276] width 57 height 16
click at [485, 282] on button "Continue" at bounding box center [487, 276] width 42 height 16
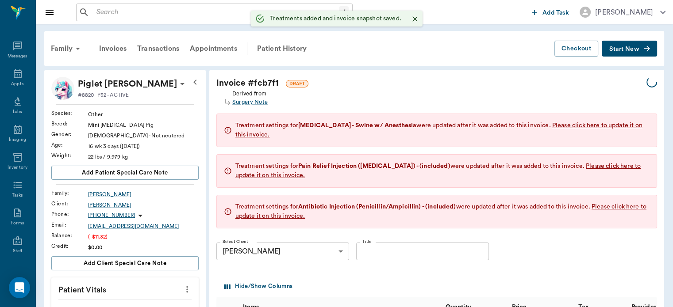
type input "1.00"
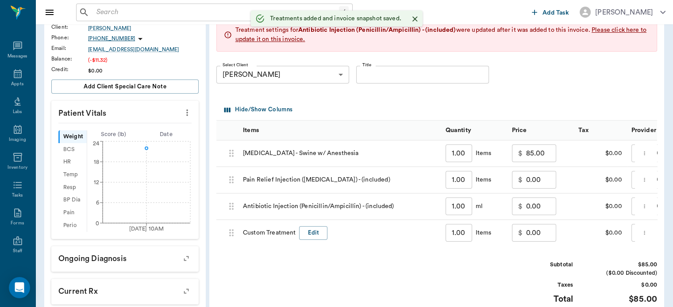
scroll to position [192, 0]
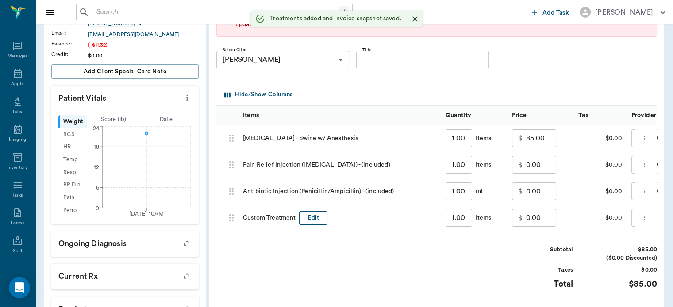
click at [316, 219] on button "Edit" at bounding box center [313, 218] width 28 height 14
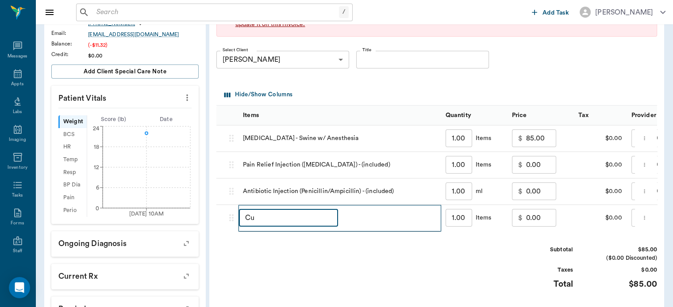
type input "C"
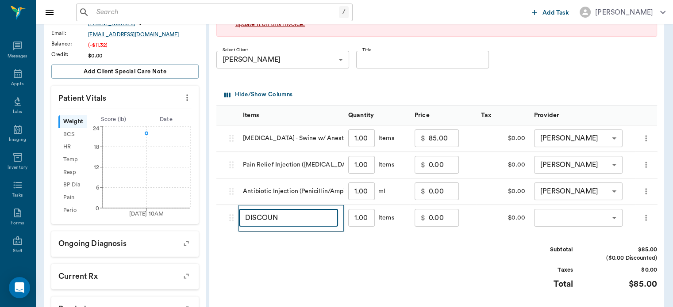
type input "DISCOUNT"
click at [439, 213] on input "0.00" at bounding box center [444, 218] width 30 height 18
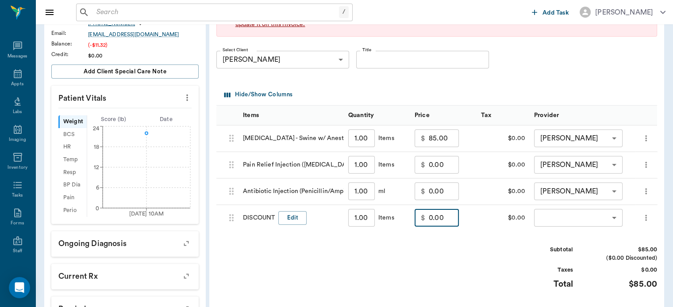
click at [474, 246] on div "Subtotal $85.00 ($0.00 Discounted) Taxes $0.00 Total $85.00" at bounding box center [436, 273] width 440 height 54
click at [555, 221] on body "/ ​ Add Task Dr. Bert Ellsworth Nectar Messages Appts Labs Imaging Inventory Ta…" at bounding box center [336, 111] width 673 height 606
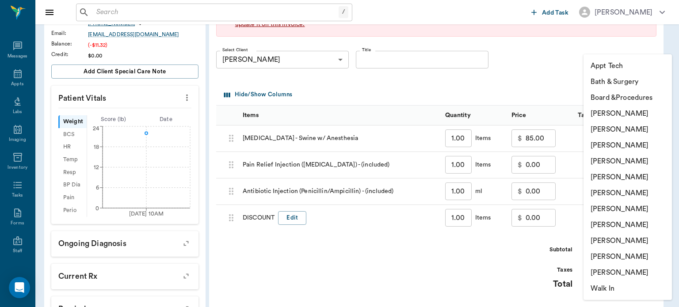
click at [618, 160] on li "[PERSON_NAME]" at bounding box center [628, 161] width 88 height 16
type input "none-63ec2f075fda476ae8351a4d"
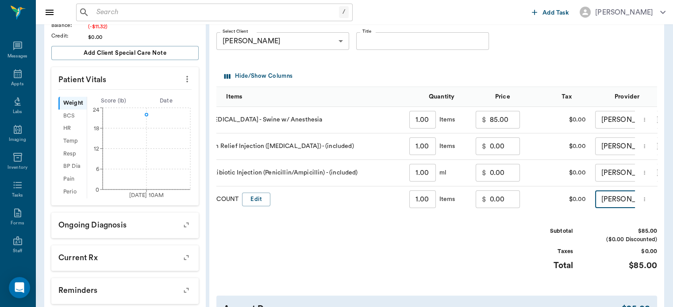
scroll to position [0, 46]
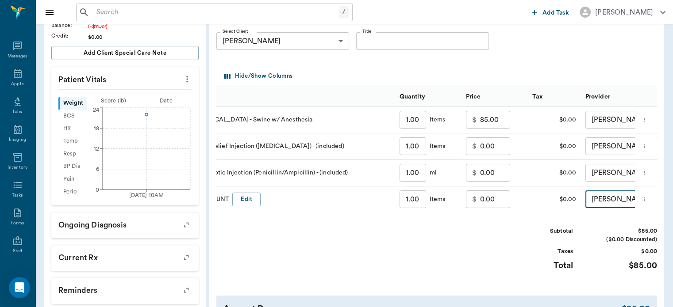
click at [480, 120] on input "85.00" at bounding box center [495, 120] width 30 height 18
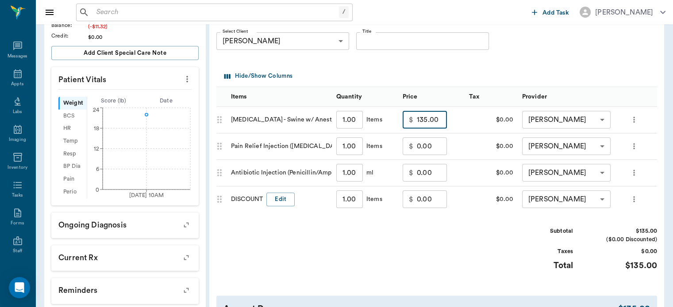
scroll to position [0, 12]
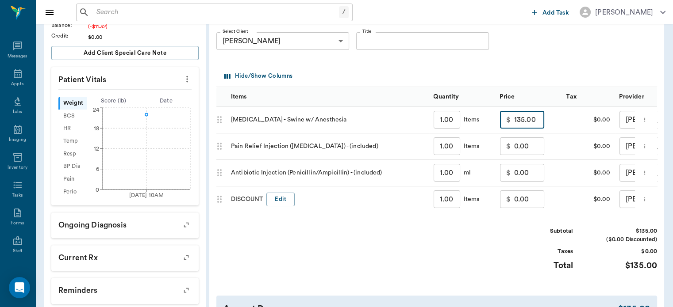
type input "135.00"
click at [518, 200] on input "0.00" at bounding box center [529, 200] width 30 height 18
type input "0"
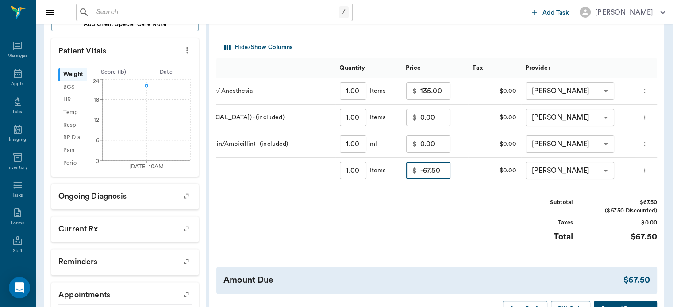
scroll to position [301, 0]
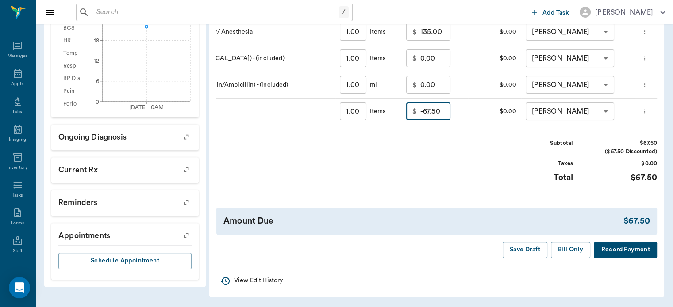
type input "-67.50"
click at [573, 251] on button "Bill Only" at bounding box center [571, 250] width 40 height 16
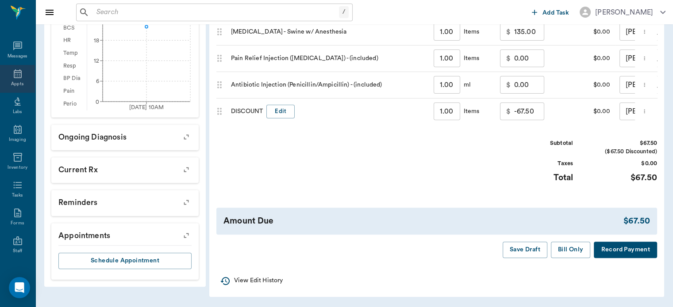
click at [16, 83] on div "Appts" at bounding box center [17, 84] width 12 height 7
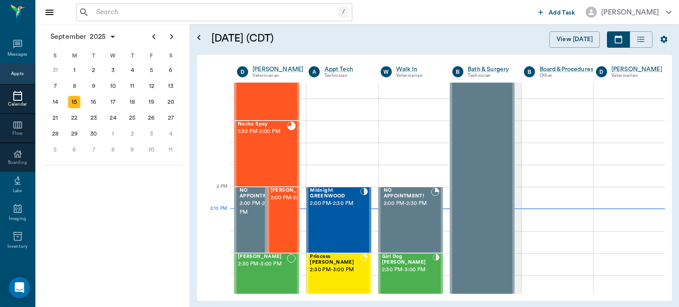
scroll to position [695, 0]
click at [276, 203] on span "2:00 PM - 2:30 PM" at bounding box center [293, 198] width 44 height 9
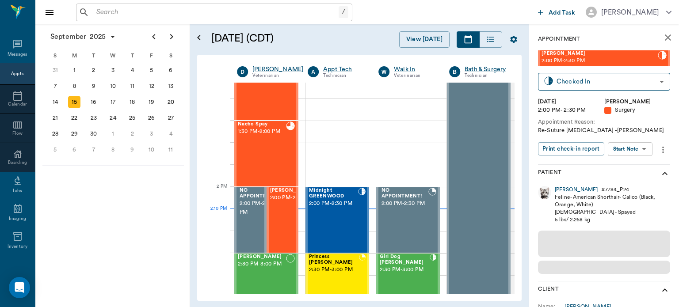
click at [636, 152] on body "/ ​ Add Task Dr. Bert Ellsworth Nectar Messages Appts Calendar Flow Boarding La…" at bounding box center [339, 153] width 679 height 307
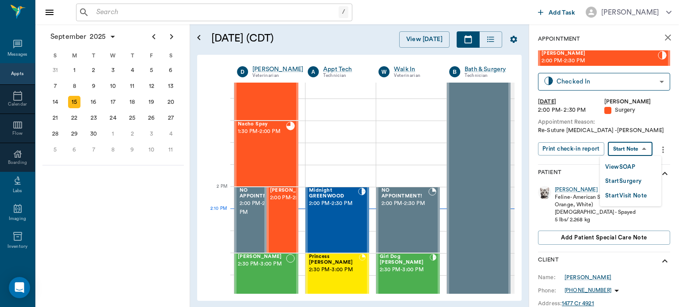
click at [625, 165] on button "View SOAP" at bounding box center [620, 167] width 30 height 10
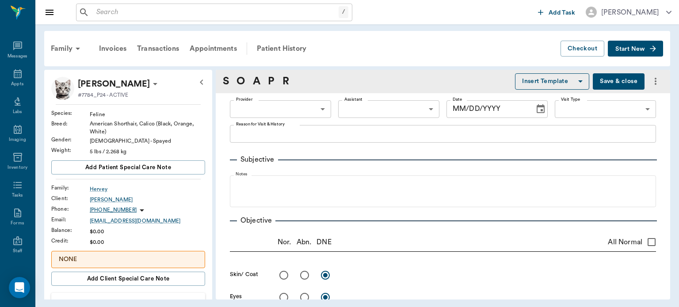
type input "63ec2f075fda476ae8351a4d"
type input "682b670d8bdc6f7f8feef3db"
type input "65d2be4f46e3a538d89b8c16"
type textarea "Rechecking her incision site Caryn"
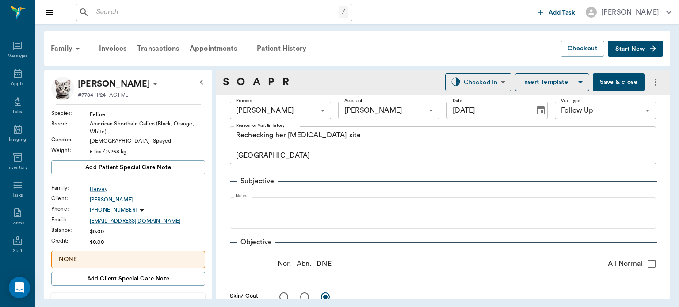
type input "[DATE]"
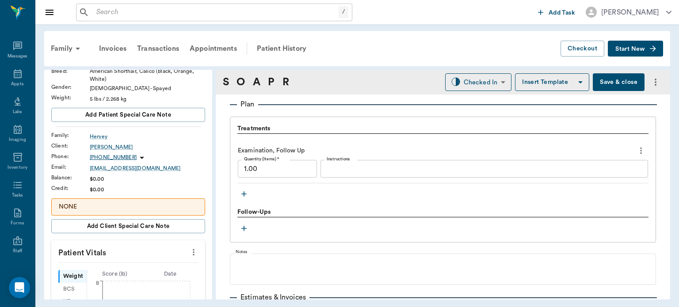
scroll to position [631, 0]
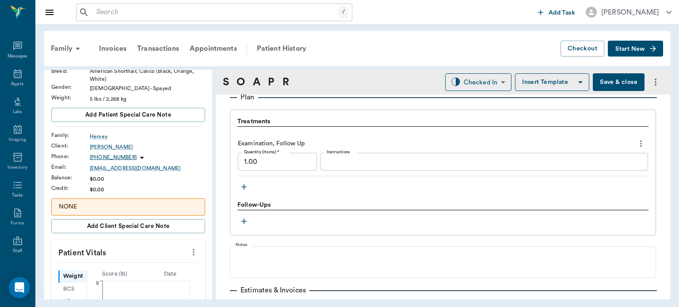
click at [240, 184] on icon "button" at bounding box center [244, 187] width 9 height 9
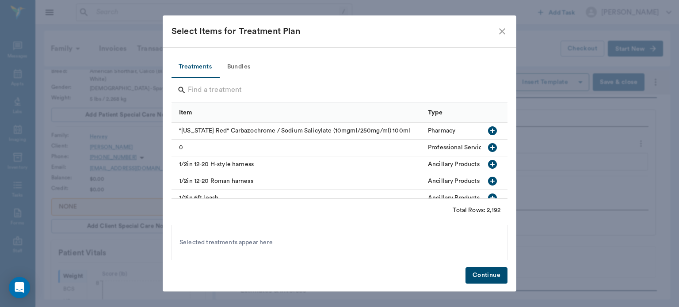
click at [201, 87] on input "Search" at bounding box center [340, 90] width 305 height 14
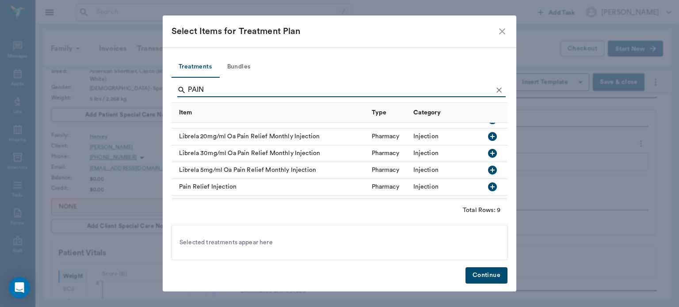
scroll to position [64, 0]
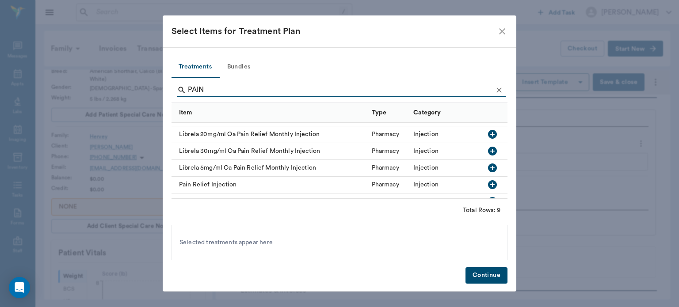
type input "PAIN"
click at [487, 186] on icon "button" at bounding box center [492, 185] width 11 height 11
click at [488, 274] on button "Continue" at bounding box center [487, 276] width 42 height 16
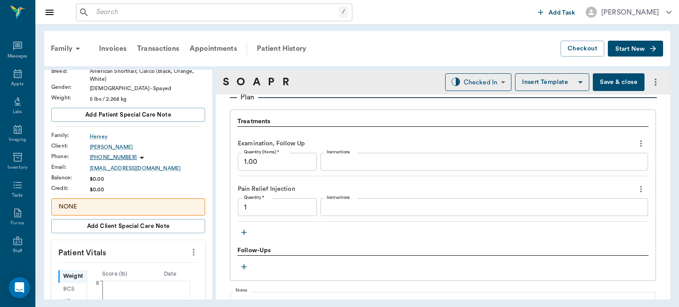
type input "1.00"
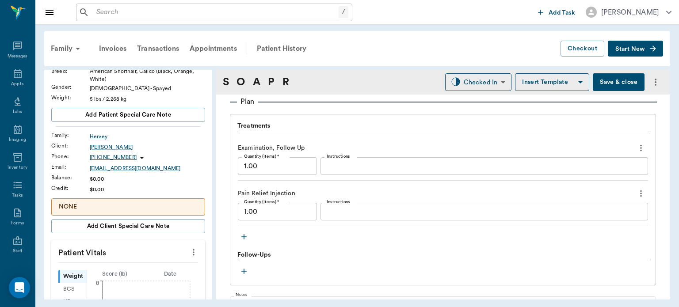
scroll to position [613, 0]
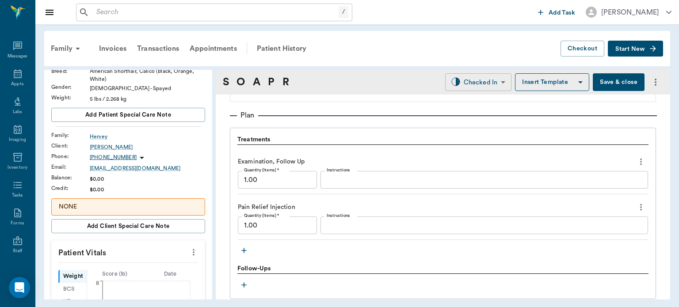
click at [481, 83] on body "/ ​ Add Task Dr. Bert Ellsworth Nectar Messages Appts Labs Imaging Inventory Ta…" at bounding box center [339, 153] width 679 height 307
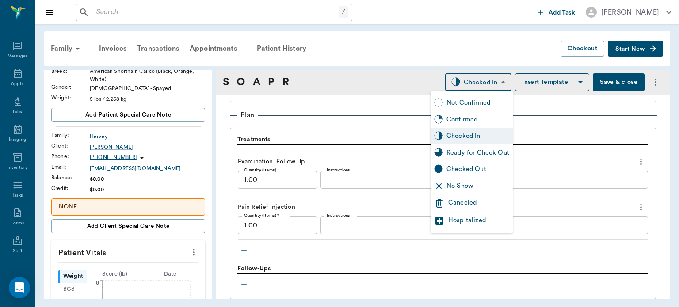
click at [479, 151] on div "Ready for Check Out" at bounding box center [478, 153] width 63 height 10
type input "READY_TO_CHECKOUT"
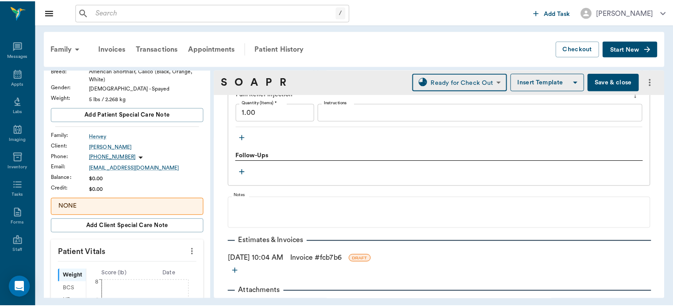
scroll to position [746, 0]
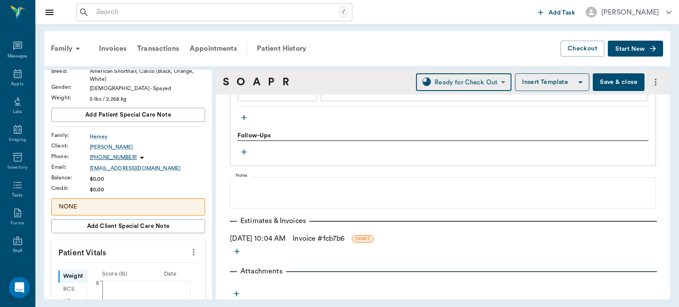
click at [343, 233] on link "Invoice # fcb7b6" at bounding box center [319, 238] width 52 height 11
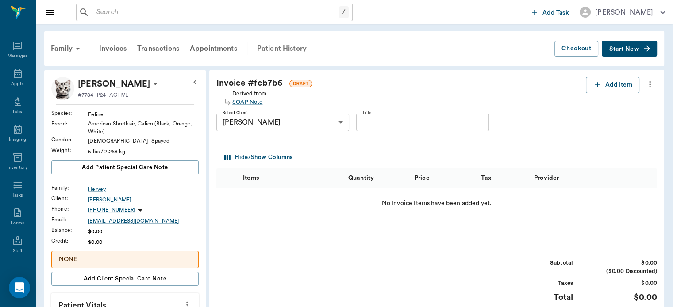
click at [280, 42] on div "Patient History" at bounding box center [282, 48] width 60 height 21
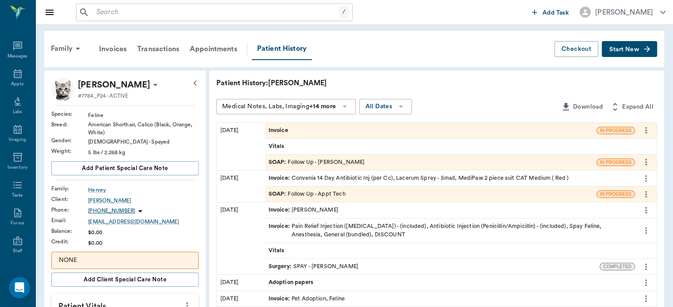
click at [278, 159] on span "SOAP :" at bounding box center [277, 162] width 19 height 8
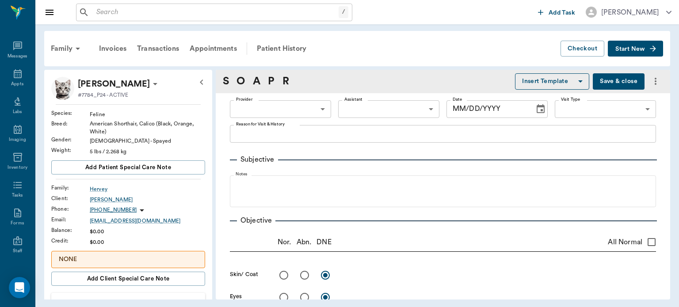
type input "63ec2f075fda476ae8351a4d"
type input "682b670d8bdc6f7f8feef3db"
type input "65d2be4f46e3a538d89b8c16"
type textarea "Rechecking her incision site Caryn"
type input "[DATE]"
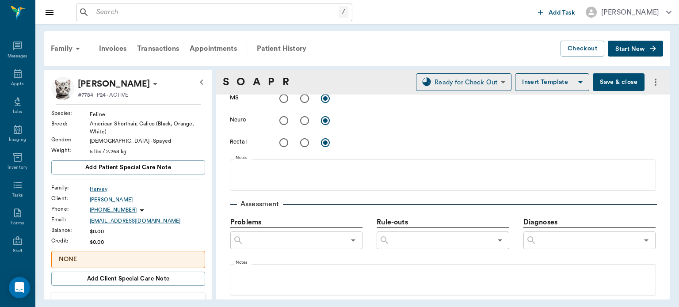
scroll to position [416, 0]
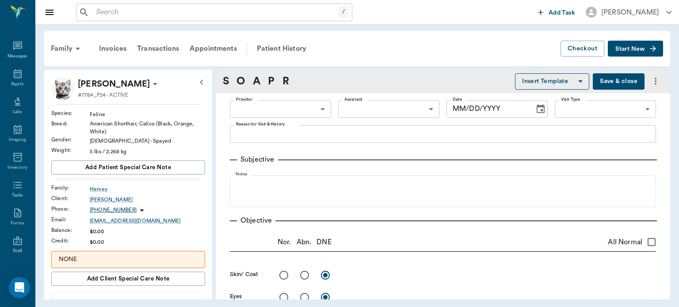
type input "63ec2f075fda476ae8351a4d"
type input "682b670d8bdc6f7f8feef3db"
type input "65d2be4f46e3a538d89b8c16"
type textarea "Rechecking her incision site Caryn"
type input "[DATE]"
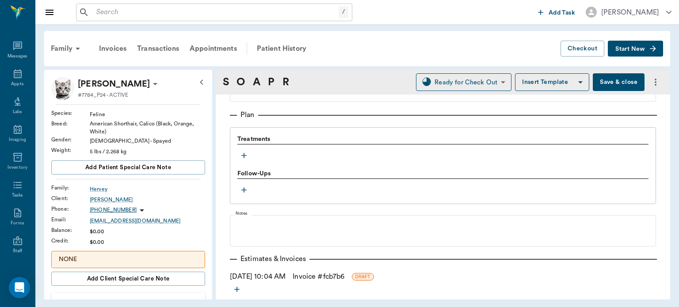
scroll to position [614, 0]
click at [324, 278] on link "Invoice # fcb7b6" at bounding box center [319, 277] width 52 height 11
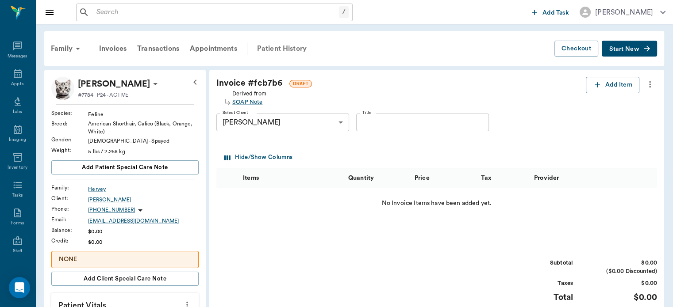
click at [285, 46] on div "Patient History" at bounding box center [282, 48] width 60 height 21
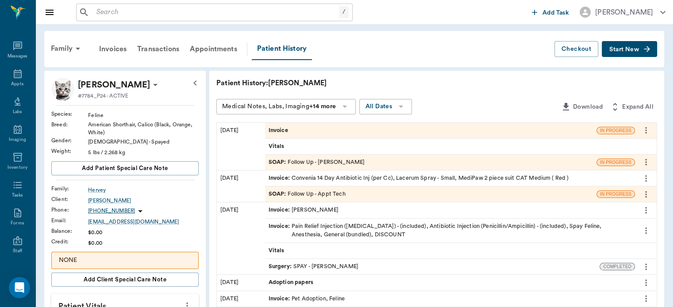
click at [278, 165] on span "SOAP :" at bounding box center [277, 162] width 19 height 8
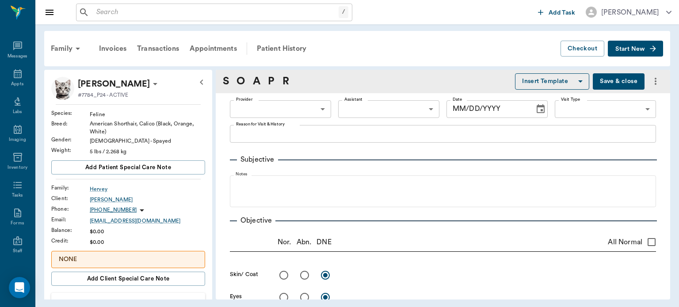
type input "63ec2f075fda476ae8351a4d"
type input "682b670d8bdc6f7f8feef3db"
type input "65d2be4f46e3a538d89b8c16"
type textarea "Rechecking her incision site Caryn"
type input "[DATE]"
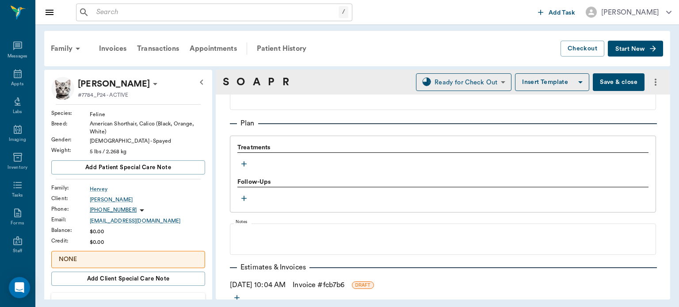
scroll to position [602, 0]
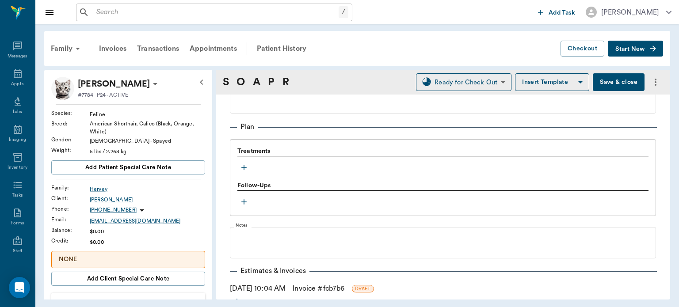
click at [242, 166] on icon "button" at bounding box center [243, 167] width 5 height 5
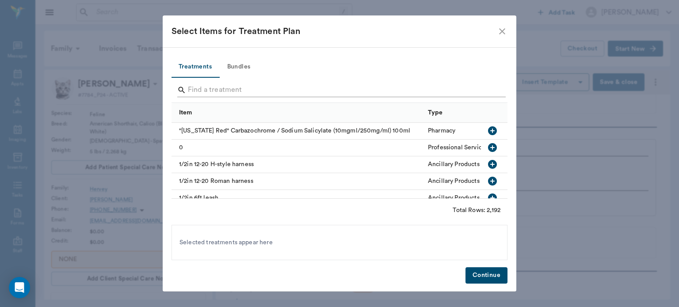
click at [207, 88] on input "Search" at bounding box center [340, 90] width 305 height 14
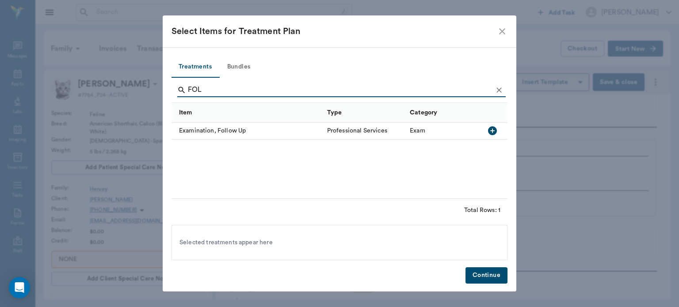
type input "FOL"
click at [494, 133] on icon "button" at bounding box center [492, 130] width 9 height 9
click at [478, 274] on button "Continue" at bounding box center [487, 276] width 42 height 16
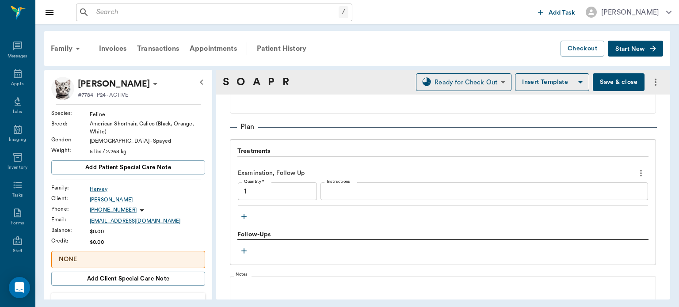
type input "1.00"
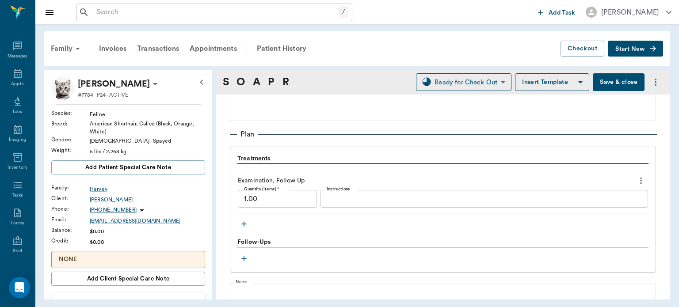
click at [343, 196] on textarea "Instructions" at bounding box center [484, 199] width 315 height 10
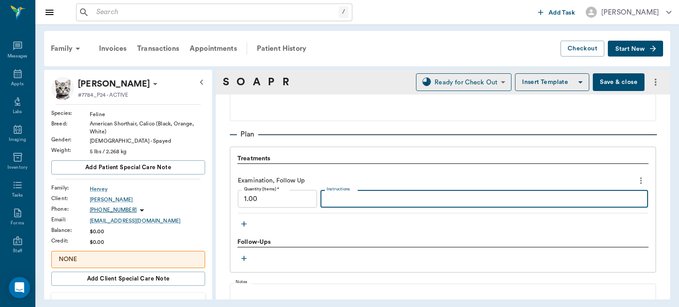
type textarea "R"
click at [244, 224] on icon "button" at bounding box center [244, 224] width 9 height 9
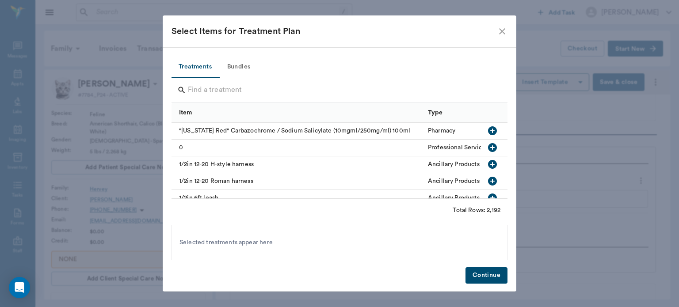
click at [208, 90] on input "Search" at bounding box center [340, 90] width 305 height 14
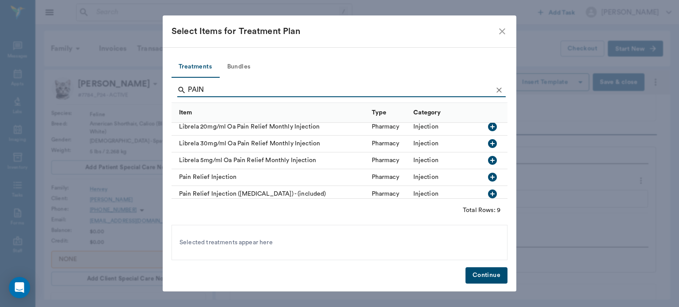
scroll to position [81, 0]
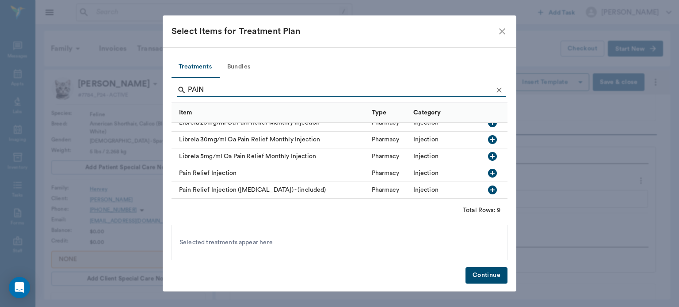
type input "PAIN"
click at [488, 169] on icon "button" at bounding box center [492, 173] width 9 height 9
click at [478, 275] on button "Continue" at bounding box center [487, 276] width 42 height 16
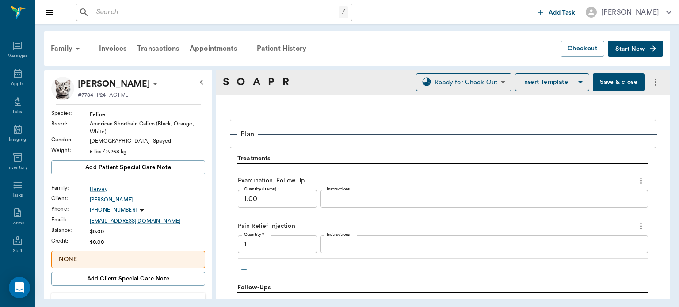
type input "1.00"
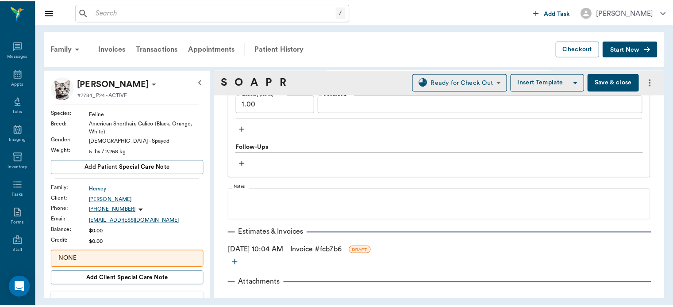
scroll to position [736, 0]
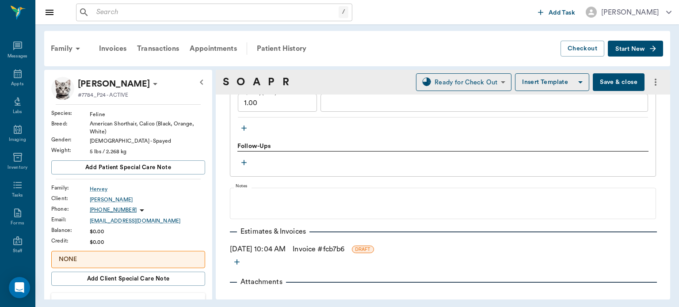
click at [344, 250] on link "Invoice # fcb7b6" at bounding box center [319, 249] width 52 height 11
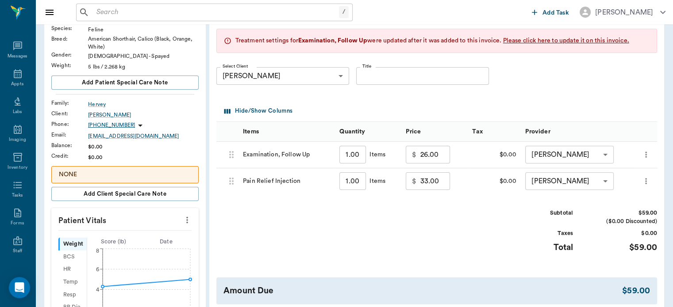
scroll to position [84, 0]
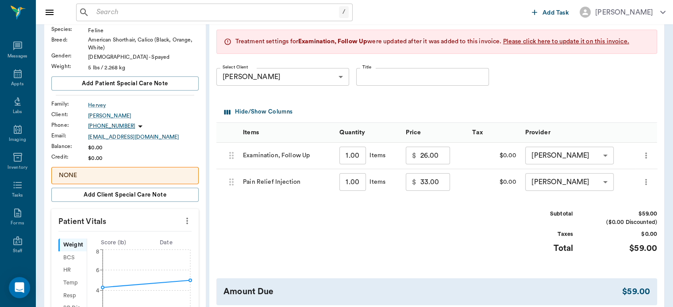
click at [426, 184] on input "33.00" at bounding box center [435, 182] width 30 height 18
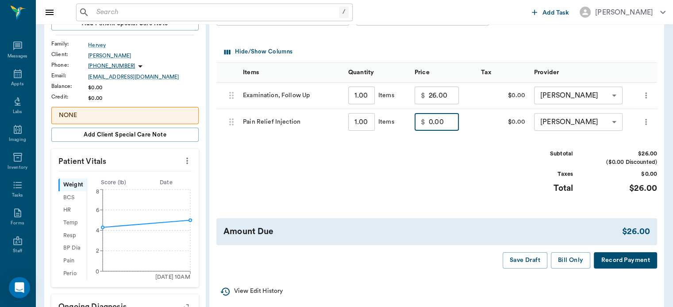
scroll to position [145, 0]
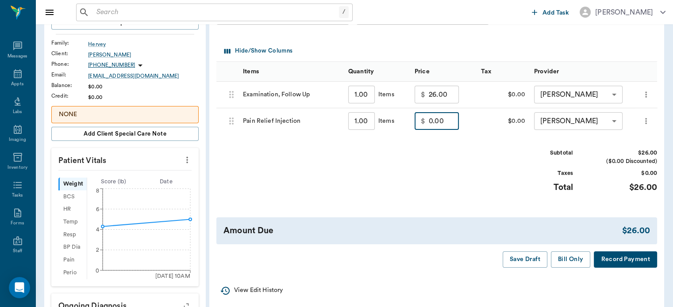
type input "0.00"
click at [570, 272] on div "Invoice # fcb7b6 DRAFT Derived from SOAP Note Add Item Treatment settings for E…" at bounding box center [436, 100] width 455 height 350
click at [569, 262] on button "Bill Only" at bounding box center [571, 260] width 40 height 16
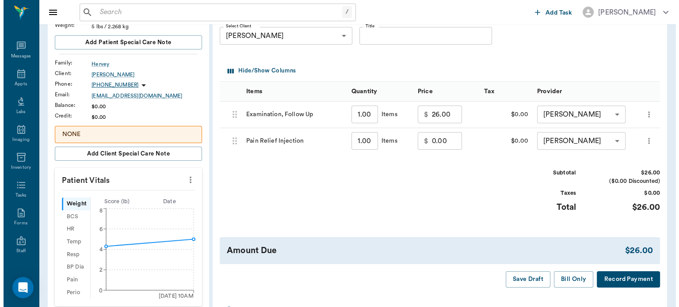
scroll to position [0, 0]
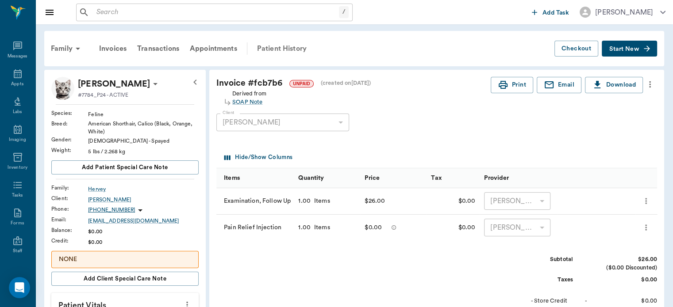
click at [278, 49] on div "Patient History" at bounding box center [282, 48] width 60 height 21
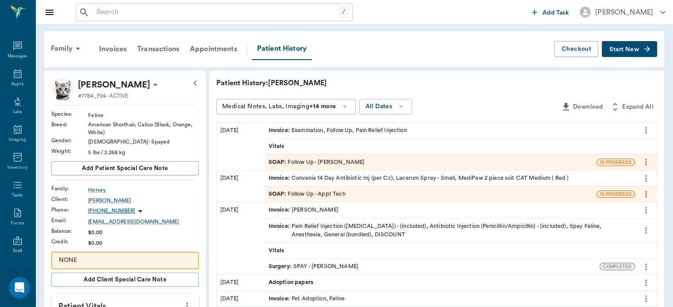
click at [274, 159] on span "SOAP :" at bounding box center [277, 162] width 19 height 8
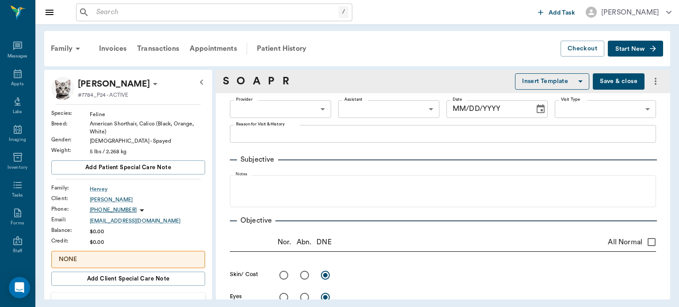
type input "63ec2f075fda476ae8351a4d"
type input "682b670d8bdc6f7f8feef3db"
type input "65d2be4f46e3a538d89b8c16"
type textarea "Rechecking her incision site Caryn"
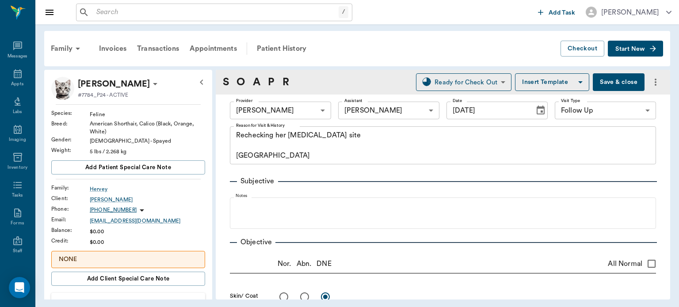
type input "[DATE]"
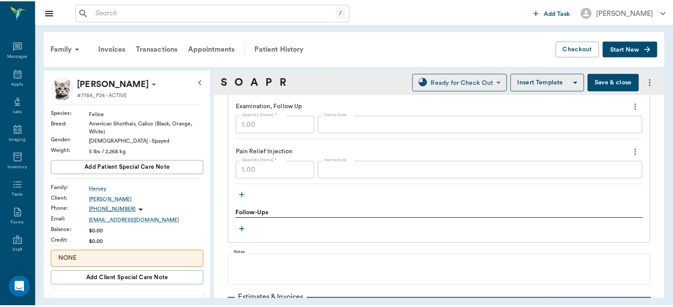
scroll to position [670, 0]
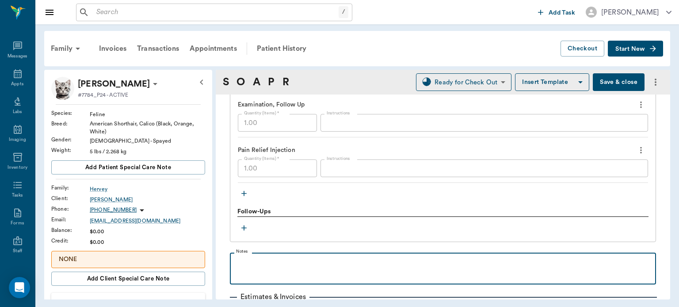
click at [278, 264] on p at bounding box center [442, 262] width 417 height 11
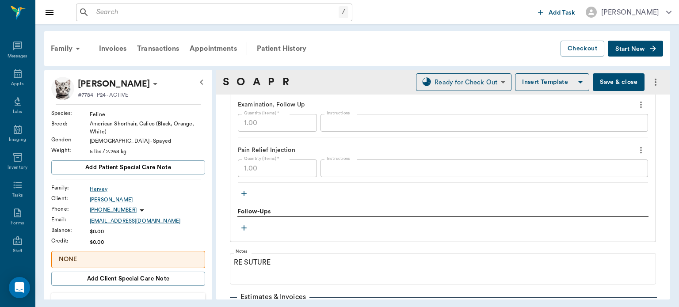
click at [608, 77] on button "Save & close" at bounding box center [619, 82] width 52 height 18
